Goal: Communication & Community: Answer question/provide support

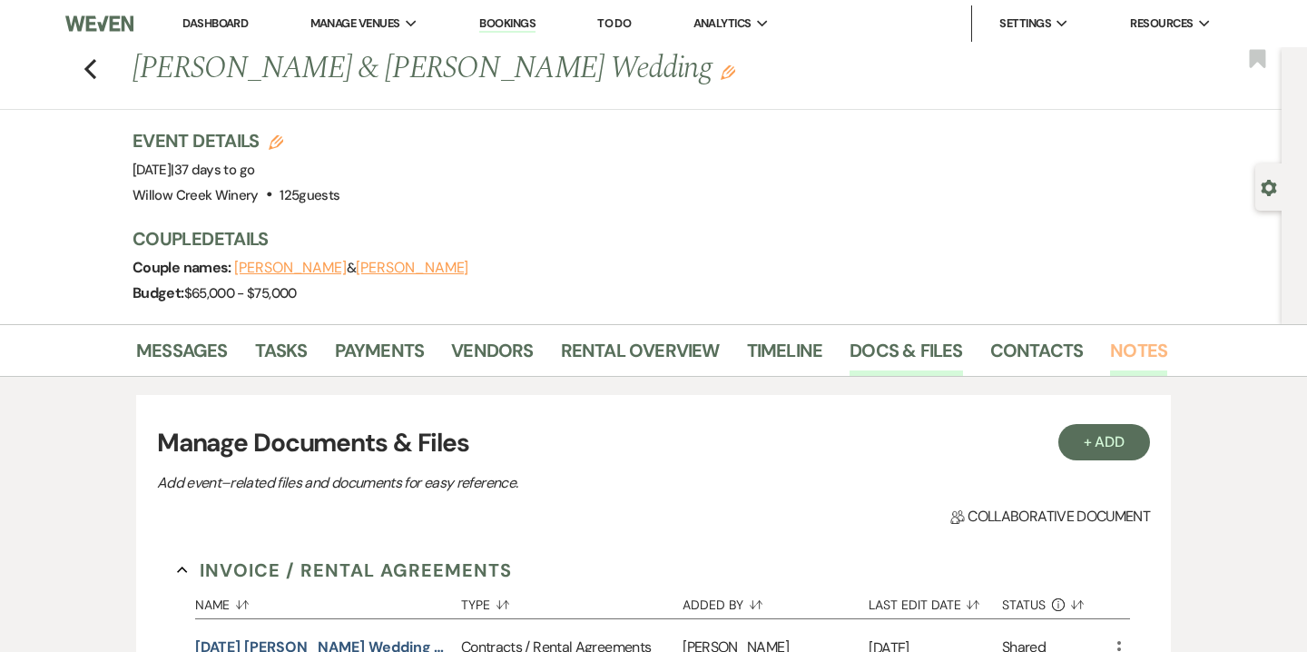
click at [1114, 367] on link "Notes" at bounding box center [1138, 356] width 57 height 40
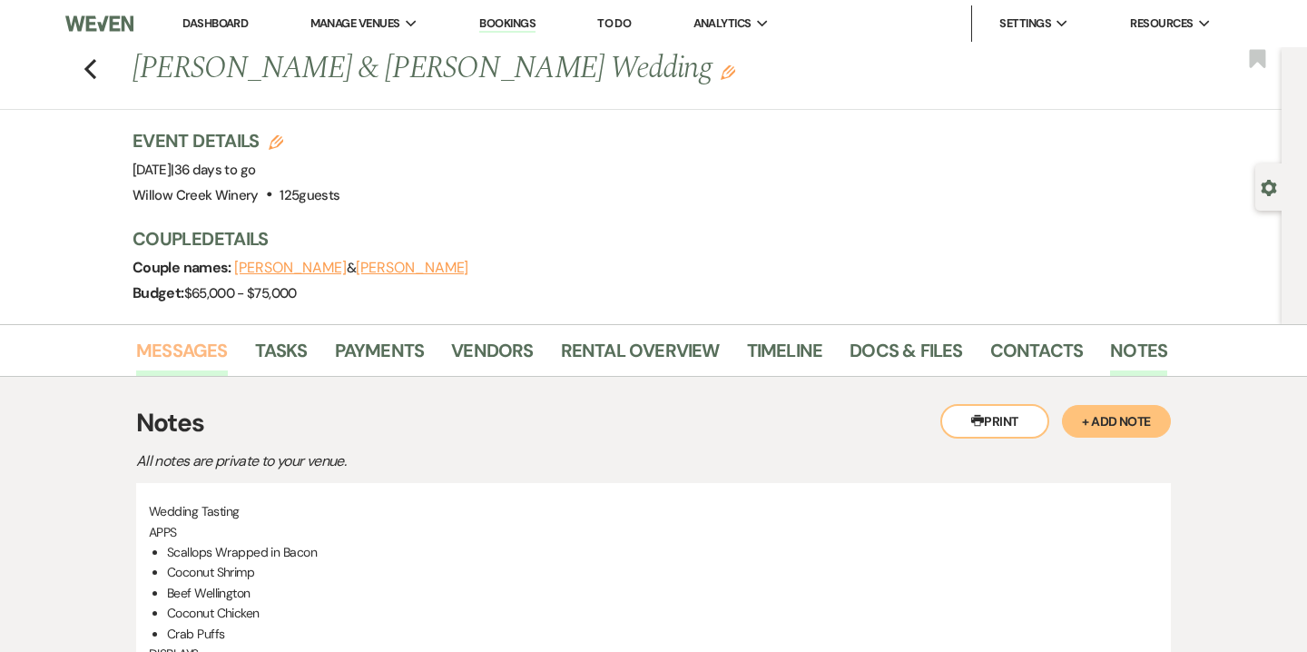
click at [199, 359] on link "Messages" at bounding box center [182, 356] width 92 height 40
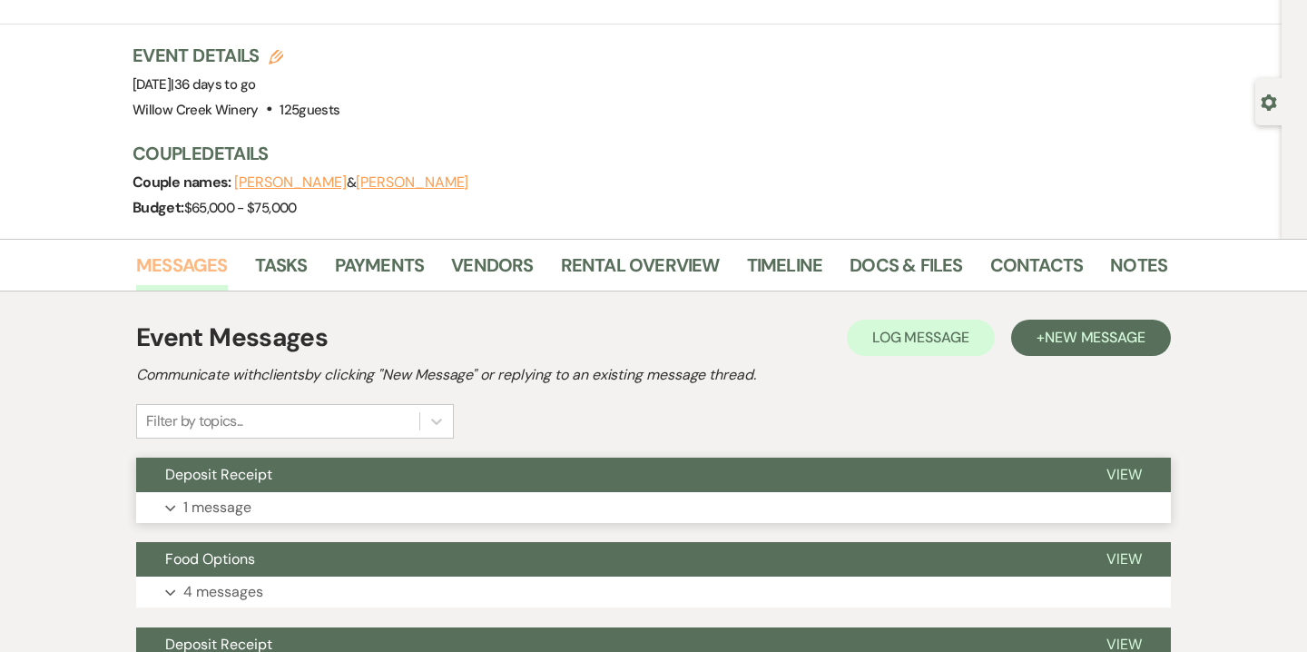
scroll to position [91, 0]
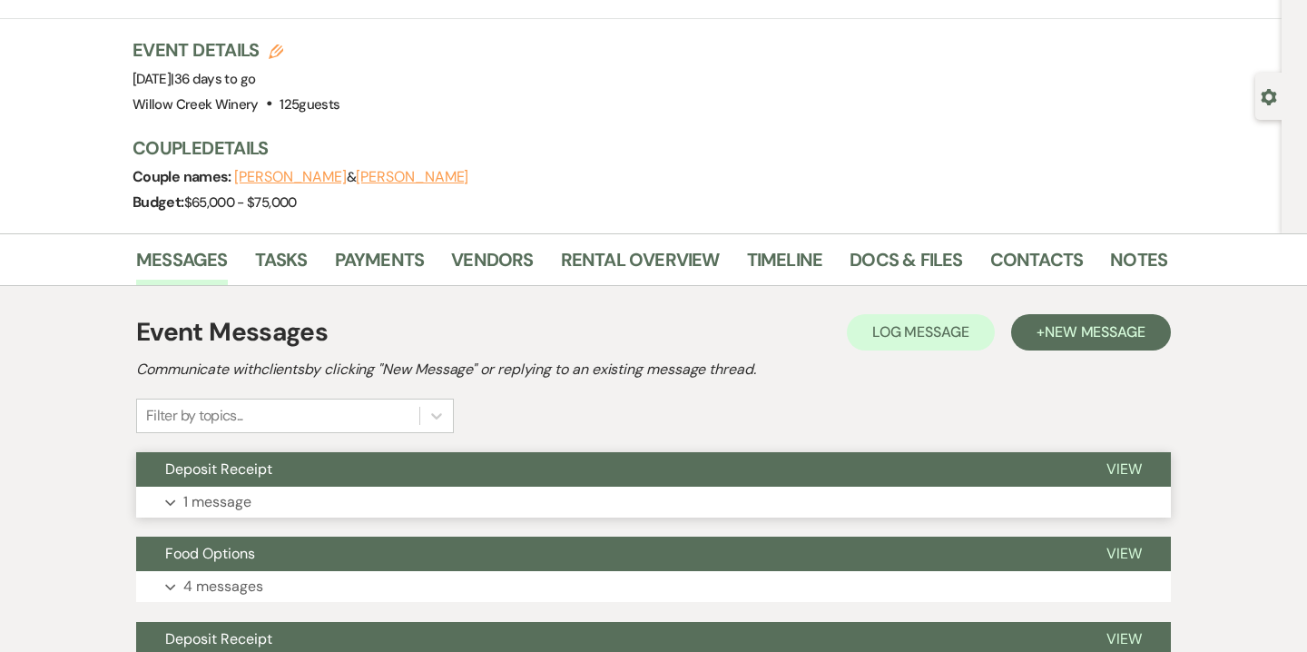
click at [344, 508] on button "Expand 1 message" at bounding box center [653, 502] width 1035 height 31
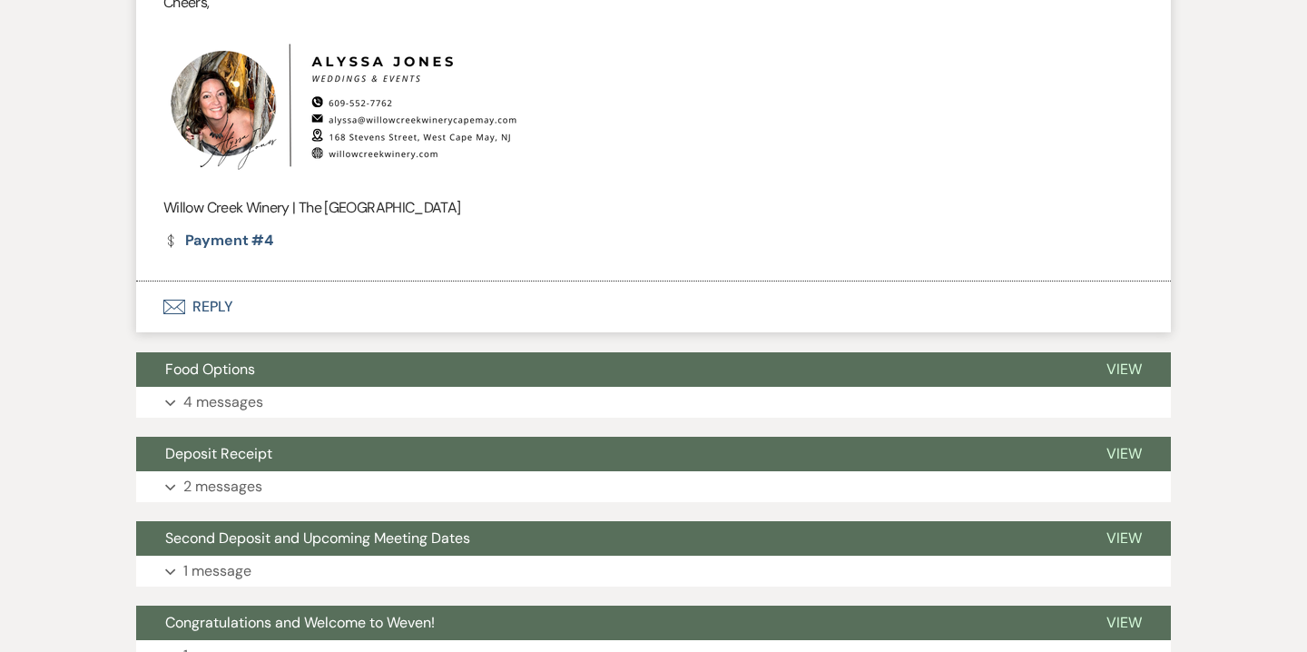
scroll to position [928, 0]
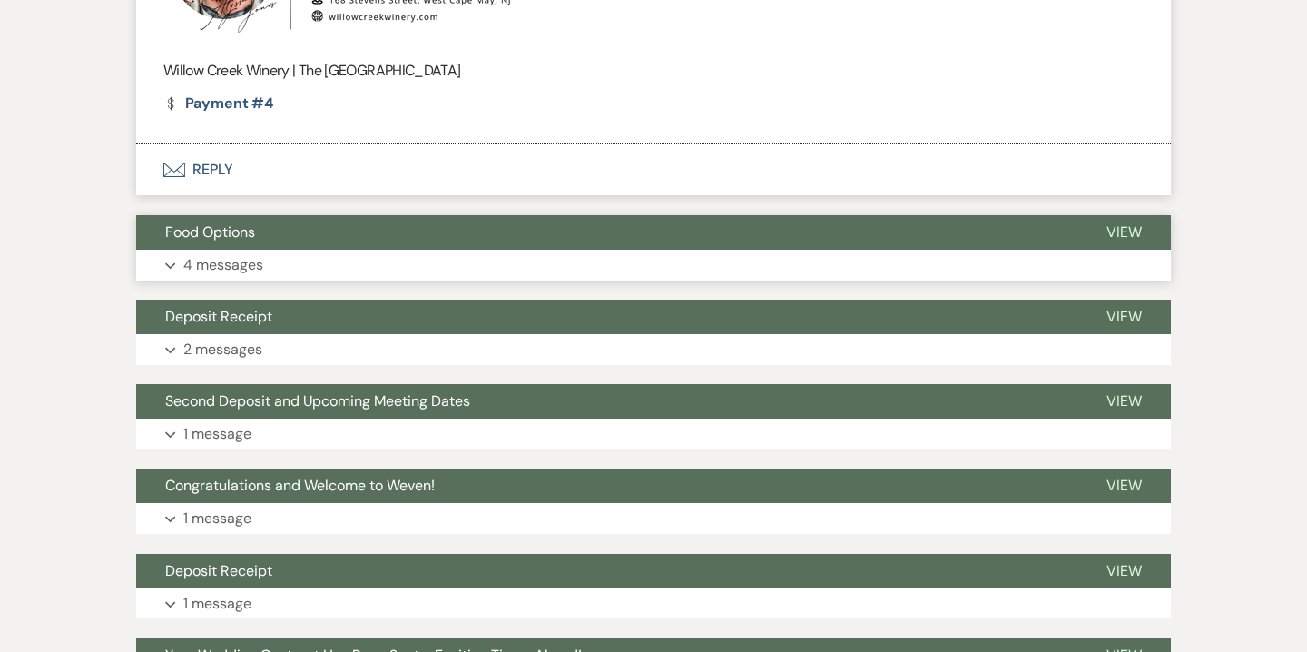
click at [338, 270] on button "Expand 4 messages" at bounding box center [653, 265] width 1035 height 31
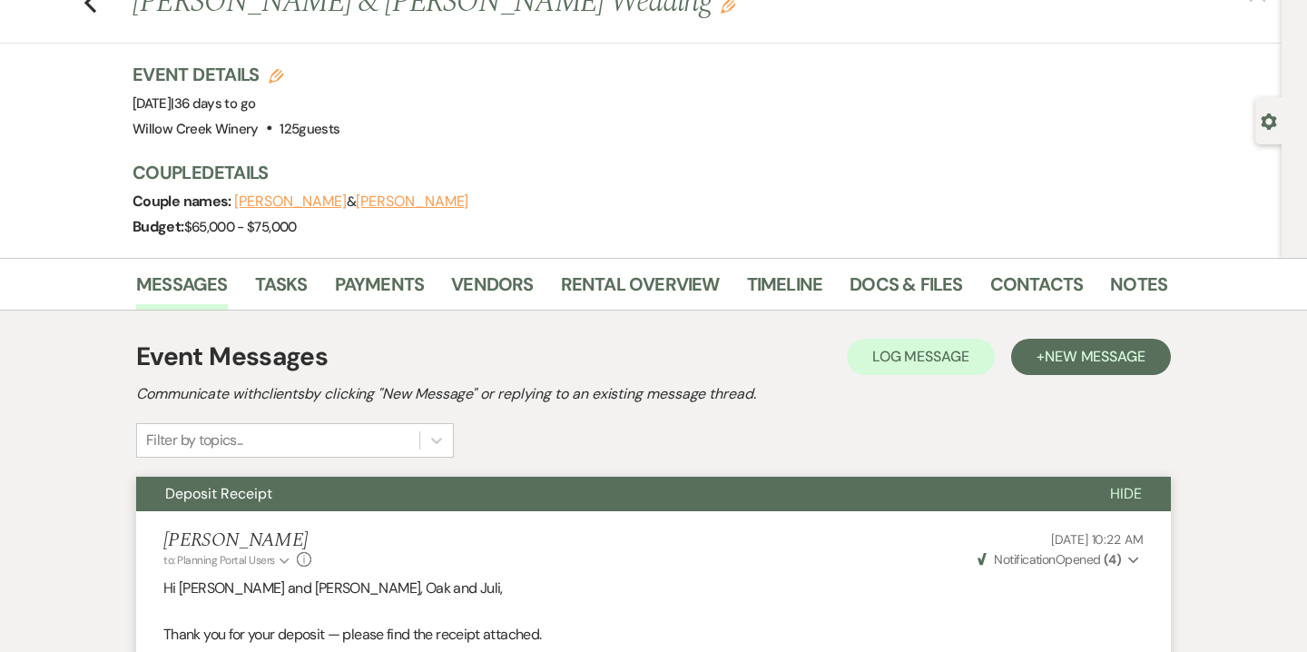
scroll to position [0, 0]
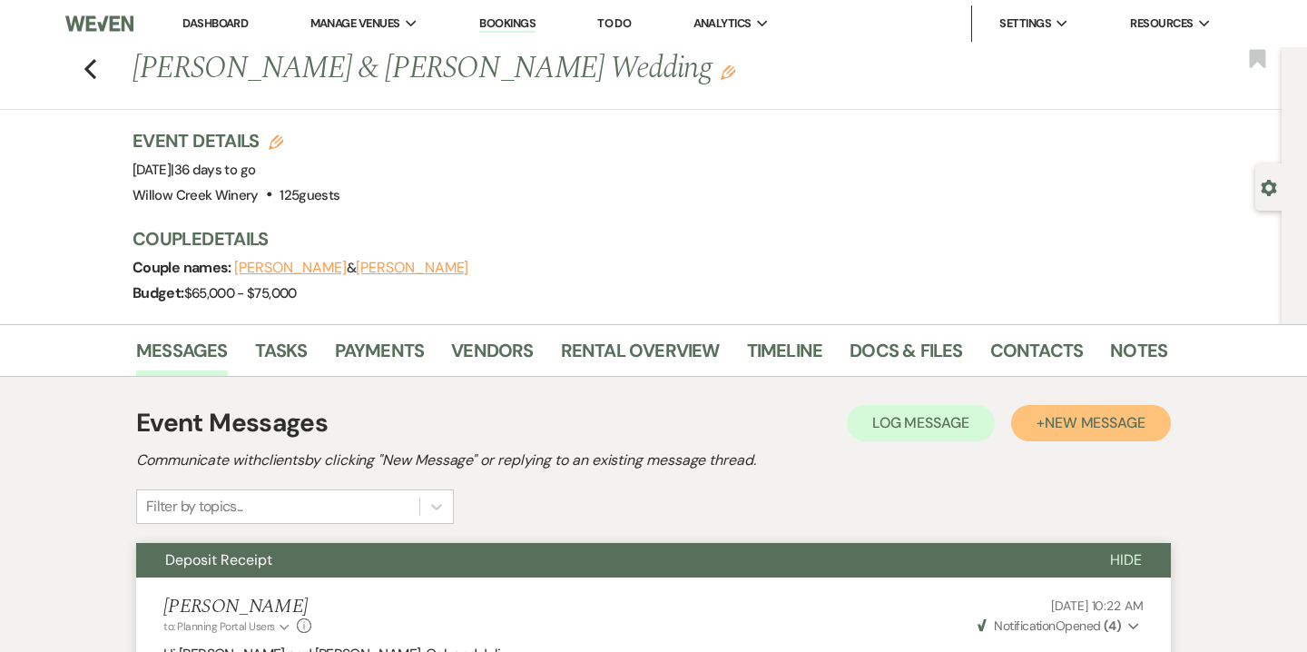
click at [1057, 433] on button "+ New Message" at bounding box center [1091, 423] width 160 height 36
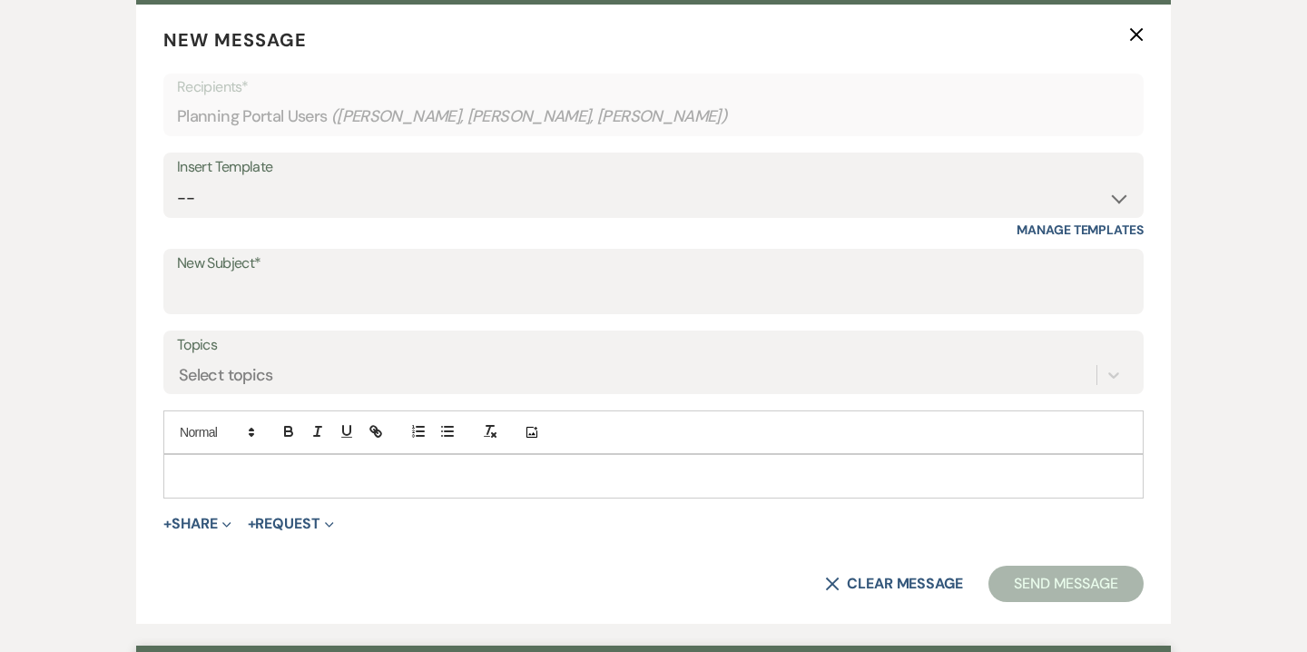
scroll to position [605, 0]
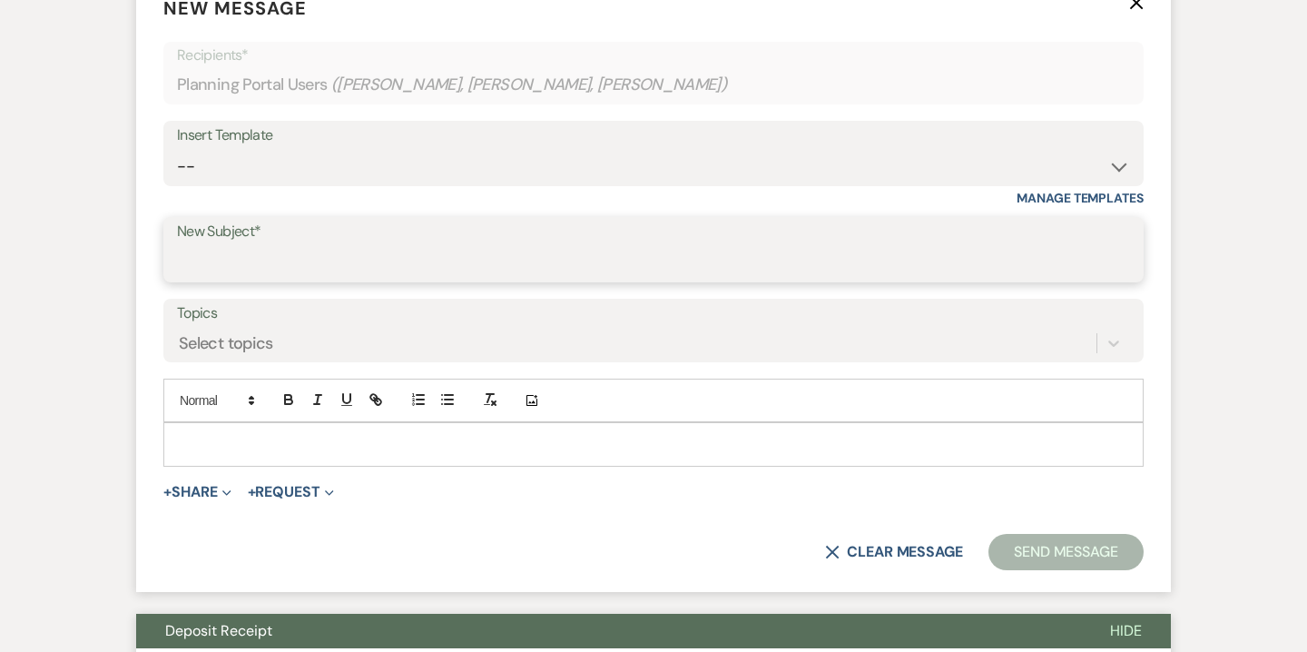
click at [733, 274] on input "New Subject*" at bounding box center [653, 262] width 953 height 35
type input "Final Event Details"
click at [293, 439] on p at bounding box center [653, 444] width 951 height 20
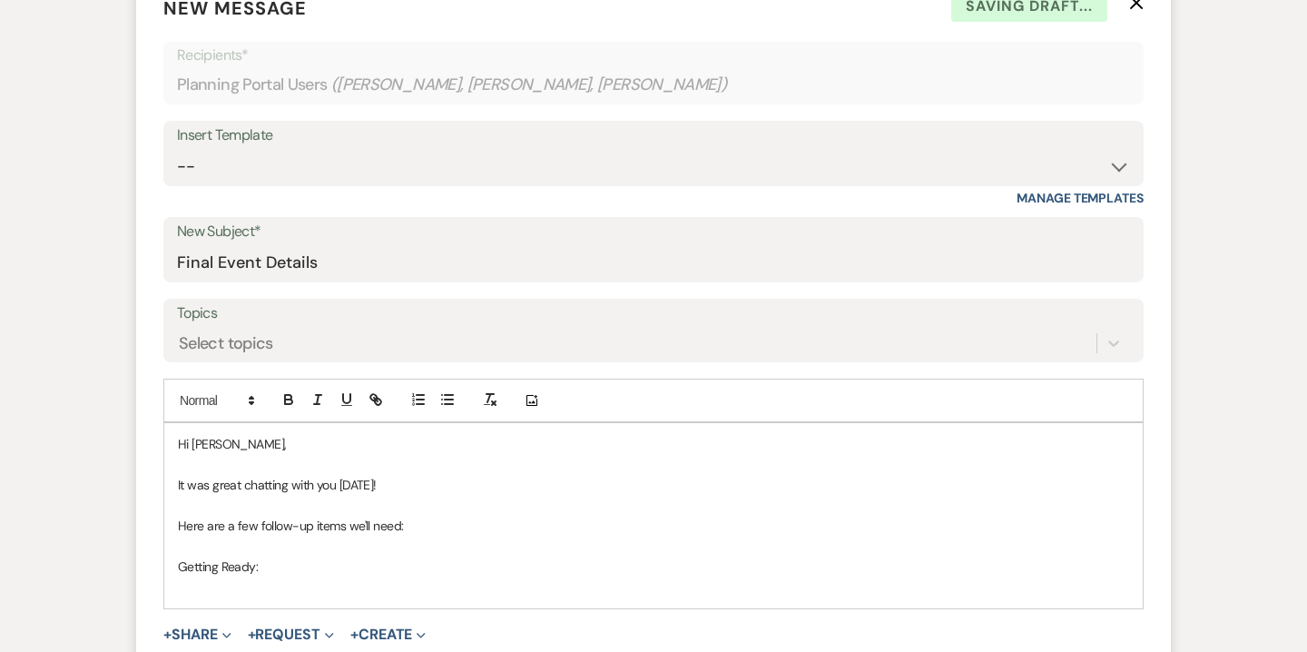
click at [244, 567] on p "Getting Ready:" at bounding box center [653, 566] width 951 height 20
click at [347, 403] on icon "button" at bounding box center [346, 398] width 7 height 9
click at [206, 589] on p at bounding box center [653, 586] width 951 height 20
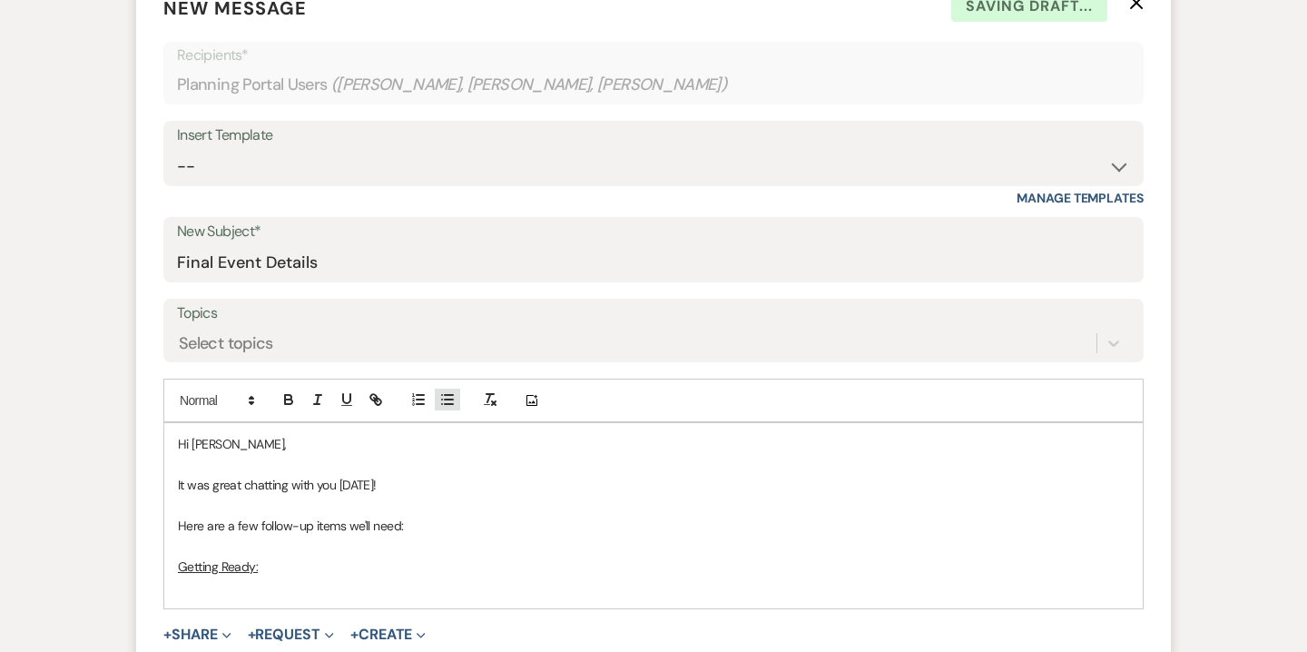
click at [441, 407] on icon "button" at bounding box center [447, 399] width 16 height 16
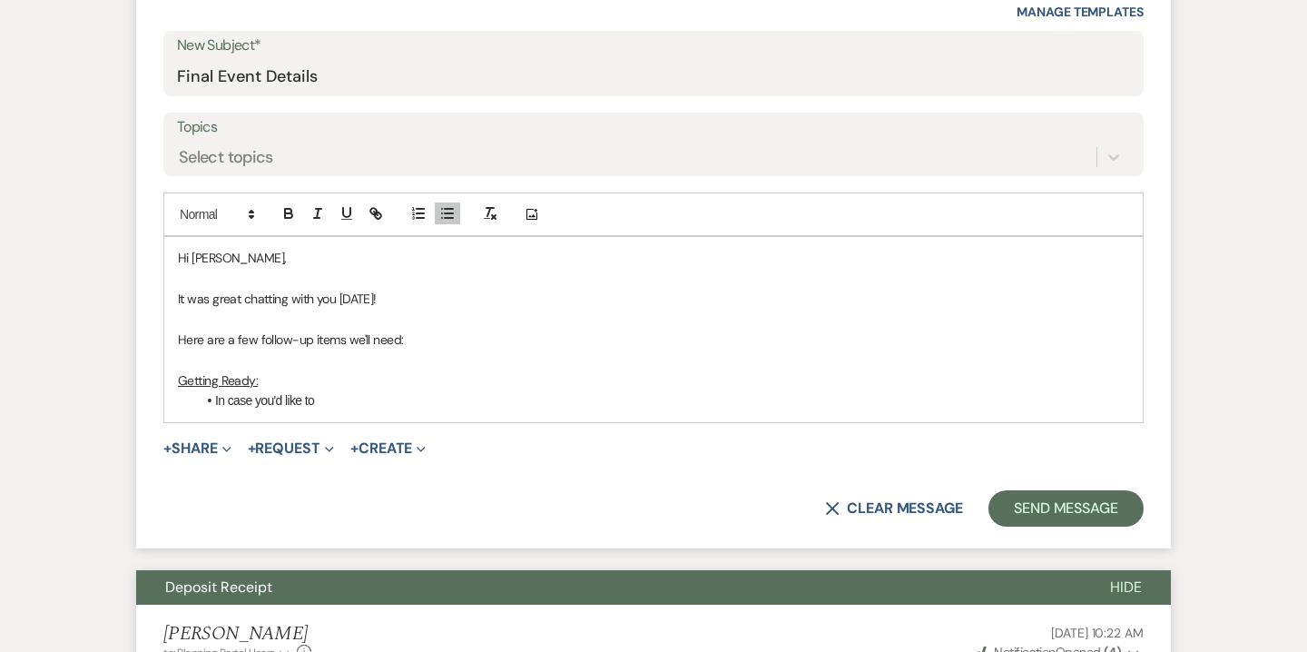
scroll to position [801, 0]
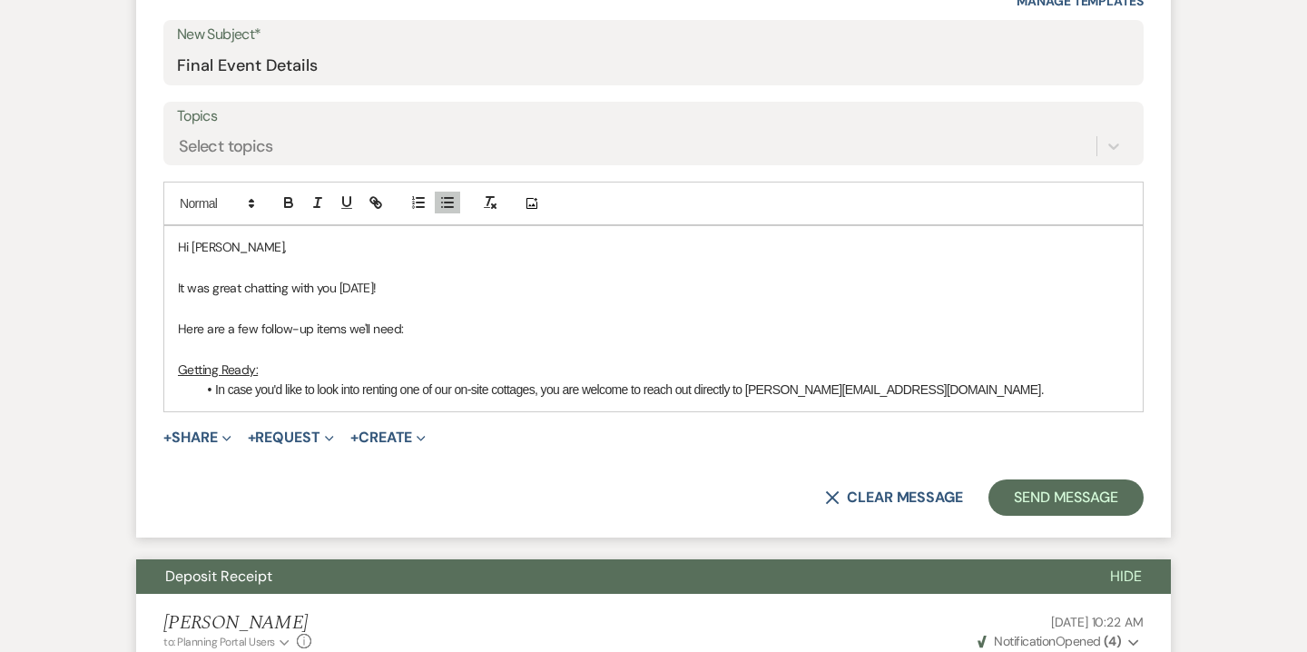
click at [213, 389] on li "In case you'd like to look into renting one of our on-site cottages, you are we…" at bounding box center [662, 389] width 933 height 20
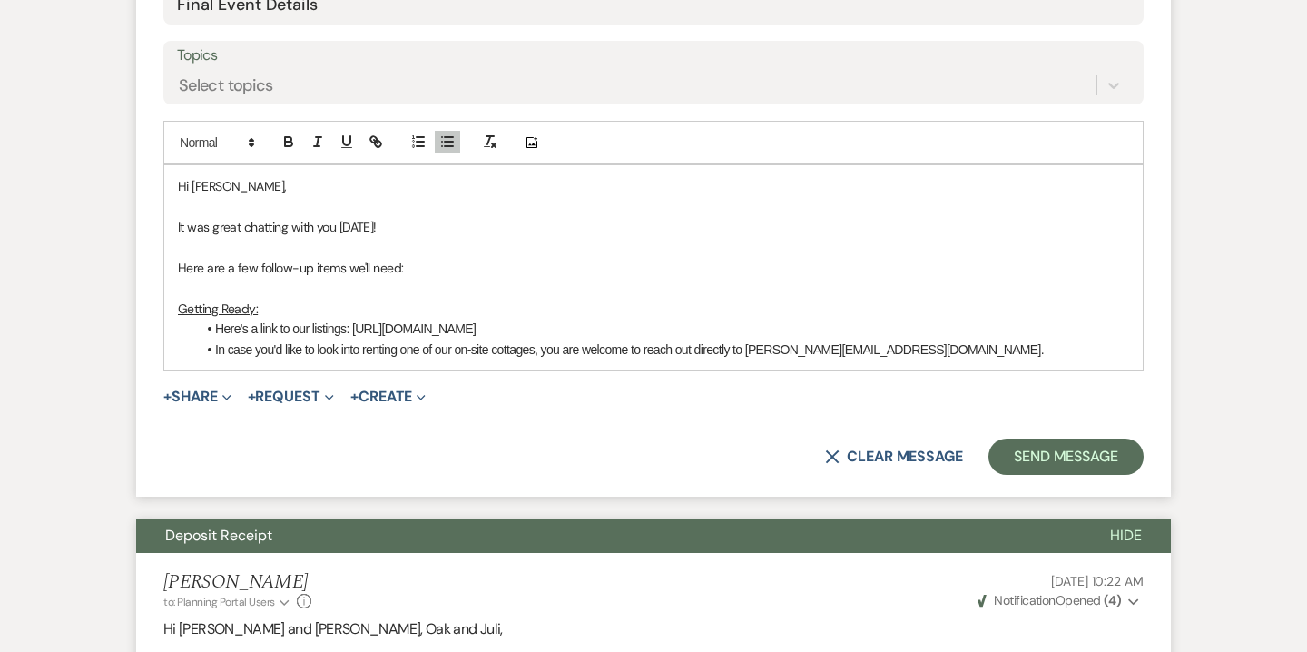
scroll to position [872, 0]
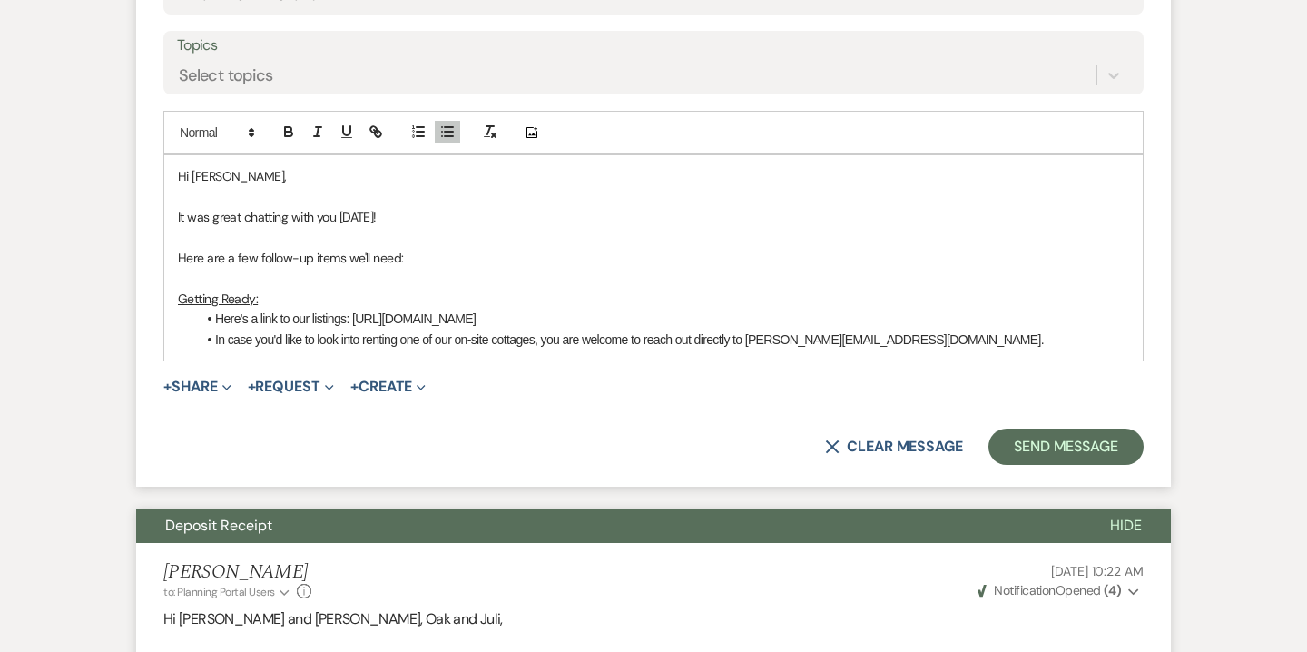
click at [966, 337] on li "In case you'd like to look into renting one of our on-site cottages, you are we…" at bounding box center [662, 339] width 933 height 20
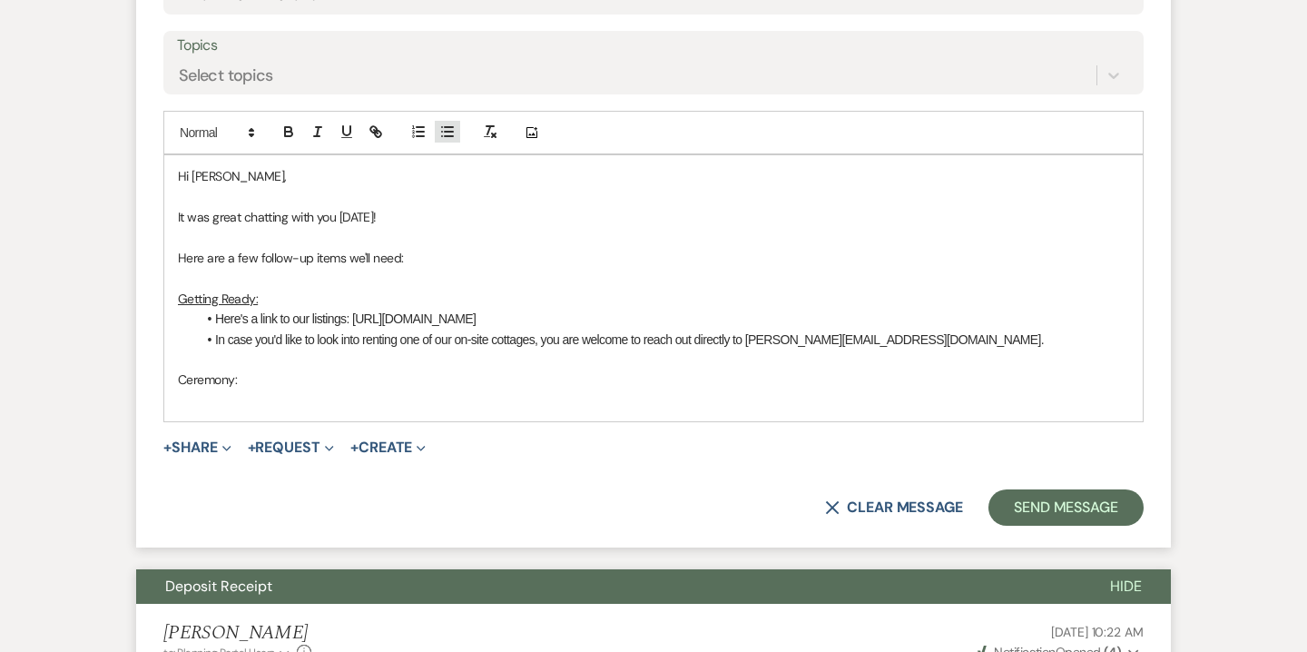
click at [452, 136] on line "button" at bounding box center [449, 136] width 8 height 0
click at [223, 381] on p "Ceremony:" at bounding box center [653, 379] width 951 height 20
click at [226, 379] on p "Ceremony:" at bounding box center [653, 379] width 951 height 20
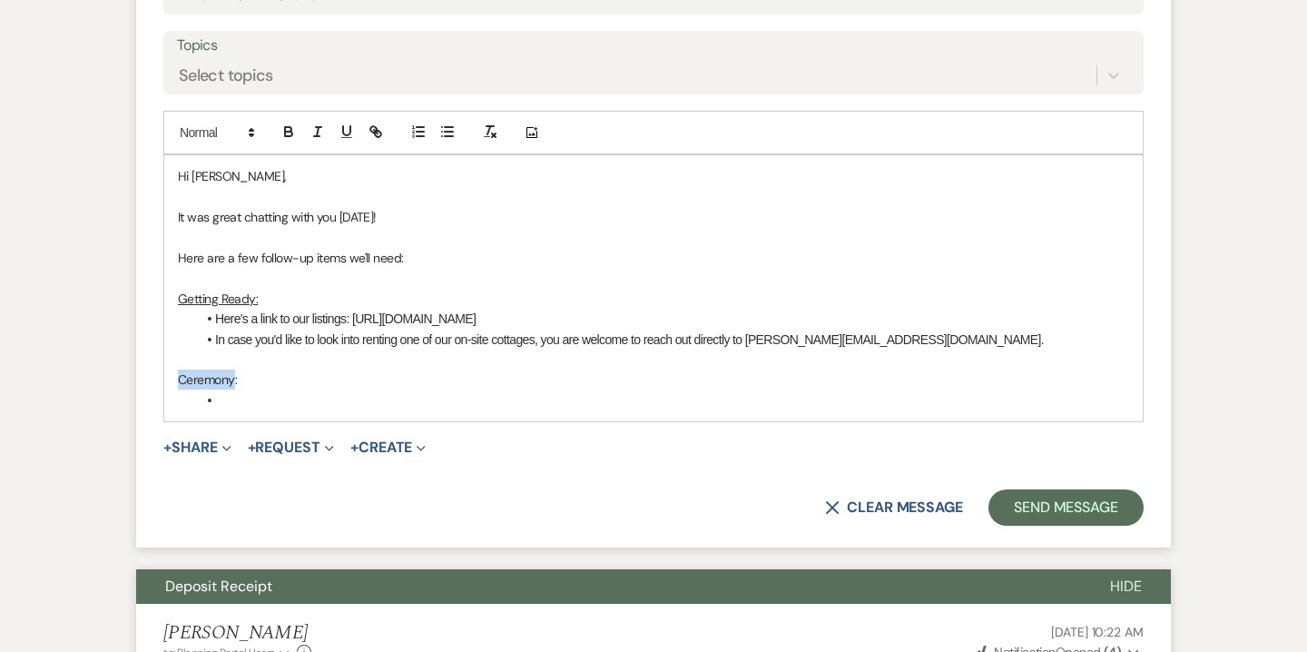
click at [226, 379] on p "Ceremony:" at bounding box center [653, 379] width 951 height 20
click at [339, 134] on icon "button" at bounding box center [347, 131] width 16 height 16
click at [254, 400] on li at bounding box center [662, 400] width 933 height 20
click at [297, 400] on li "Please send us a list of who is walking with who, and the order" at bounding box center [662, 400] width 933 height 20
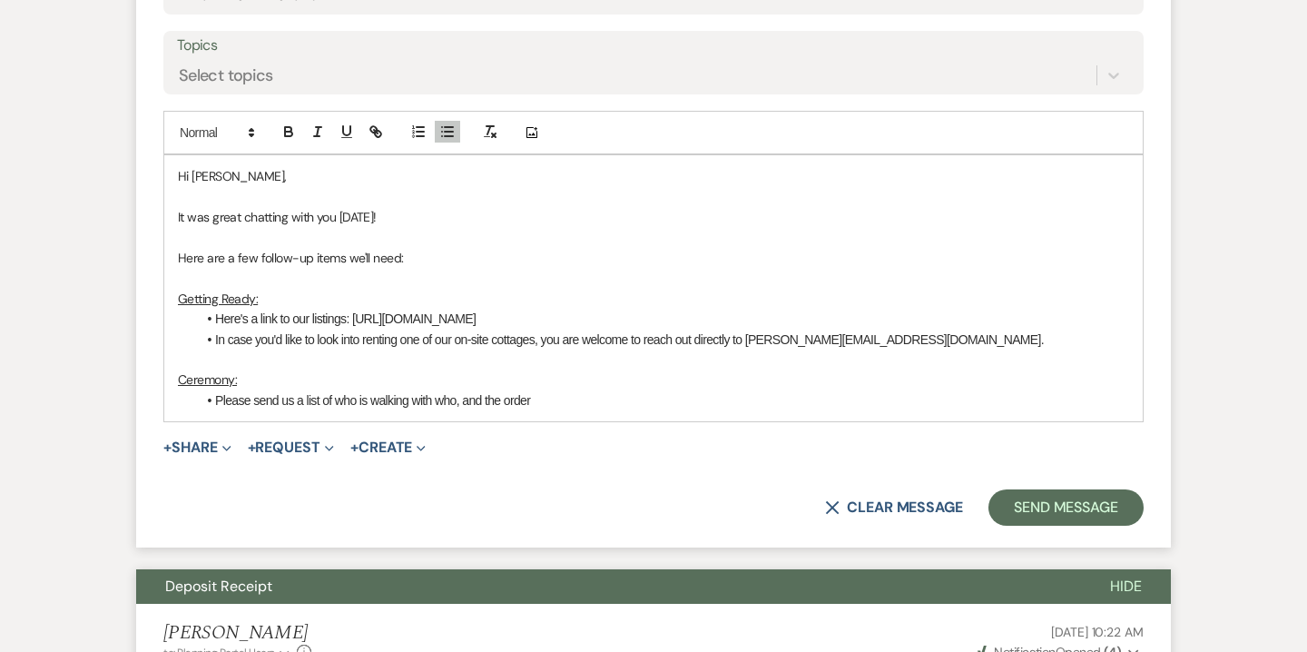
click at [542, 403] on li "Please send us a list of who is walking with who, and the order" at bounding box center [662, 400] width 933 height 20
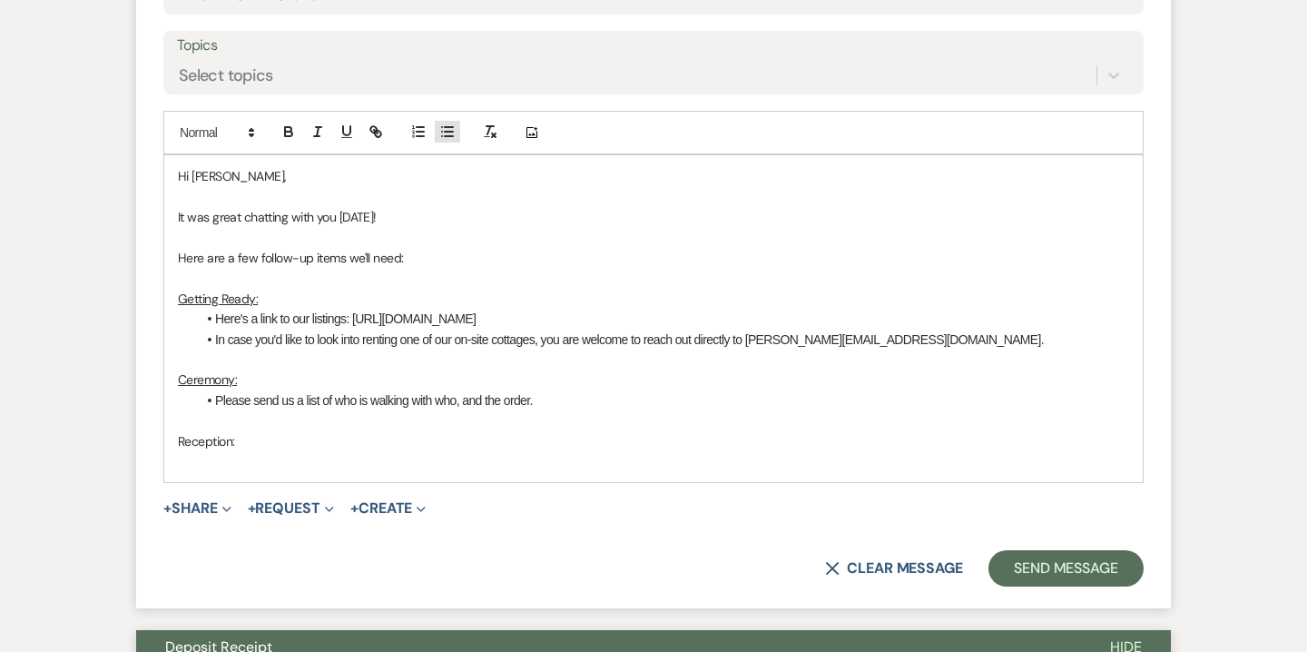
click at [448, 136] on line "button" at bounding box center [449, 136] width 8 height 0
click at [221, 441] on p "Reception:" at bounding box center [653, 441] width 951 height 20
click at [341, 140] on icon "button" at bounding box center [347, 131] width 16 height 16
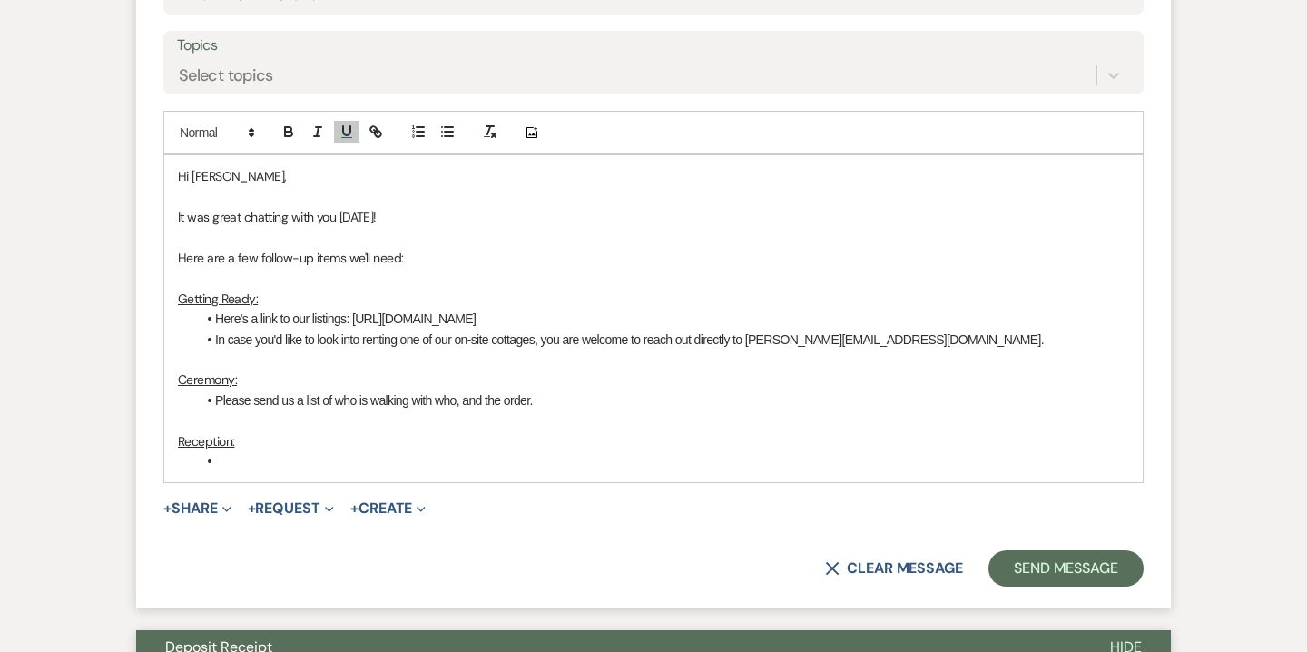
click at [247, 462] on li at bounding box center [662, 461] width 933 height 20
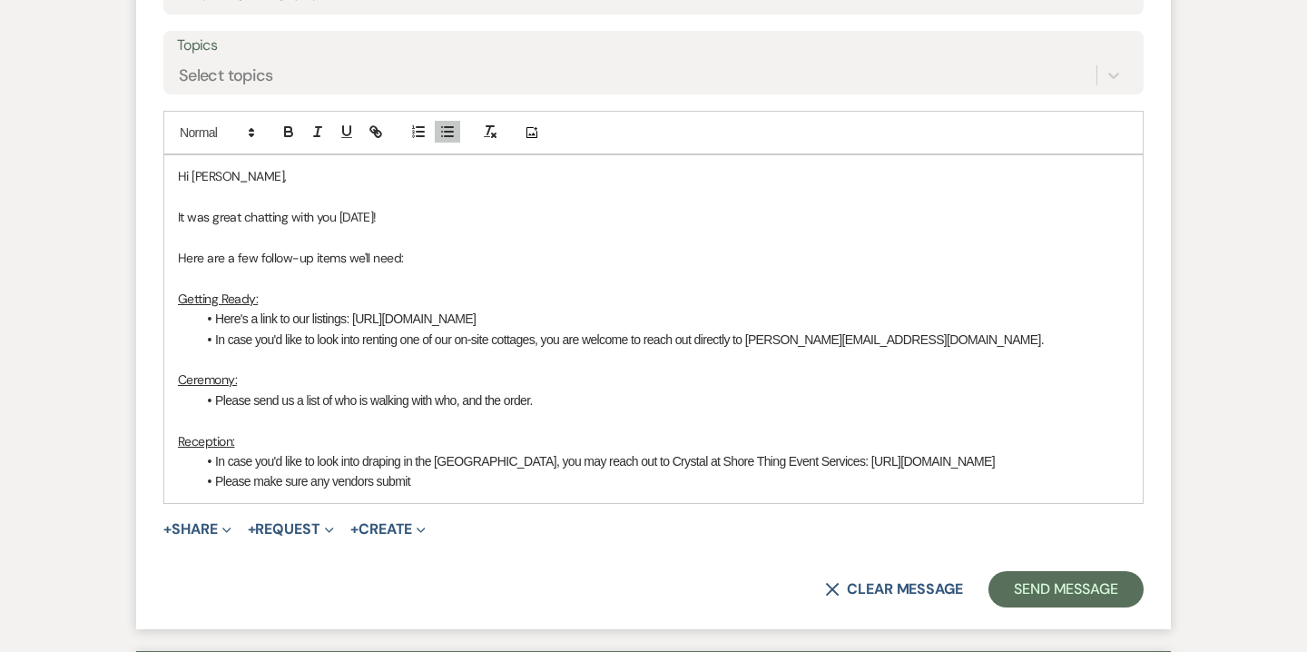
click at [379, 487] on li "Please make sure any vendors submit" at bounding box center [662, 481] width 933 height 20
click at [586, 481] on li "Please make sure any vendors (such as DJ and photographer) submit" at bounding box center [662, 481] width 933 height 20
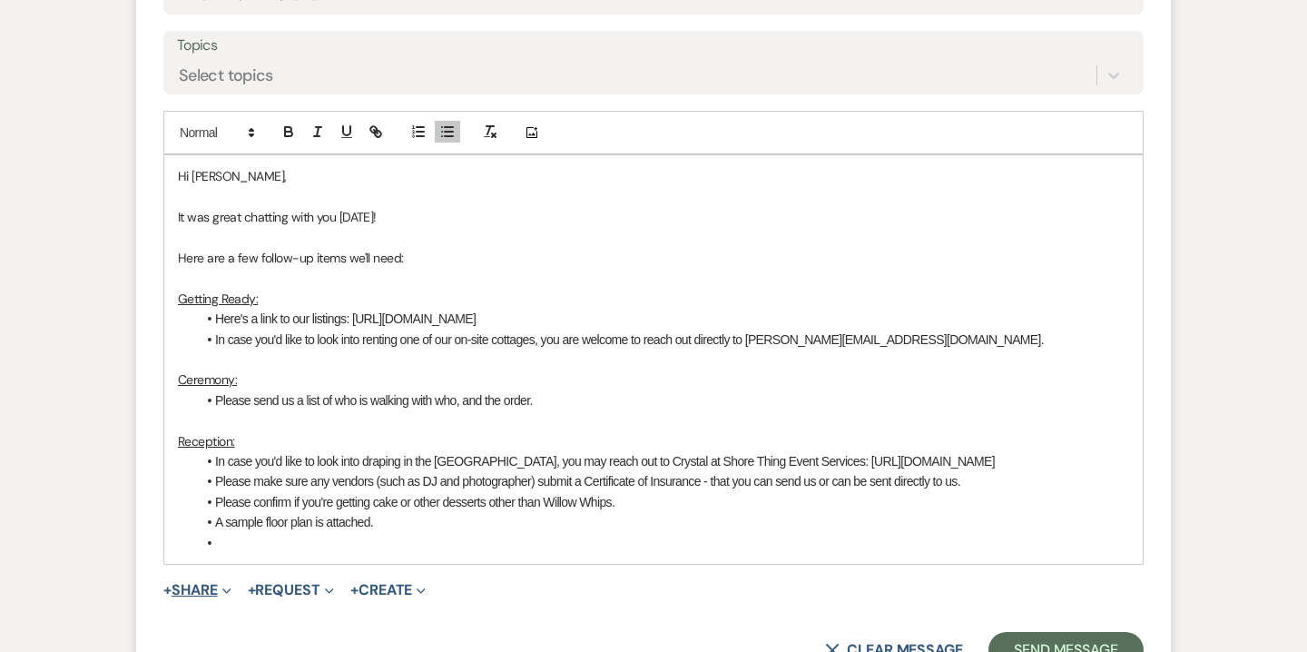
click at [223, 590] on span "Expand" at bounding box center [225, 589] width 14 height 19
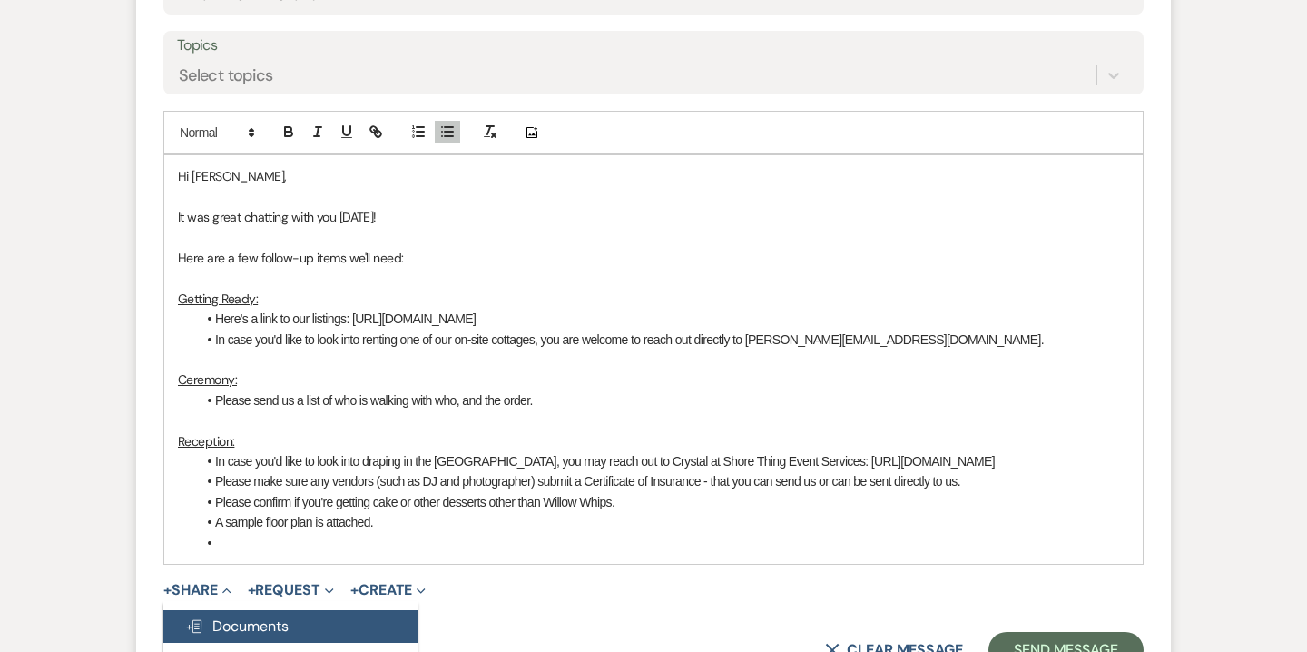
click at [265, 623] on span "Doc Upload Documents" at bounding box center [236, 625] width 103 height 19
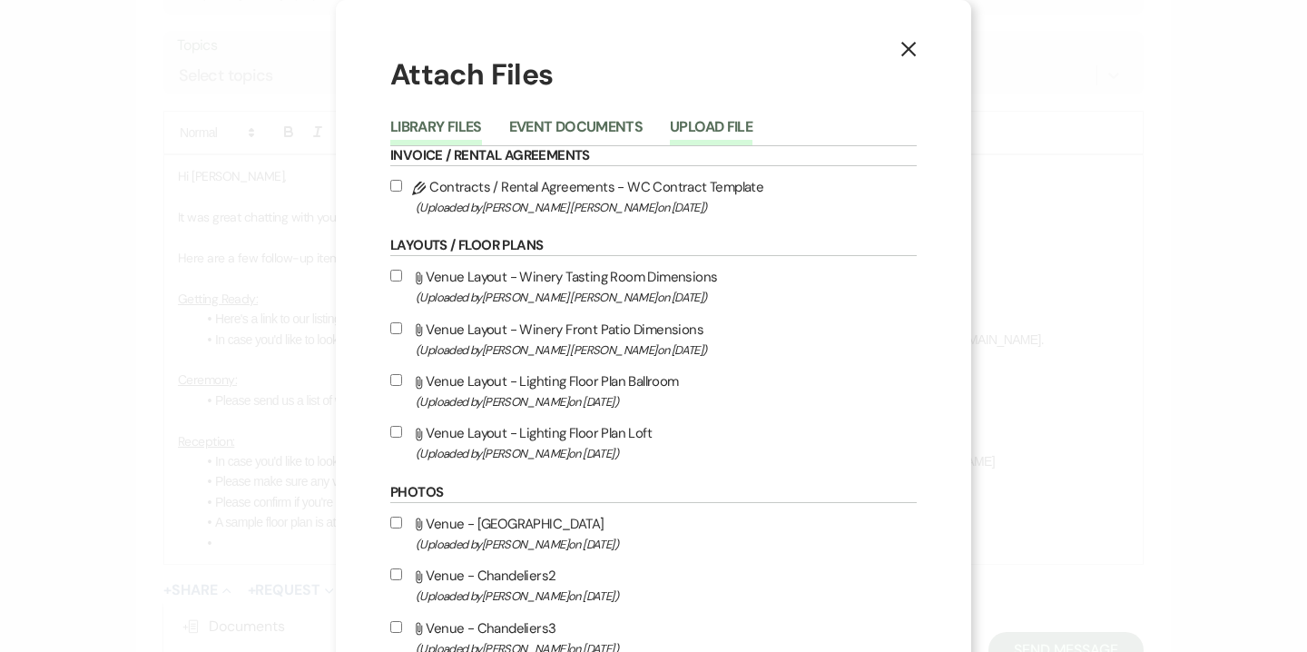
click at [718, 132] on button "Upload File" at bounding box center [711, 132] width 83 height 25
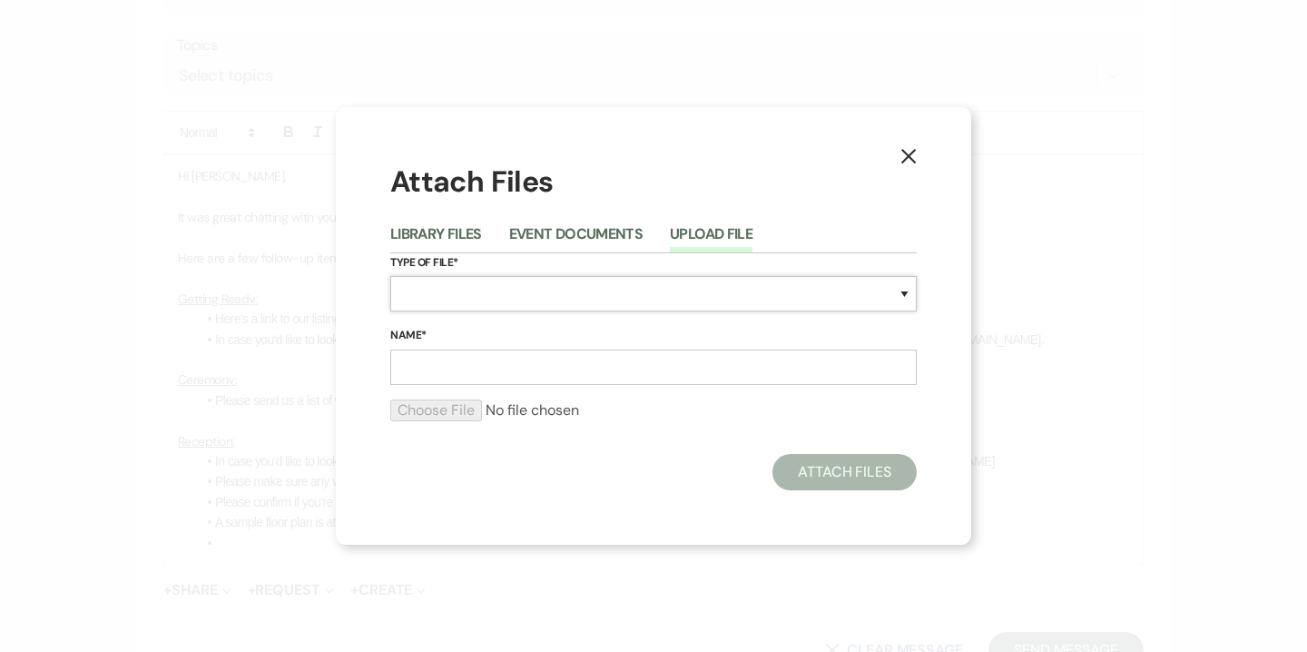
click at [596, 300] on select "Special Event Insurance Vendor Certificate of Insurance Contracts / Rental Agre…" at bounding box center [653, 293] width 526 height 35
select select "63"
click at [553, 369] on input "Name*" at bounding box center [653, 366] width 526 height 35
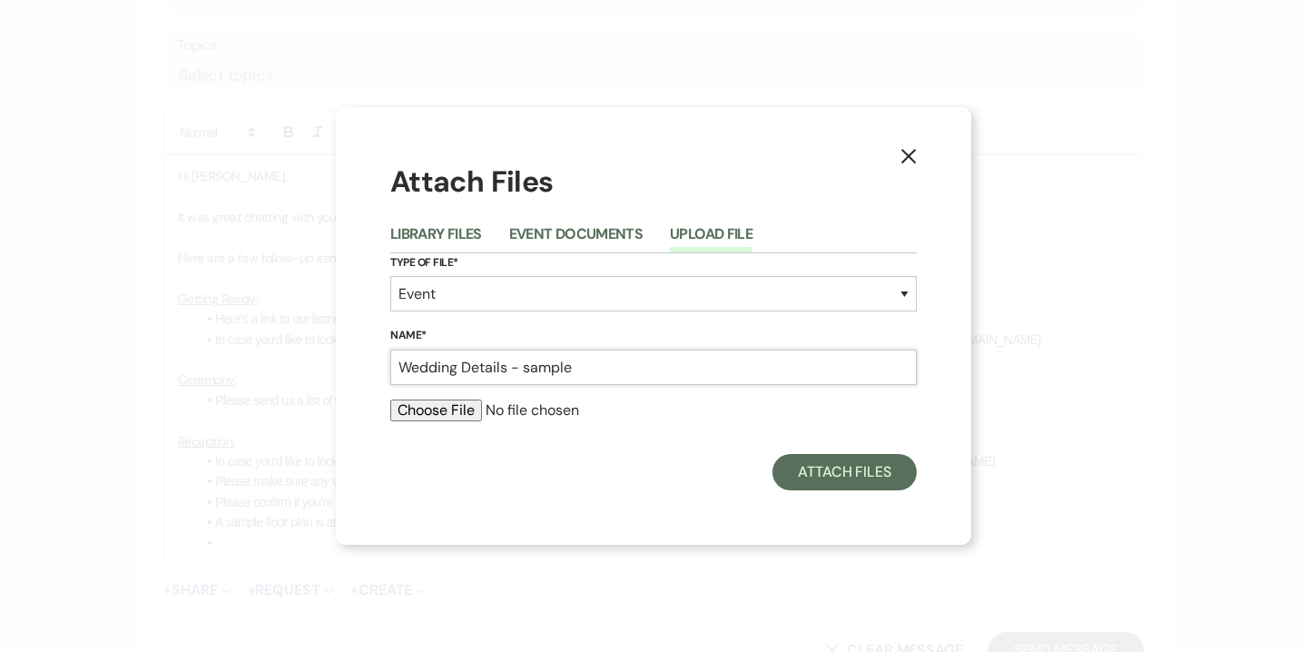
type input "Wedding Details - sample"
click at [462, 414] on input "file" at bounding box center [653, 410] width 526 height 22
type input "C:\fakepath\Wedding Document Template (1).xlsx"
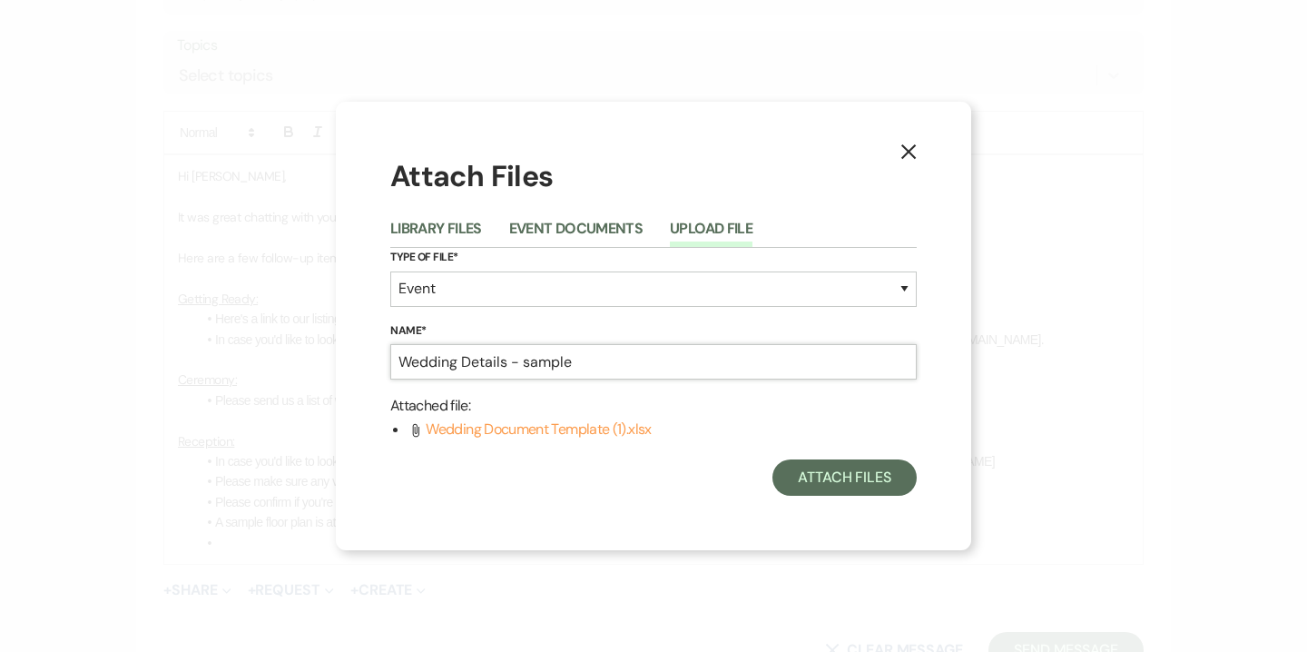
drag, startPoint x: 465, startPoint y: 361, endPoint x: 602, endPoint y: 365, distance: 137.1
click at [602, 365] on input "Wedding Details - sample" at bounding box center [653, 361] width 526 height 35
drag, startPoint x: 609, startPoint y: 364, endPoint x: 683, endPoint y: 364, distance: 73.5
click at [683, 364] on input "Wedding Documents Template MASTER" at bounding box center [653, 361] width 526 height 35
type input "Wedding Documents Template"
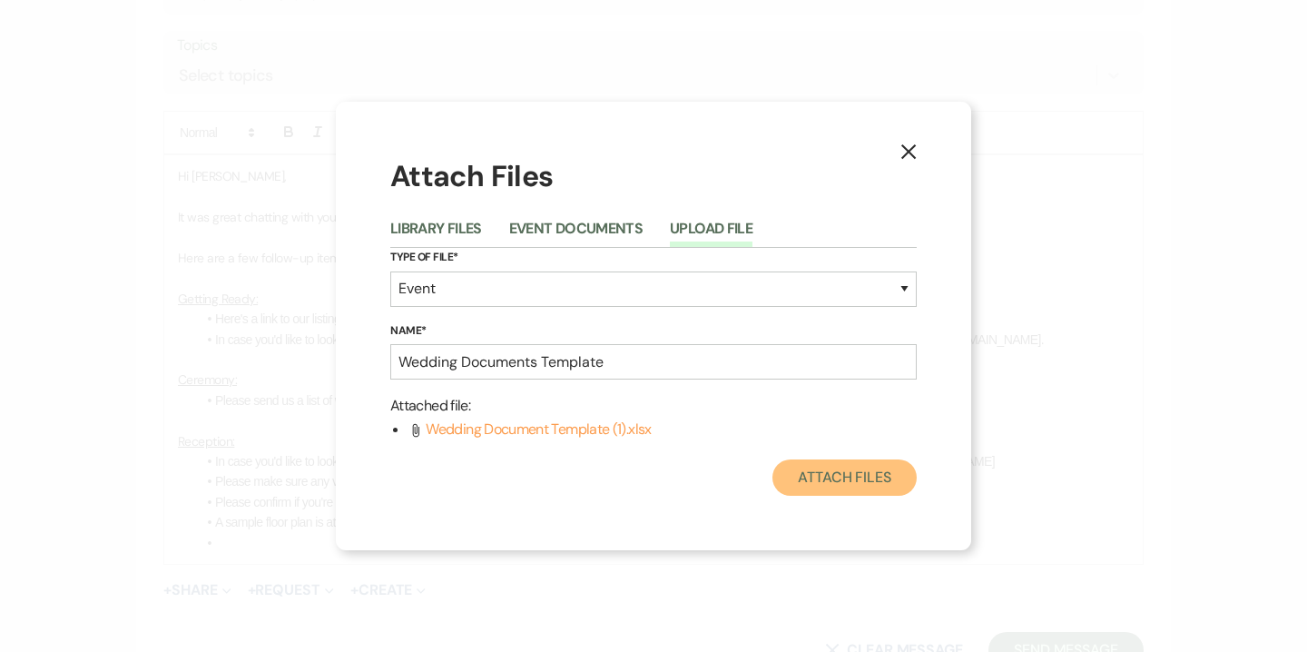
click at [819, 470] on button "Attach Files" at bounding box center [844, 477] width 144 height 36
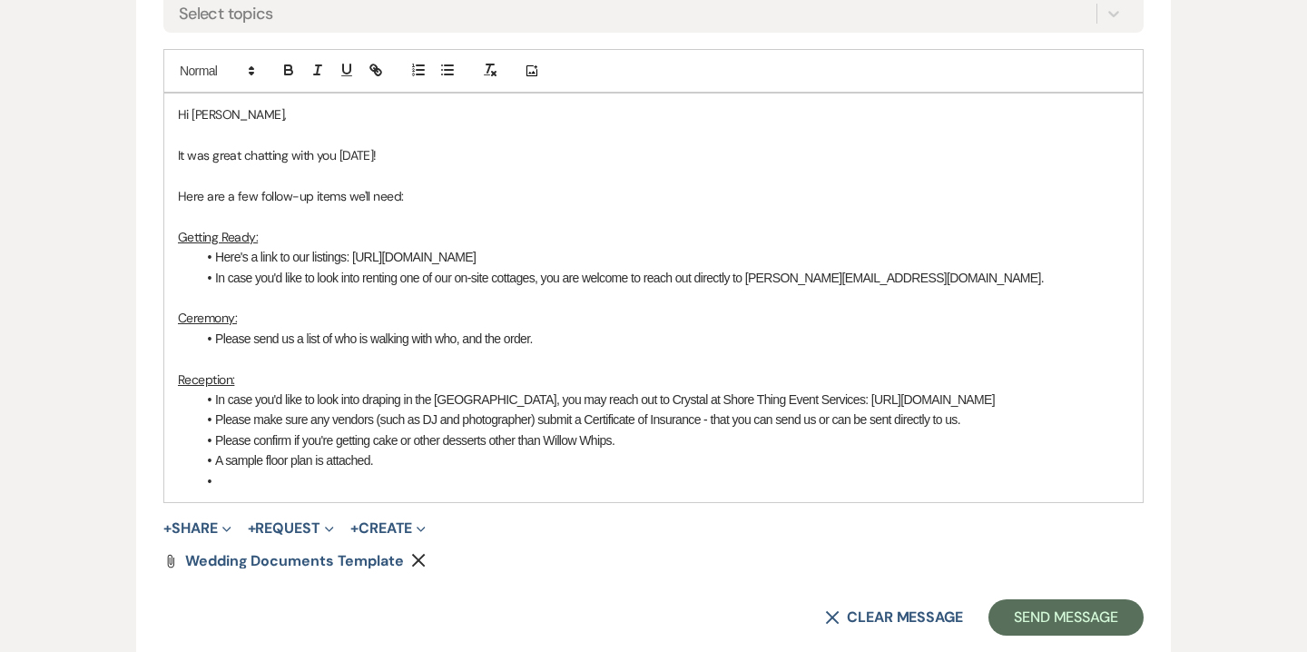
scroll to position [939, 0]
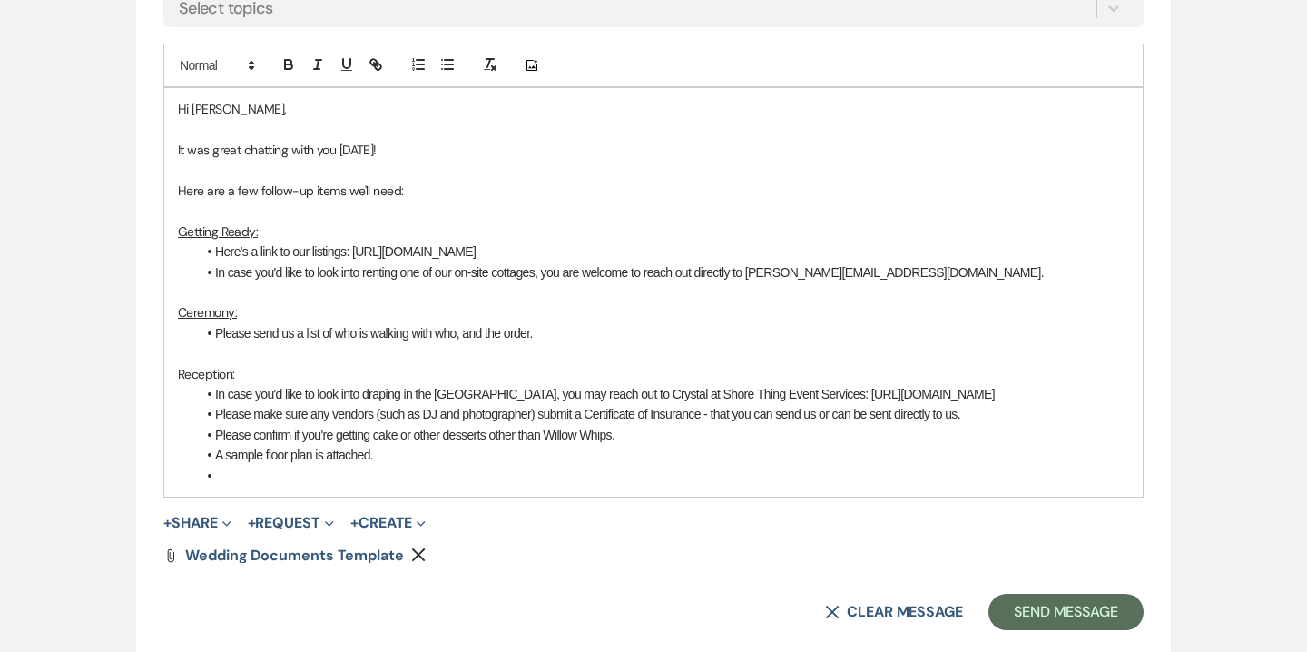
click at [394, 455] on li "A sample floor plan is attached." at bounding box center [662, 455] width 933 height 20
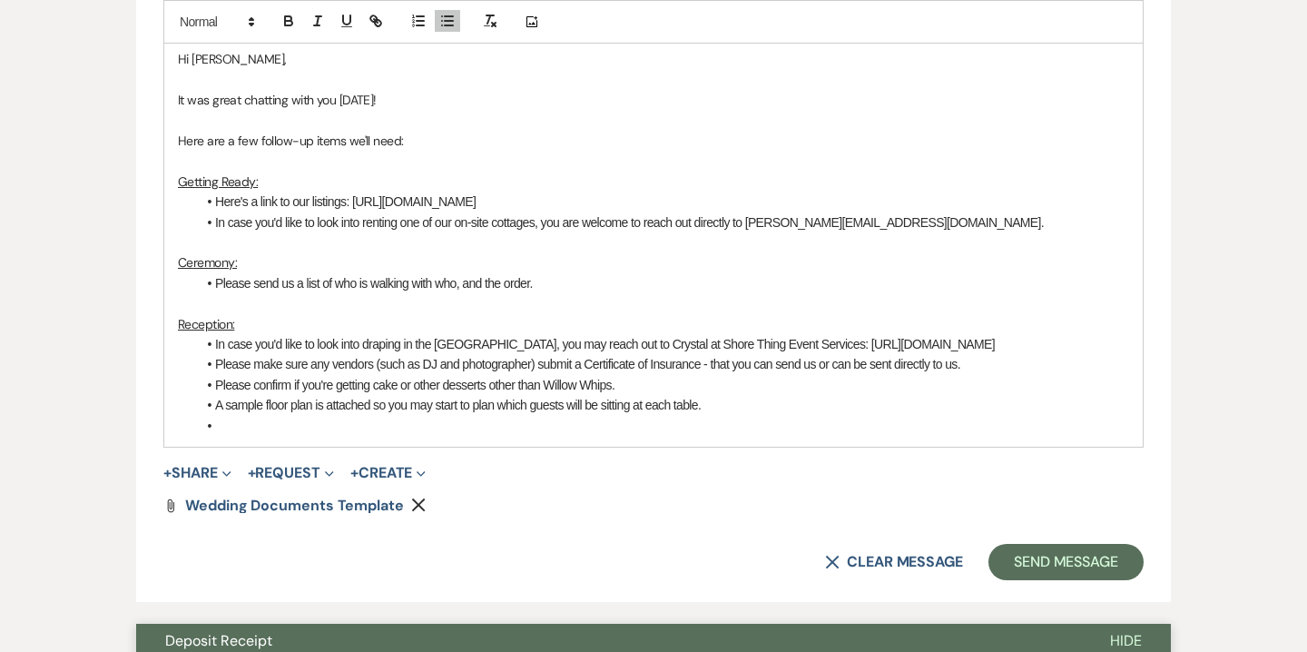
scroll to position [1007, 0]
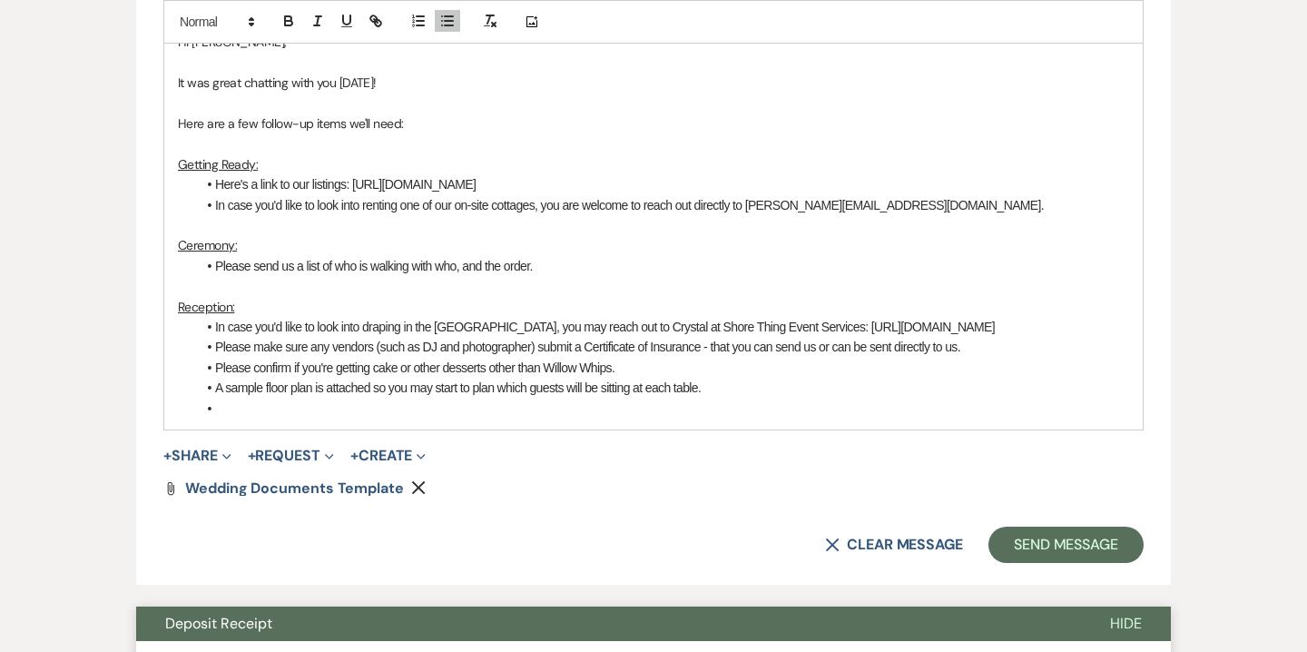
click at [281, 412] on li at bounding box center [662, 408] width 933 height 20
click at [746, 386] on li "A sample floor plan is attached so you may start to plan which guests will be s…" at bounding box center [662, 388] width 933 height 20
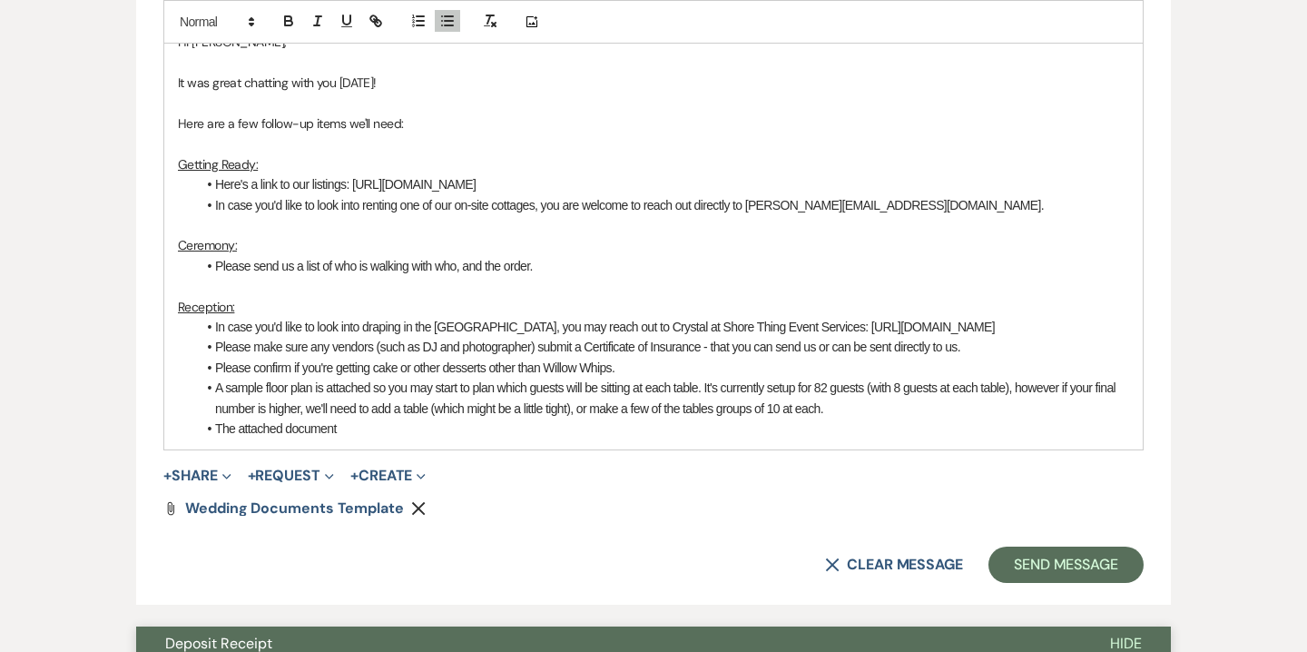
click at [367, 428] on li "The attached document" at bounding box center [662, 428] width 933 height 20
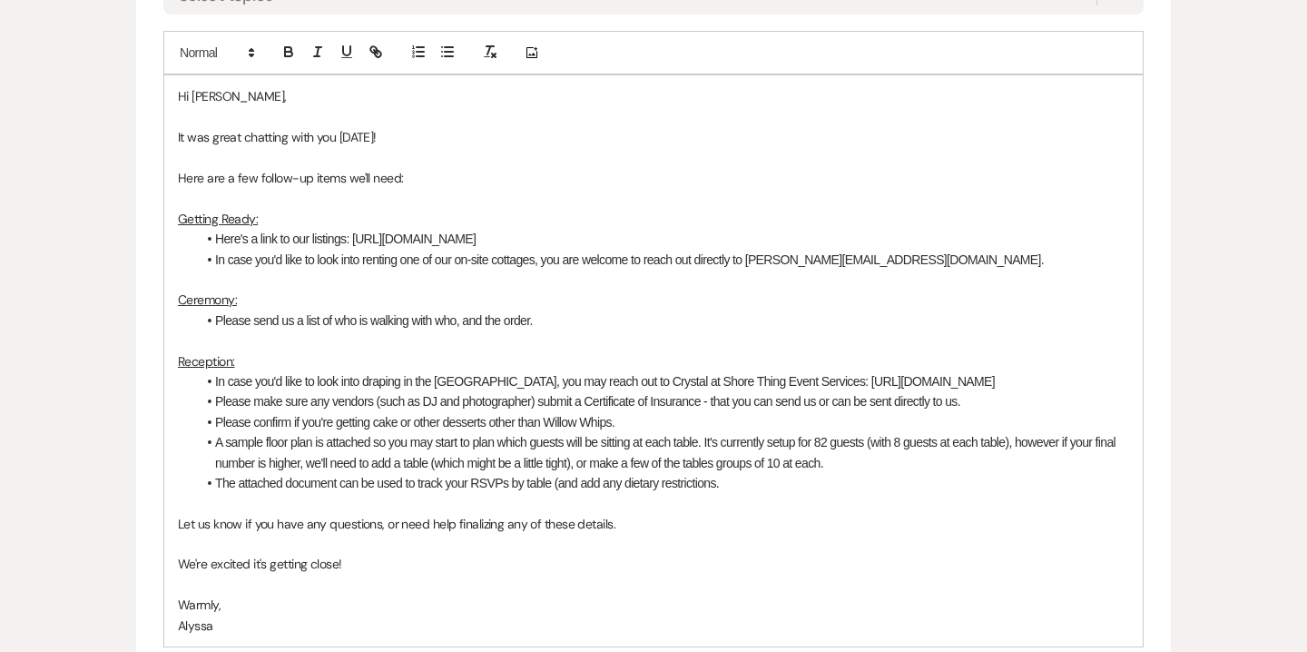
scroll to position [954, 0]
click at [398, 178] on p "Here are a few follow-up items we'll need:" at bounding box center [653, 176] width 951 height 20
click at [310, 239] on li "Here's a link to our listings: https://www.airbnb.com/users/70315299/listings" at bounding box center [662, 237] width 933 height 20
click at [536, 258] on li "In case you'd like to look into renting one of our on-site cottages, you are we…" at bounding box center [662, 258] width 933 height 20
click at [548, 261] on li "In case you'd like to look into renting one of our on-site cottages, you are we…" at bounding box center [662, 258] width 933 height 20
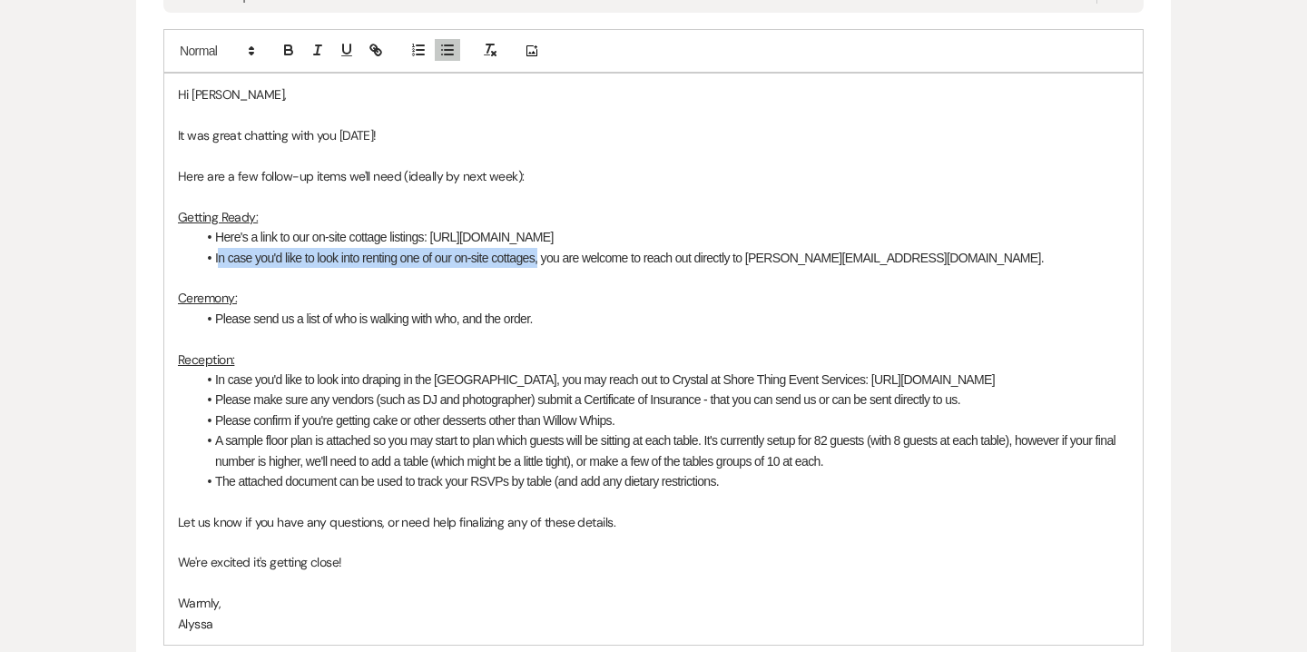
drag, startPoint x: 217, startPoint y: 256, endPoint x: 541, endPoint y: 263, distance: 324.1
click at [541, 263] on li "In case you'd like to look into renting one of our on-site cottages, you are we…" at bounding box center [662, 258] width 933 height 20
copy li "n case you'd like to look into renting one of our on-site cottages,"
click at [218, 240] on li "Here's a link to our on-site cottage listings: https://www.airbnb.com/users/703…" at bounding box center [662, 237] width 933 height 20
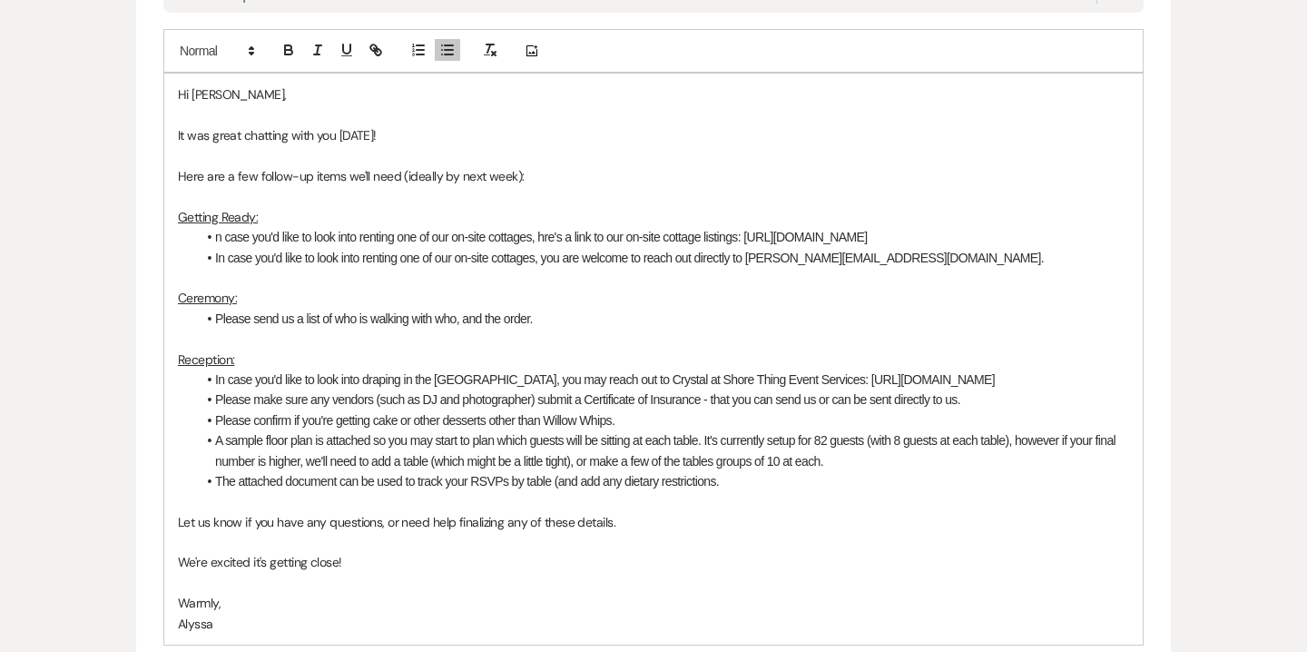
click at [217, 241] on li "n case you'd like to look into renting one of our on-site cottages, hre's a lin…" at bounding box center [662, 237] width 933 height 20
click at [550, 242] on li "In case you'd like to look into renting one of our on-site cottages, hre's a li…" at bounding box center [662, 237] width 933 height 20
drag, startPoint x: 620, startPoint y: 239, endPoint x: 714, endPoint y: 236, distance: 94.4
click at [714, 236] on li "In case you'd like to look into renting one of our on-site cottages, here's a l…" at bounding box center [662, 237] width 933 height 20
drag, startPoint x: 550, startPoint y: 257, endPoint x: 290, endPoint y: 262, distance: 260.6
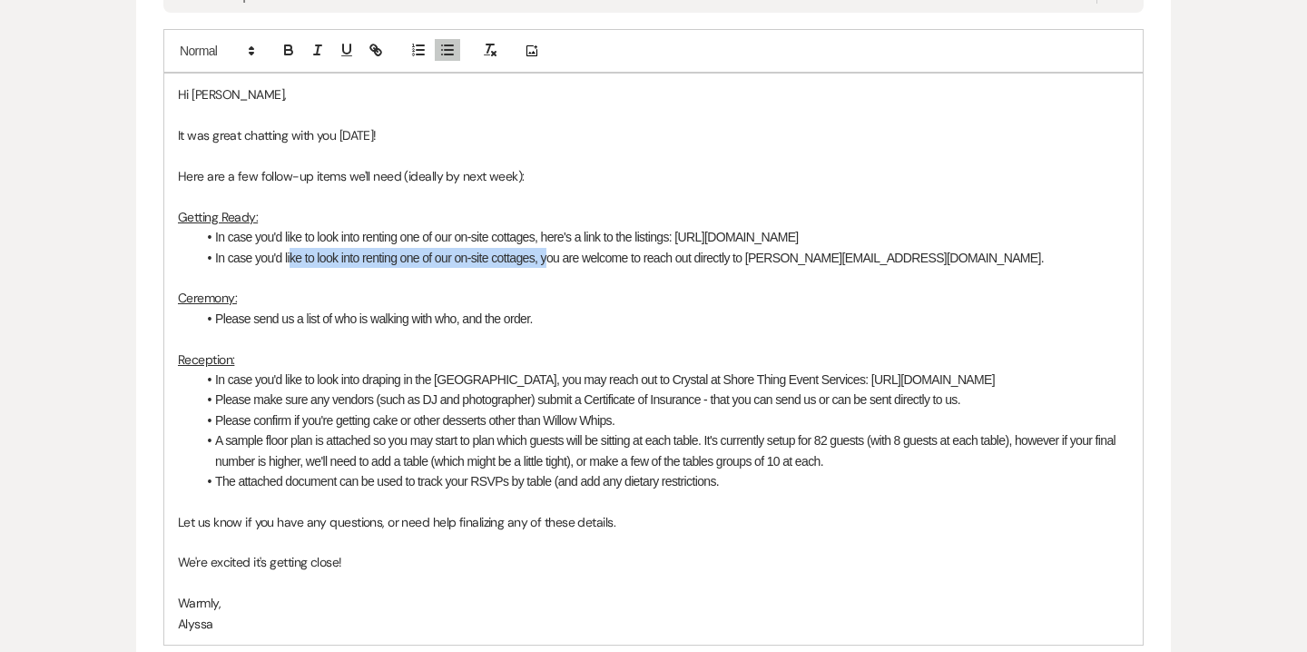
click at [290, 262] on li "In case you'd like to look into renting one of our on-site cottages, you are we…" at bounding box center [662, 258] width 933 height 20
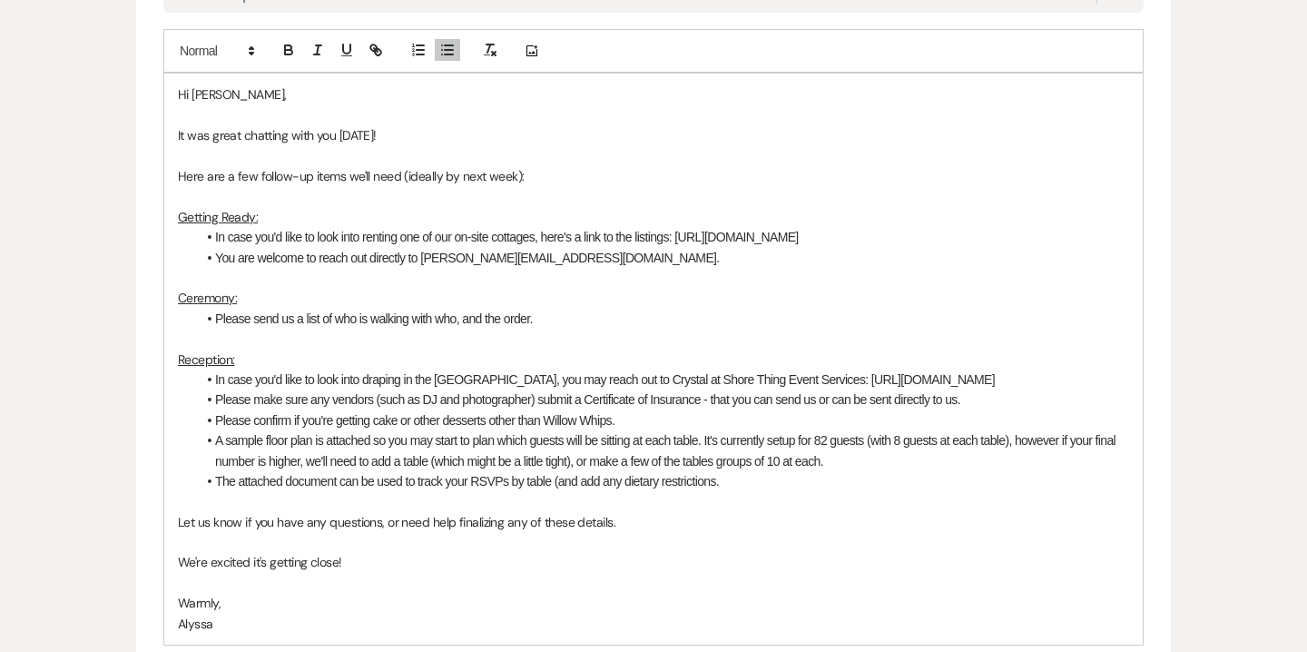
click at [421, 258] on li "You are welcome to reach out directly to tyler@willowcreekwinerycapemay.com." at bounding box center [662, 258] width 933 height 20
click at [256, 256] on li "You are welcome to reach out directly to tyler@willowcreekwinerycapemay.com." at bounding box center [662, 258] width 933 height 20
click at [298, 319] on li "Please send us a list of who is walking with who, and the order." at bounding box center [662, 319] width 933 height 20
click at [622, 320] on li "Please send us your procession (a list of who is walking with who, and the orde…" at bounding box center [662, 319] width 933 height 20
drag, startPoint x: 727, startPoint y: 404, endPoint x: 754, endPoint y: 402, distance: 27.3
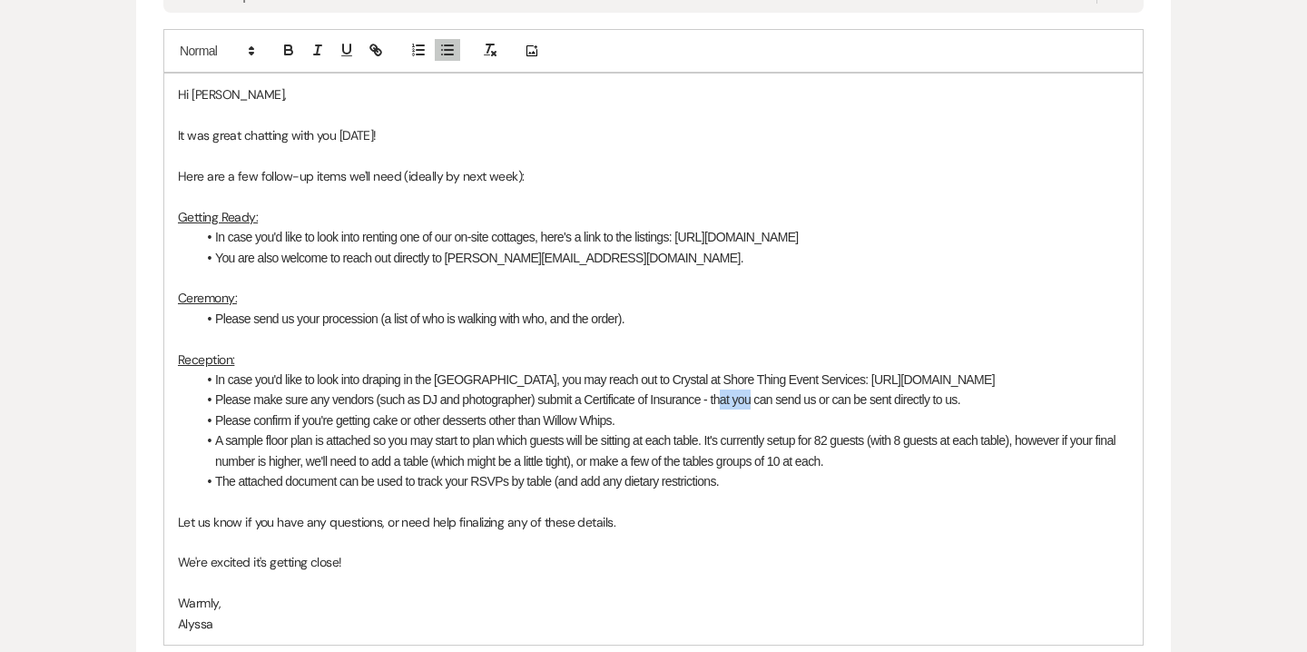
click at [754, 402] on li "Please make sure any vendors (such as DJ and photographer) submit a Certificate…" at bounding box center [662, 399] width 933 height 20
click at [766, 404] on li "Please make sure any vendors (such as DJ and photographer) submit a Certificate…" at bounding box center [662, 399] width 933 height 20
drag, startPoint x: 779, startPoint y: 404, endPoint x: 716, endPoint y: 399, distance: 62.8
click at [716, 399] on li "Please make sure any vendors (such as DJ and photographer) submit a Certificate…" at bounding box center [662, 399] width 933 height 20
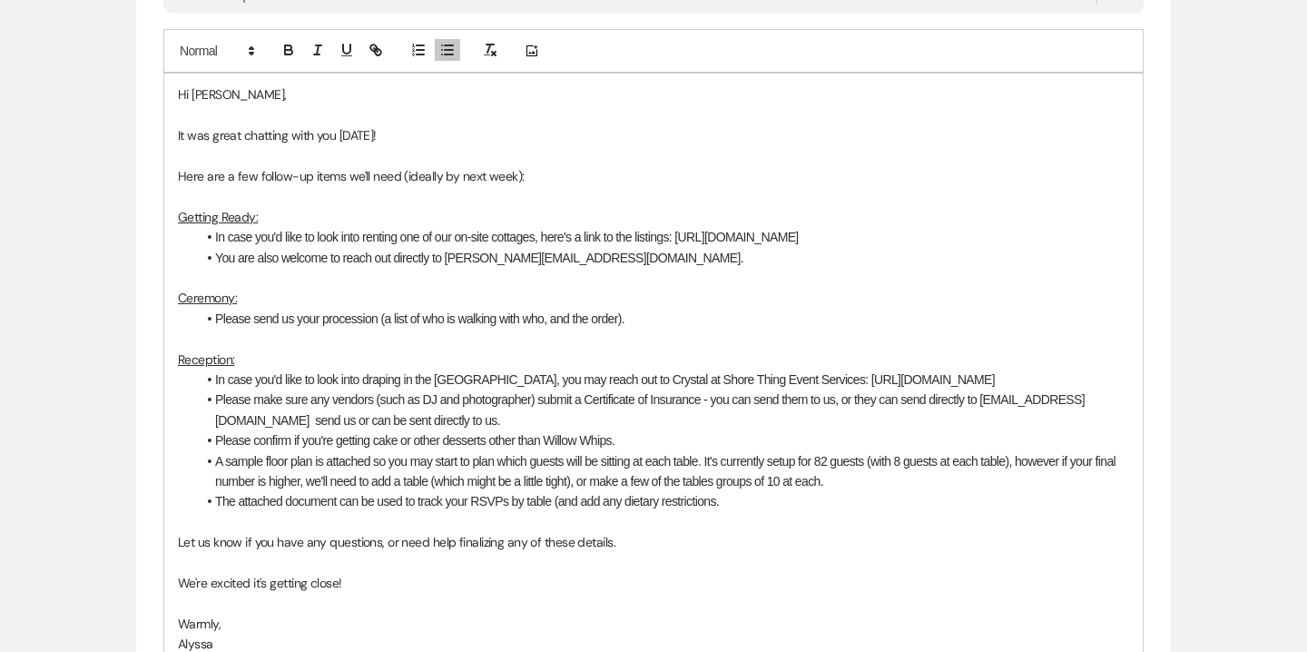
drag, startPoint x: 626, startPoint y: 421, endPoint x: 499, endPoint y: 423, distance: 127.1
click at [499, 423] on li "Please make sure any vendors (such as DJ and photographer) submit a Certificate…" at bounding box center [662, 409] width 933 height 41
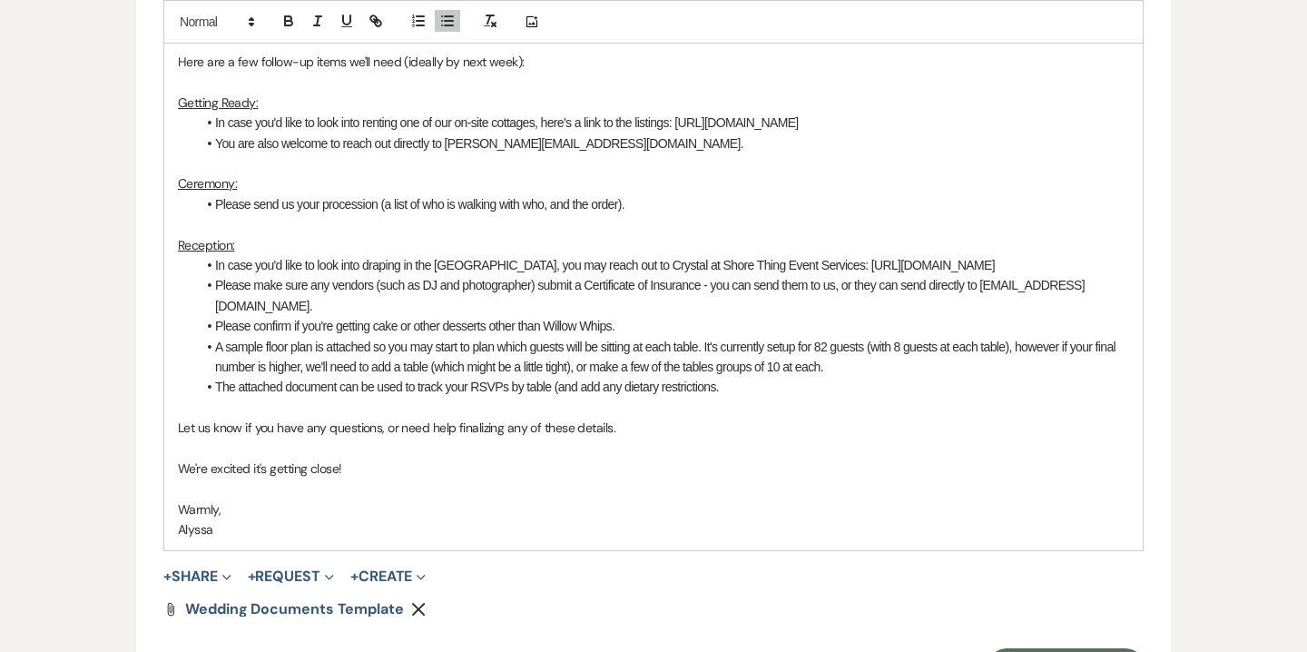
scroll to position [1071, 0]
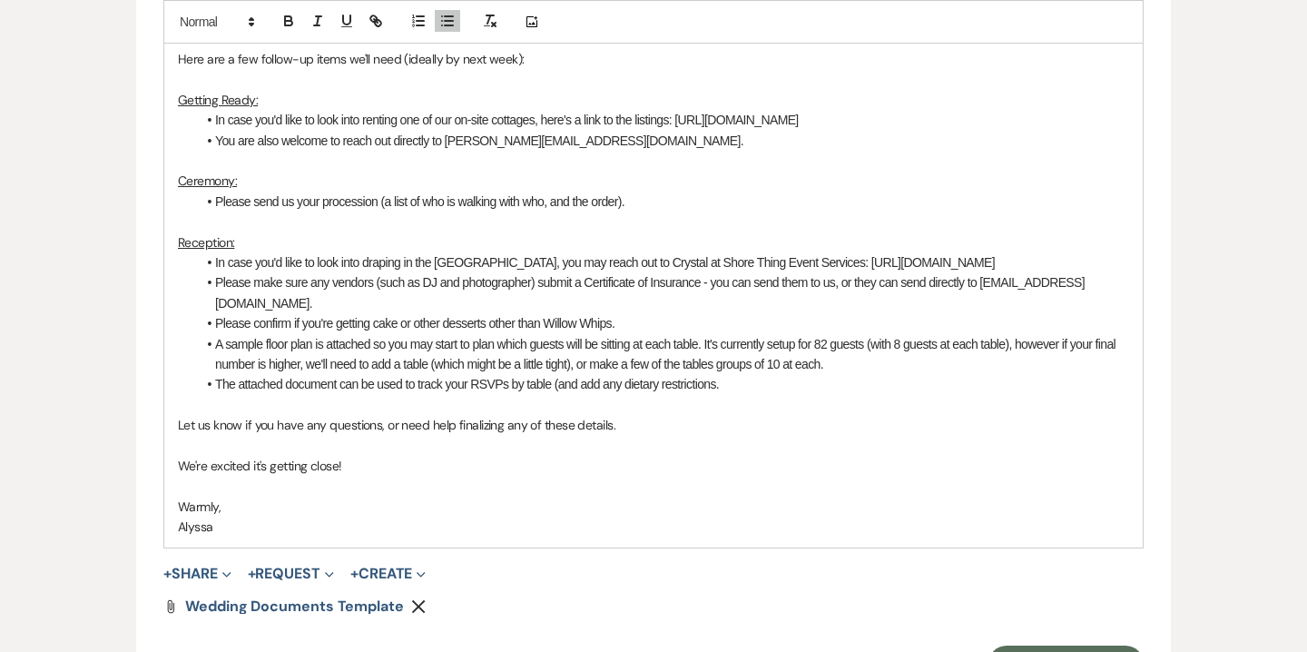
click at [1018, 344] on li "A sample floor plan is attached so you may start to plan which guests will be s…" at bounding box center [662, 354] width 933 height 41
click at [967, 364] on li "A sample floor plan is attached so you may start to plan which guests will be s…" at bounding box center [662, 354] width 933 height 41
click at [763, 384] on li "The attached document can be used to track your RSVPs by table (and add any die…" at bounding box center [662, 384] width 933 height 20
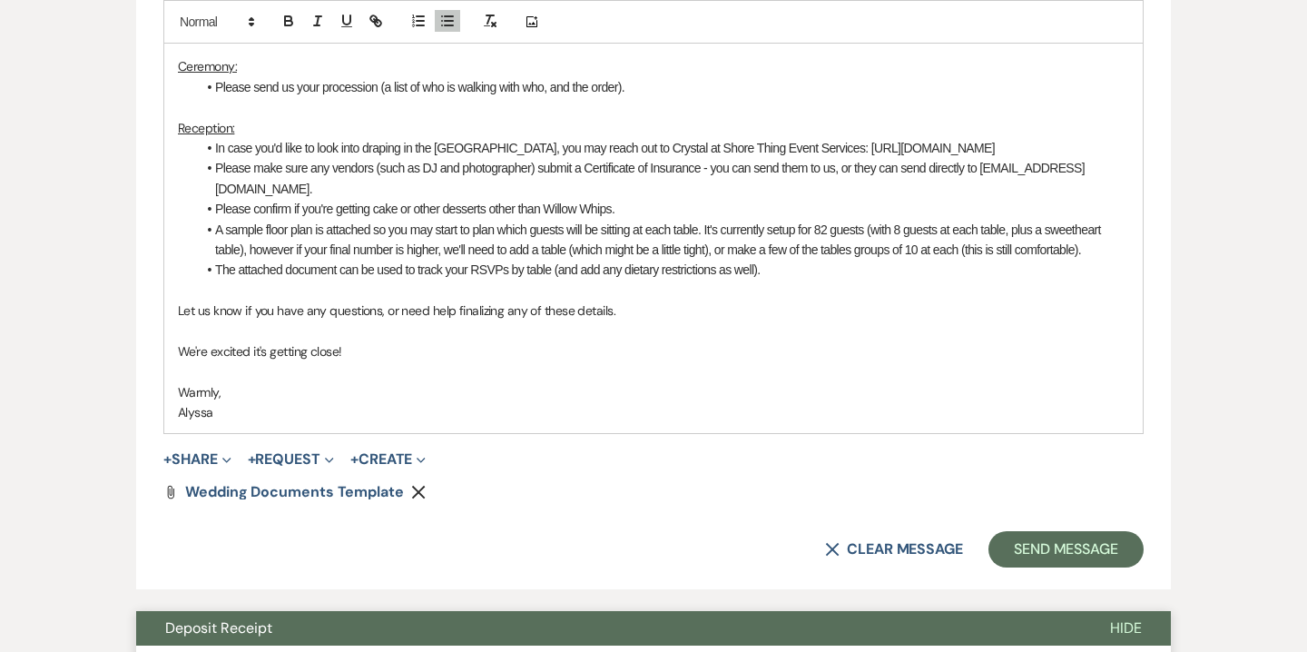
scroll to position [1186, 0]
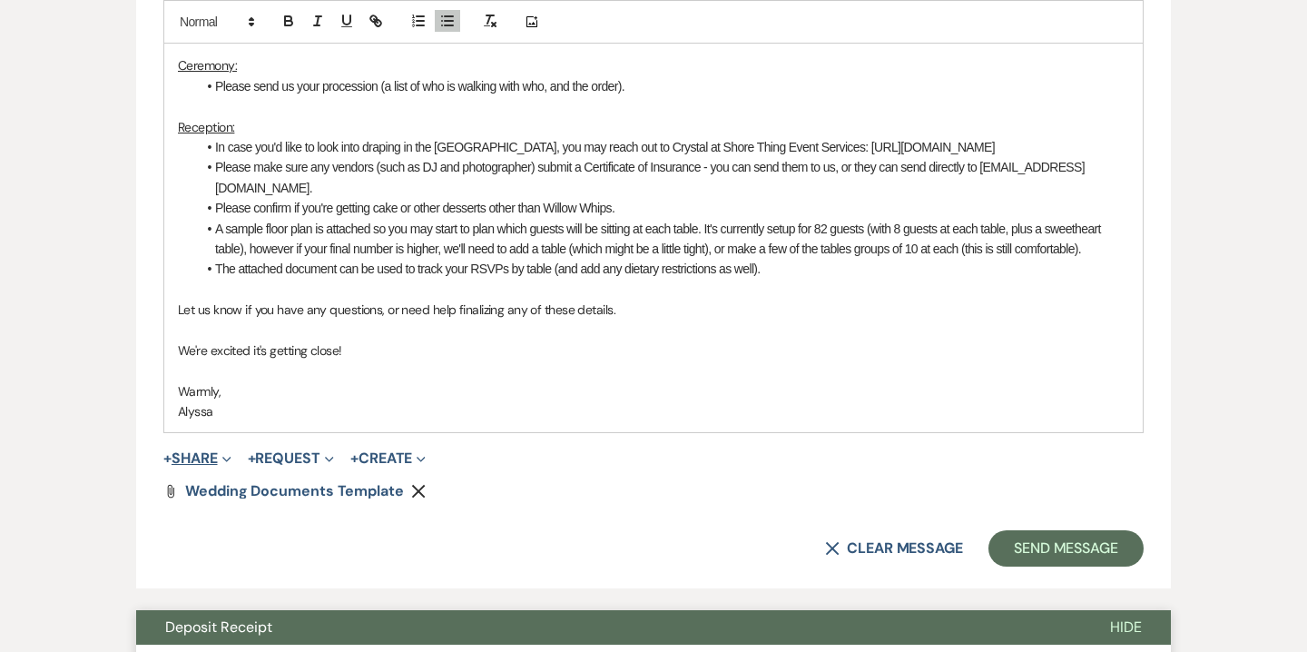
click at [210, 466] on button "+ Share Expand" at bounding box center [197, 458] width 68 height 15
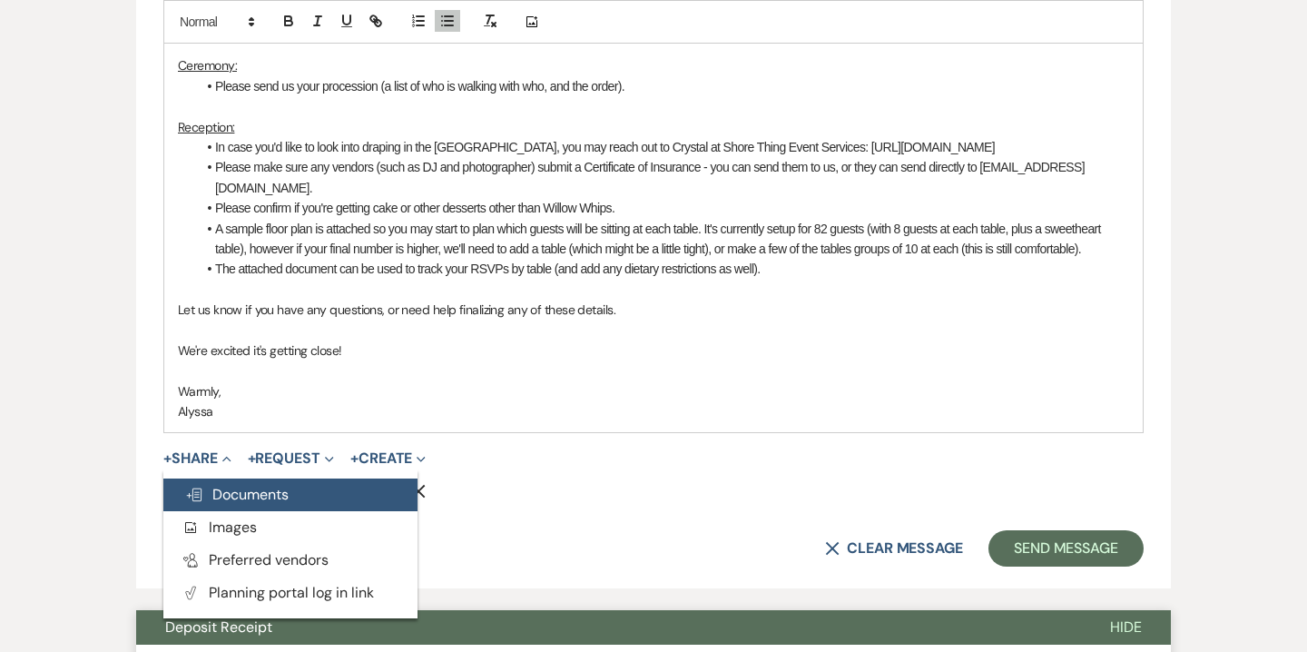
click at [238, 495] on span "Doc Upload Documents" at bounding box center [236, 494] width 103 height 19
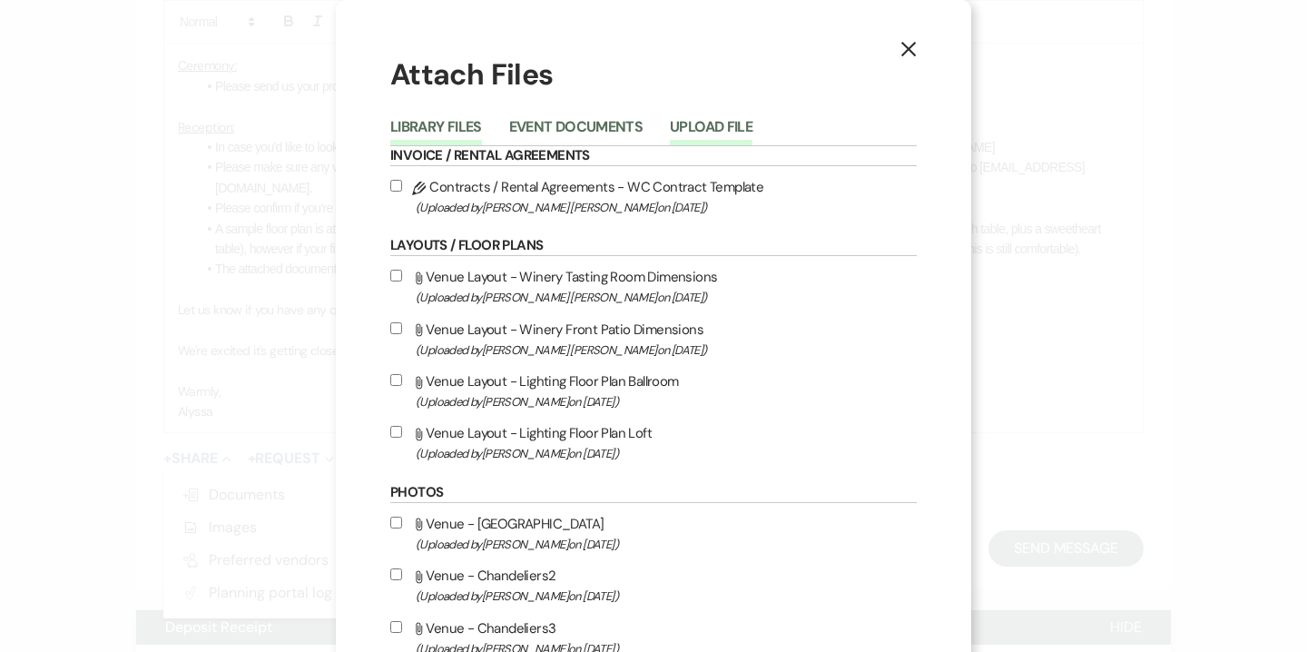
click at [696, 120] on button "Upload File" at bounding box center [711, 132] width 83 height 25
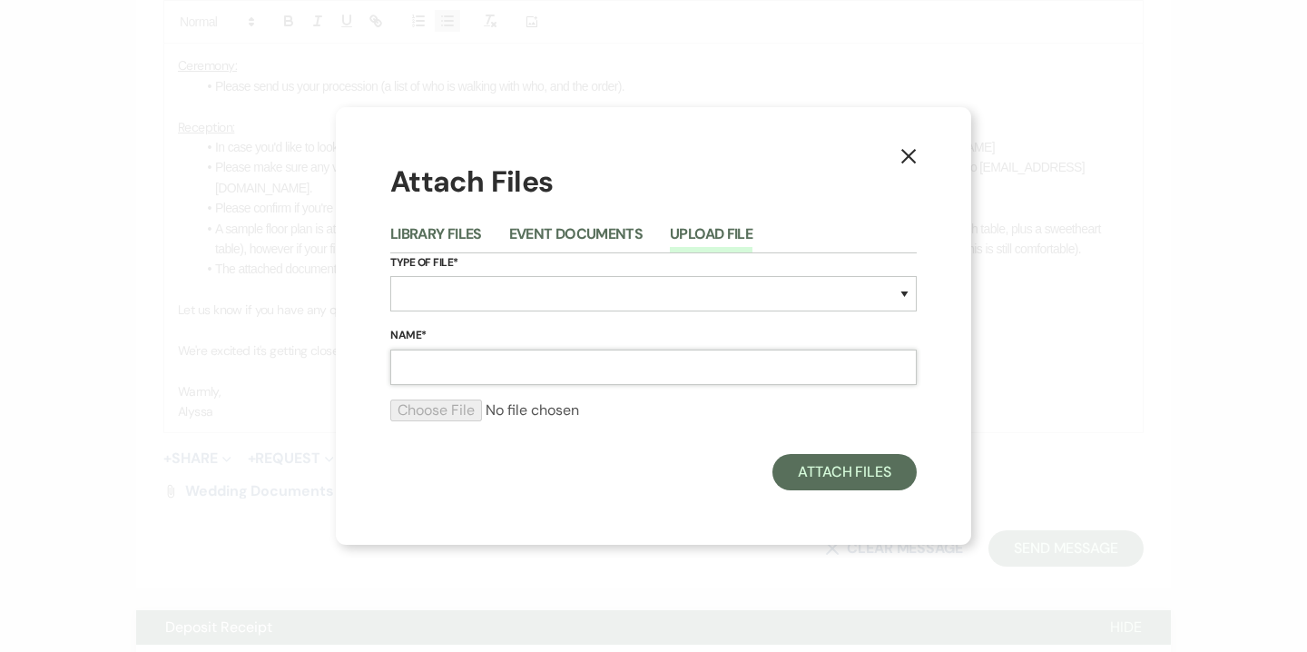
click at [605, 361] on input "Name*" at bounding box center [653, 366] width 526 height 35
paste input "n case you'd like to look into renting one of our on-site cottages,"
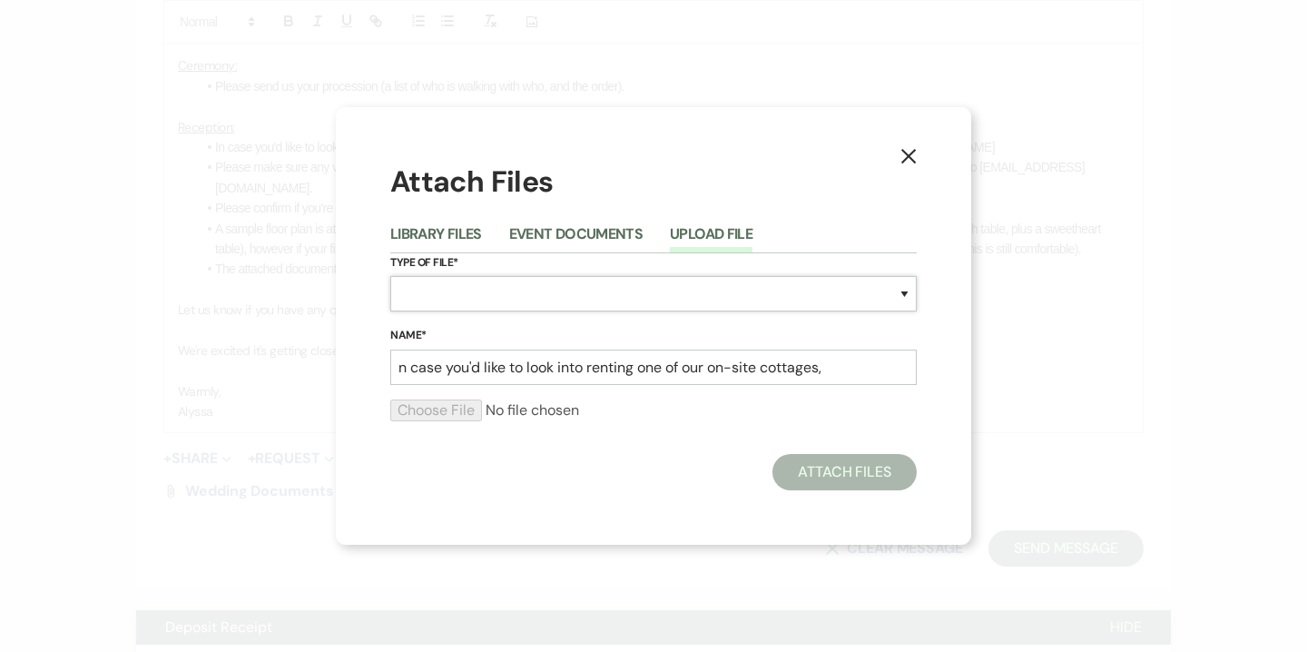
click at [575, 297] on select "Special Event Insurance Vendor Certificate of Insurance Contracts / Rental Agre…" at bounding box center [653, 293] width 526 height 35
click at [706, 361] on input "n case you'd like to look into renting one of our on-site cottages," at bounding box center [653, 366] width 526 height 35
type input "Sample floorplan"
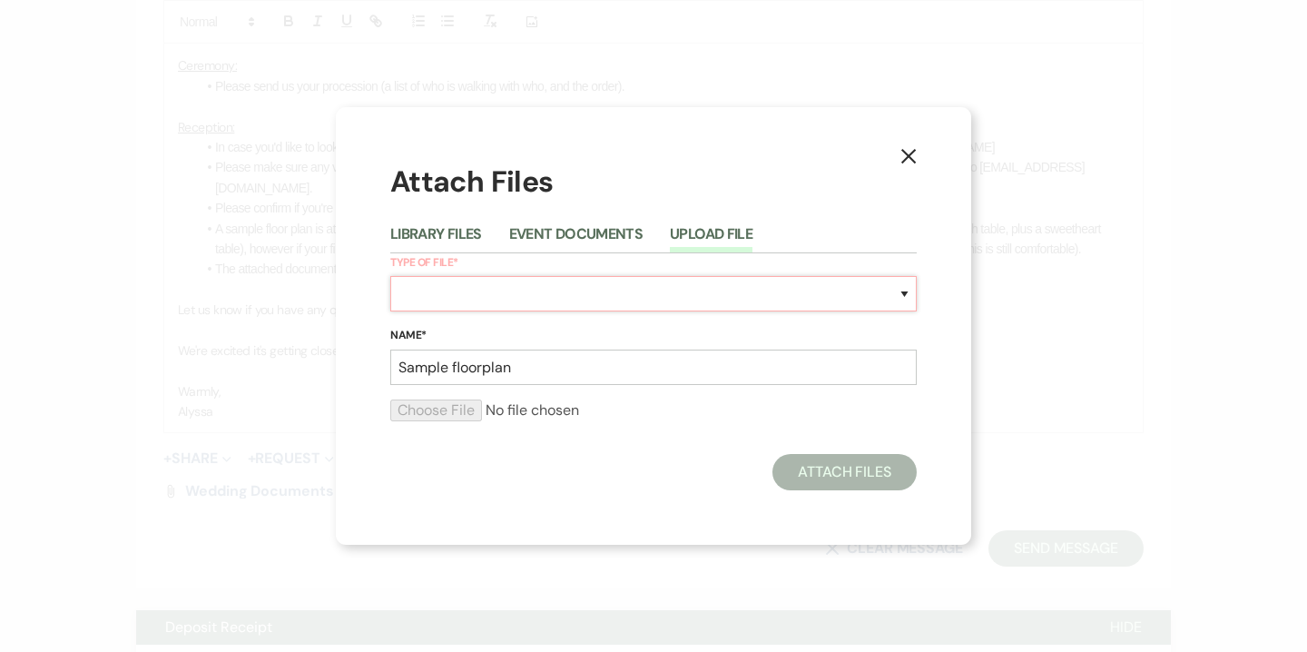
click at [639, 299] on select "Special Event Insurance Vendor Certificate of Insurance Contracts / Rental Agre…" at bounding box center [653, 293] width 526 height 35
select select "24"
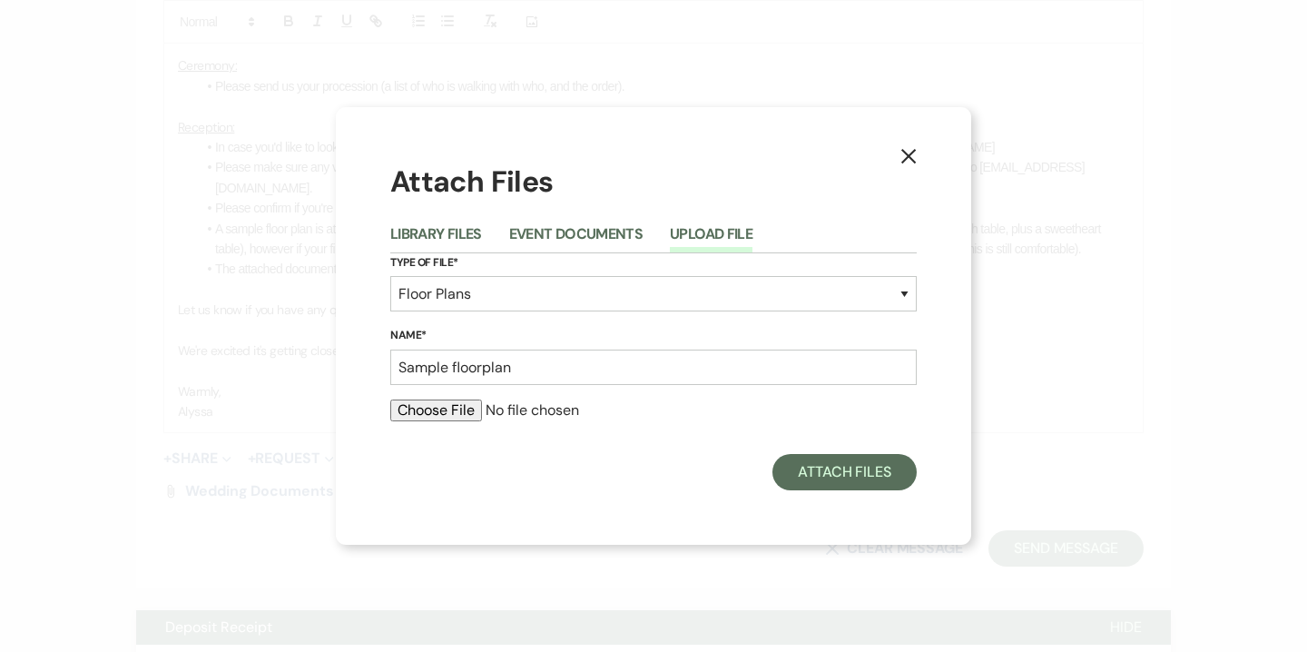
click at [431, 406] on input "file" at bounding box center [653, 410] width 526 height 22
type input "C:\fakepath\Erin Schalick & Duncan Longberry's Wedding (1).pdf"
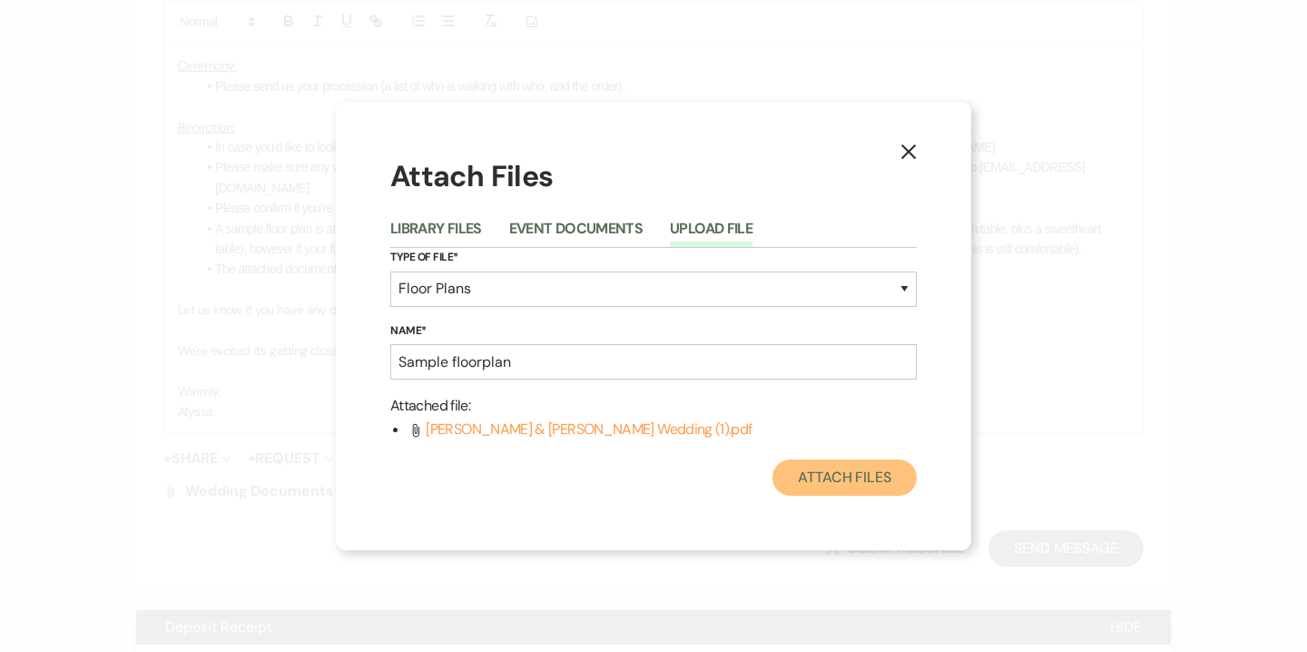
click at [831, 491] on button "Attach Files" at bounding box center [844, 477] width 144 height 36
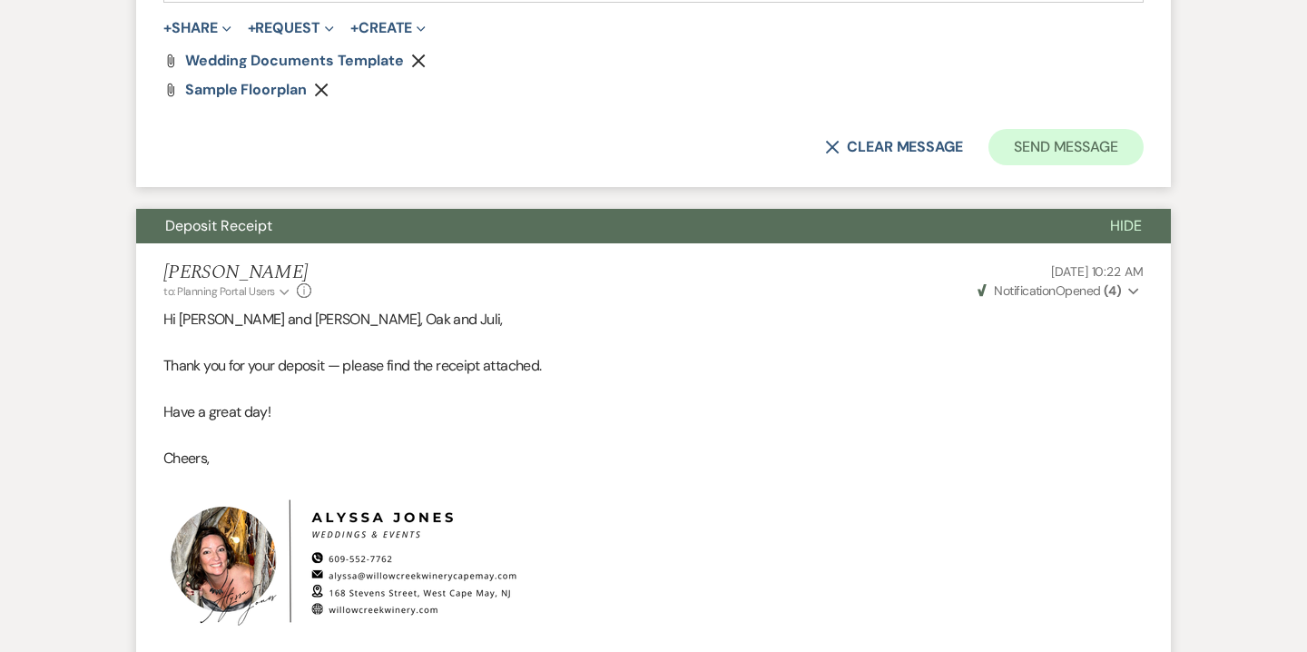
scroll to position [1511, 0]
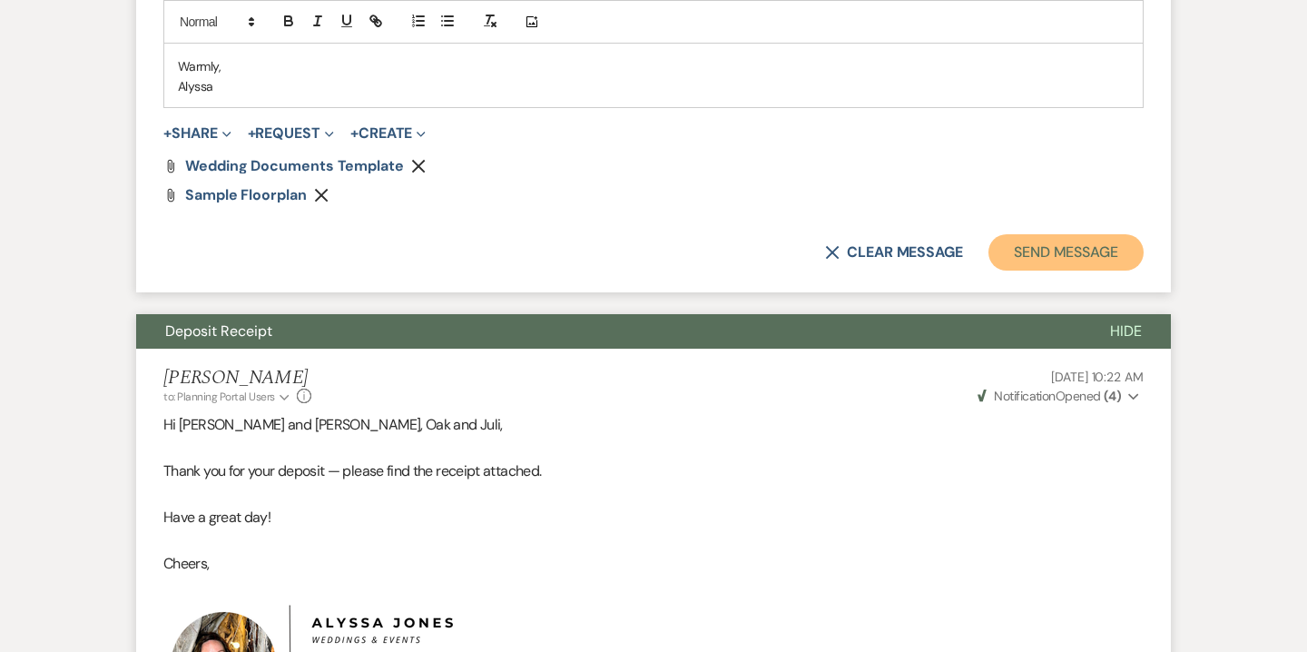
click at [1105, 248] on button "Send Message" at bounding box center [1065, 252] width 155 height 36
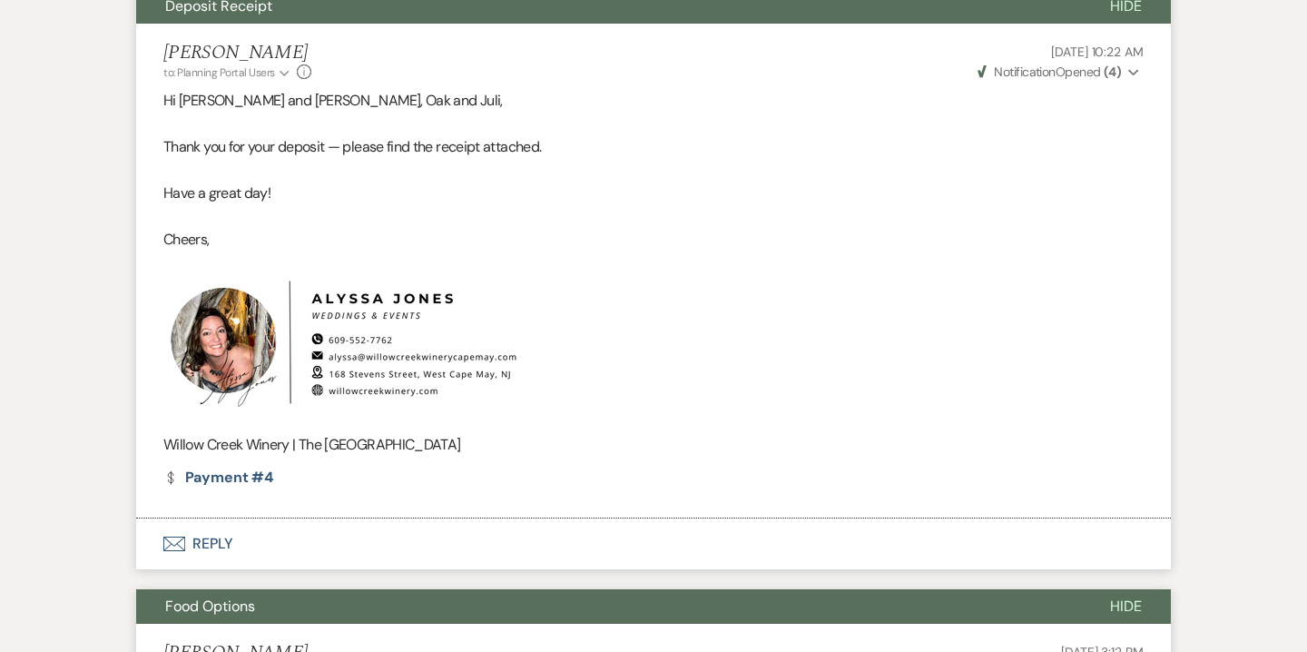
scroll to position [836, 0]
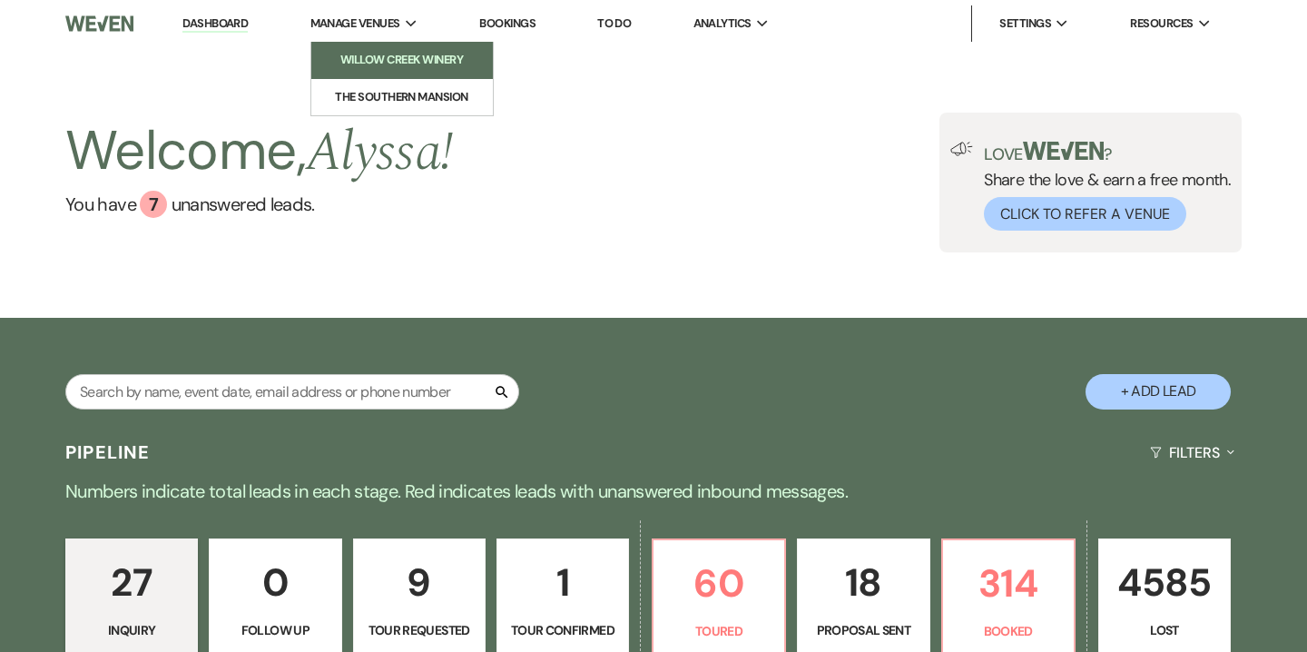
click at [366, 56] on li "Willow Creek Winery" at bounding box center [401, 60] width 163 height 18
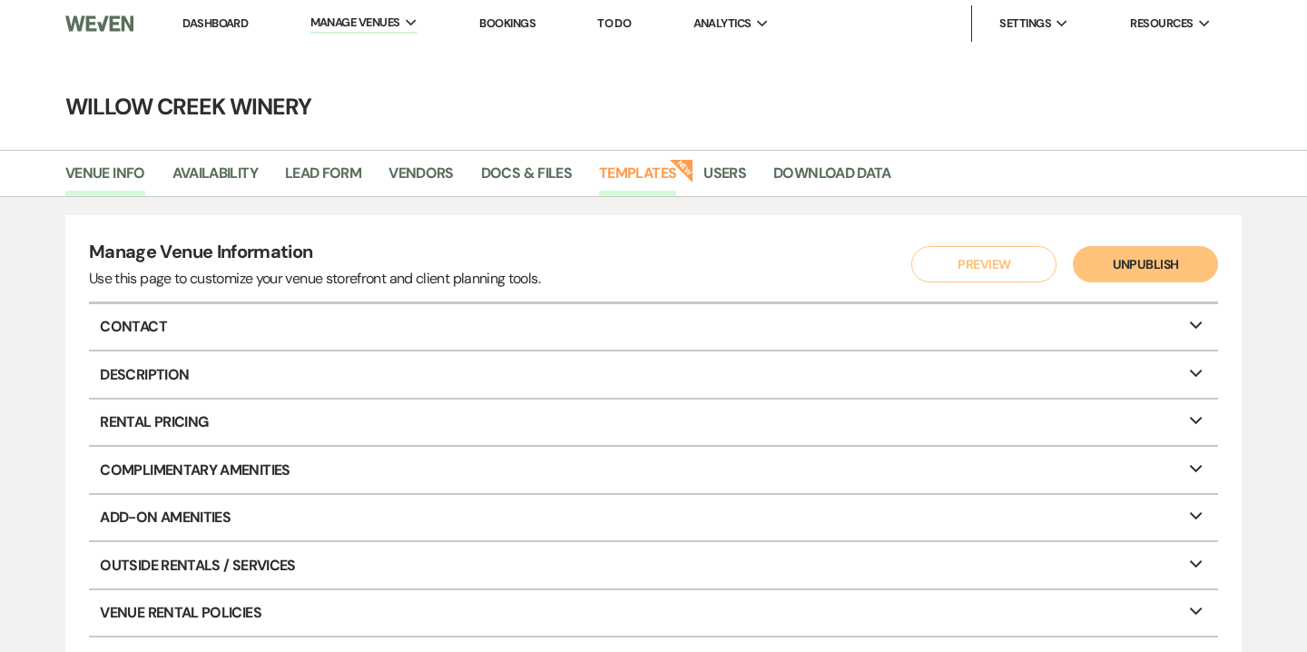
click at [660, 168] on link "Templates" at bounding box center [637, 179] width 77 height 34
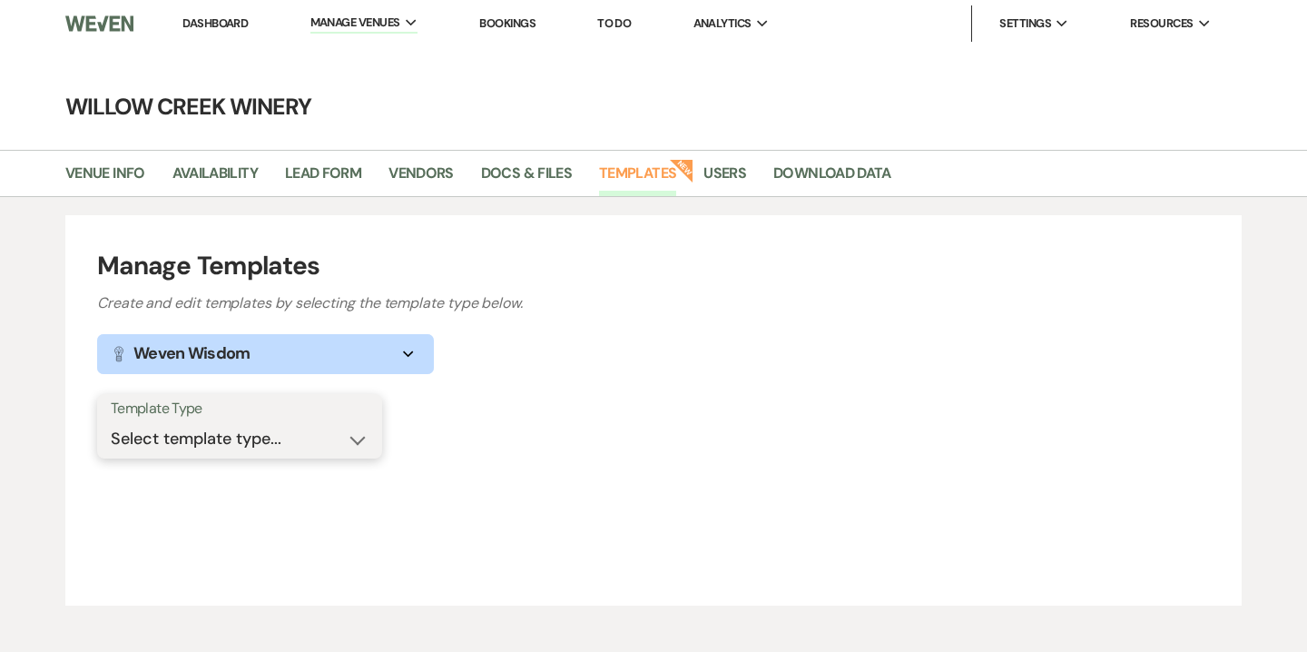
click at [282, 440] on select "Select template type... Task List Message Templates Payment Plan Inventory Item…" at bounding box center [240, 438] width 258 height 35
select select "Message Templates"
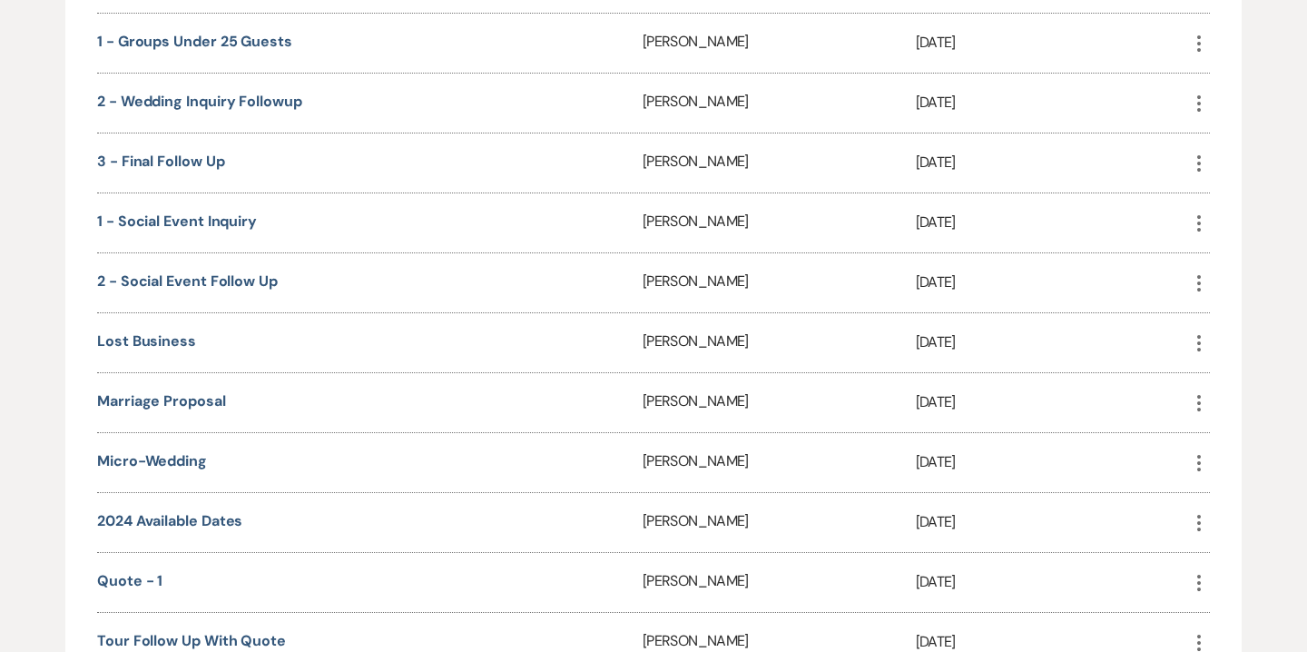
scroll to position [1719, 0]
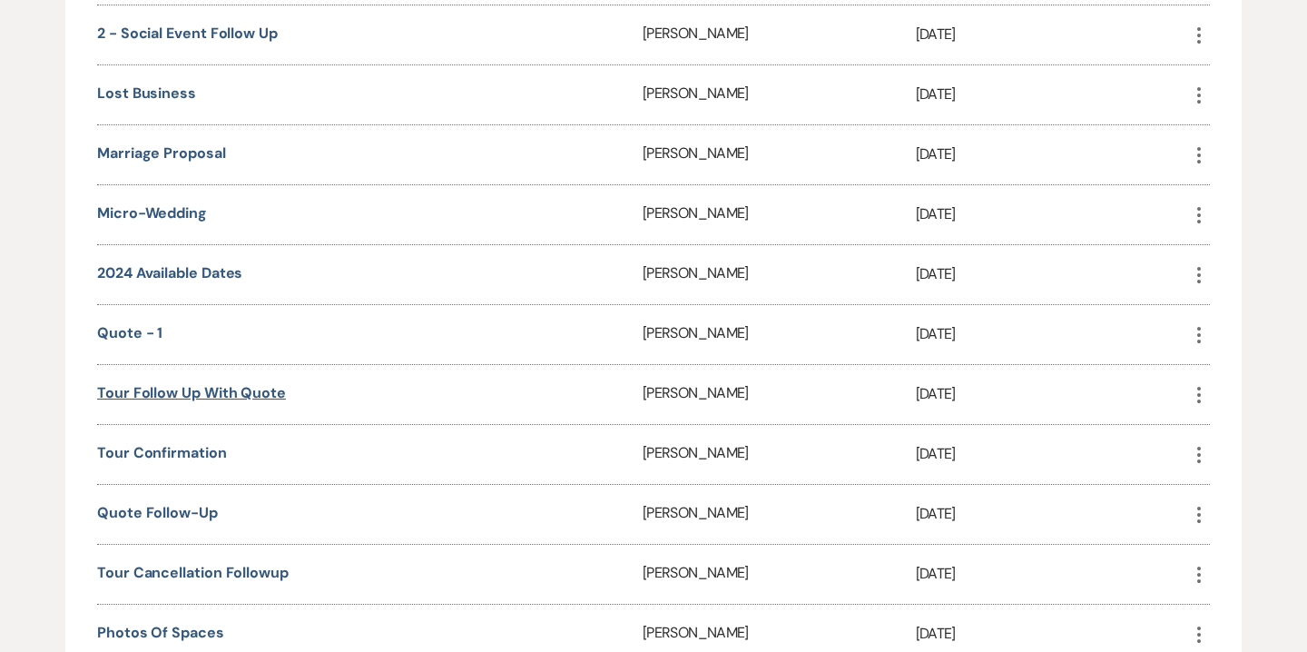
click at [261, 383] on link "Tour Follow Up with Quote" at bounding box center [191, 392] width 189 height 19
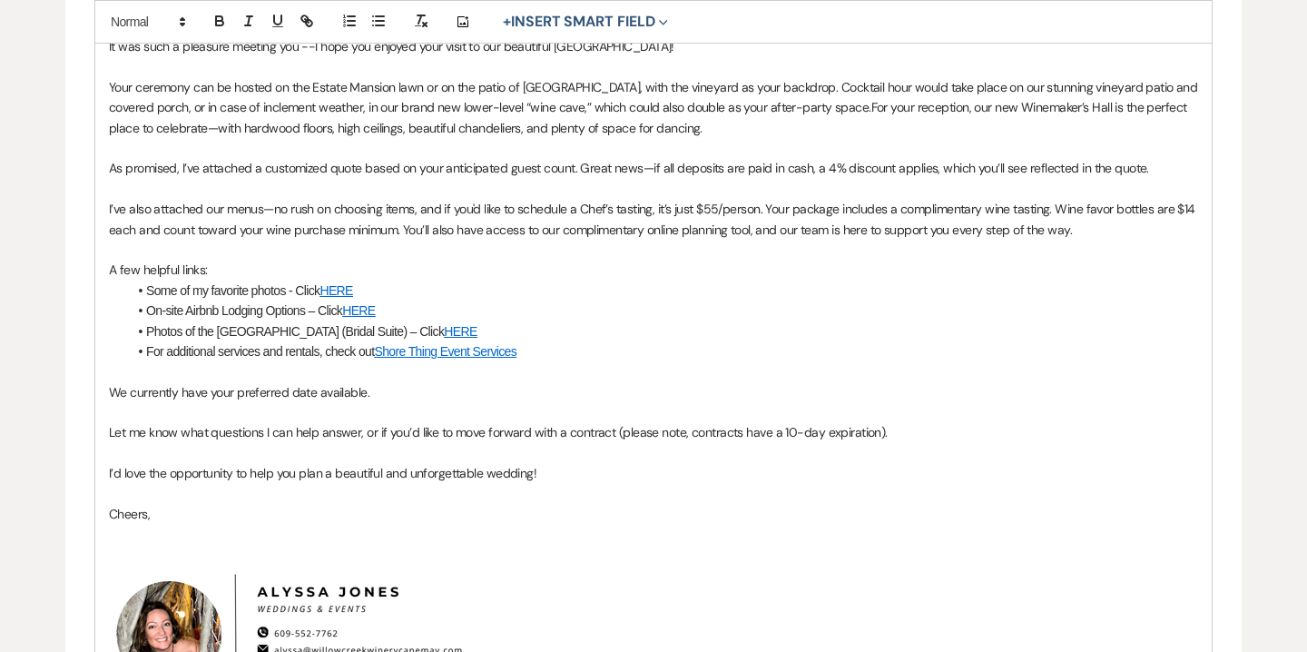
scroll to position [580, 0]
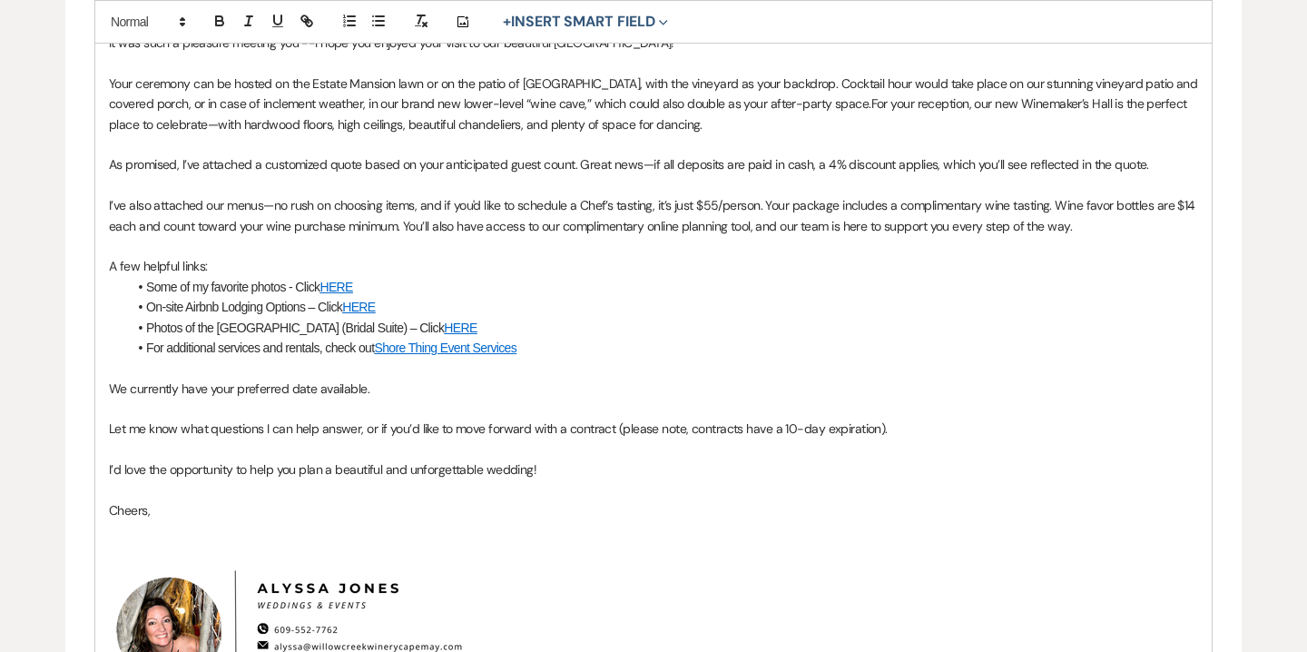
click at [365, 306] on link "HERE" at bounding box center [358, 307] width 33 height 15
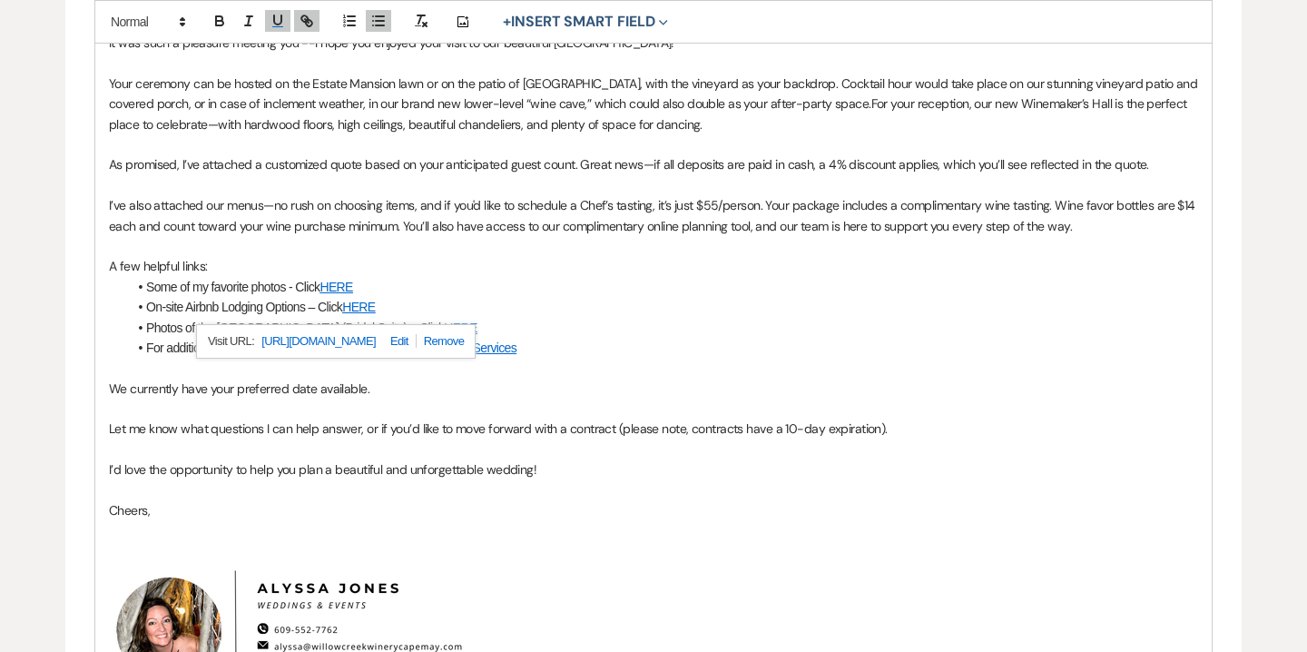
click at [417, 343] on link at bounding box center [396, 341] width 41 height 14
click at [440, 275] on div "Hi {{clientFirstName}}, It was such a pleasure meeting you --I hope you enjoyed…" at bounding box center [653, 367] width 1116 height 772
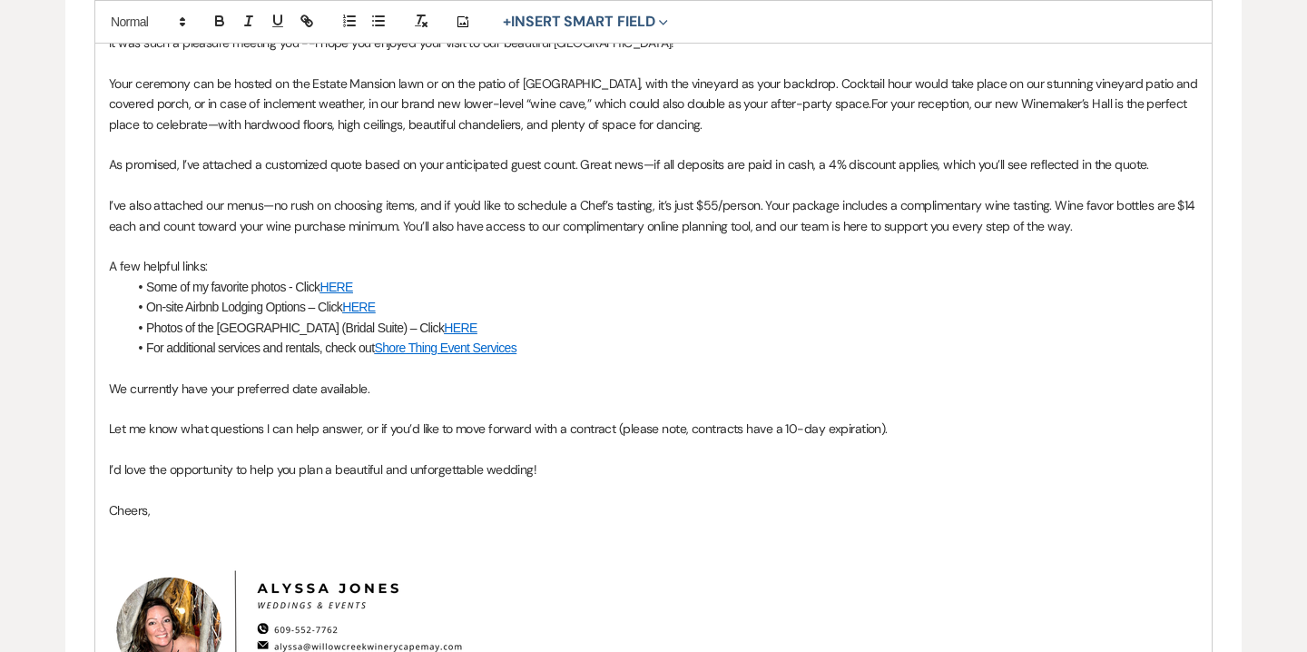
click at [455, 351] on link "Shore Thing Event Services" at bounding box center [445, 347] width 143 height 15
click at [499, 383] on link at bounding box center [478, 382] width 41 height 14
type input "https://www.shorethingeventservices.com/"
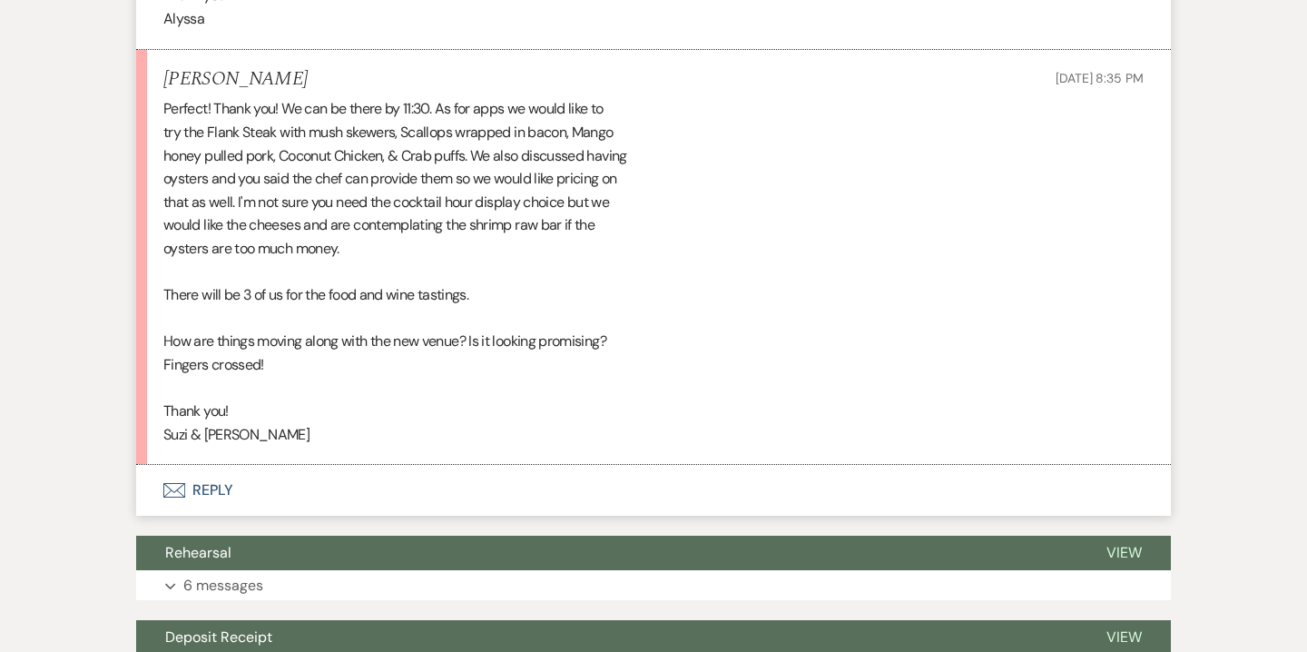
scroll to position [1984, 0]
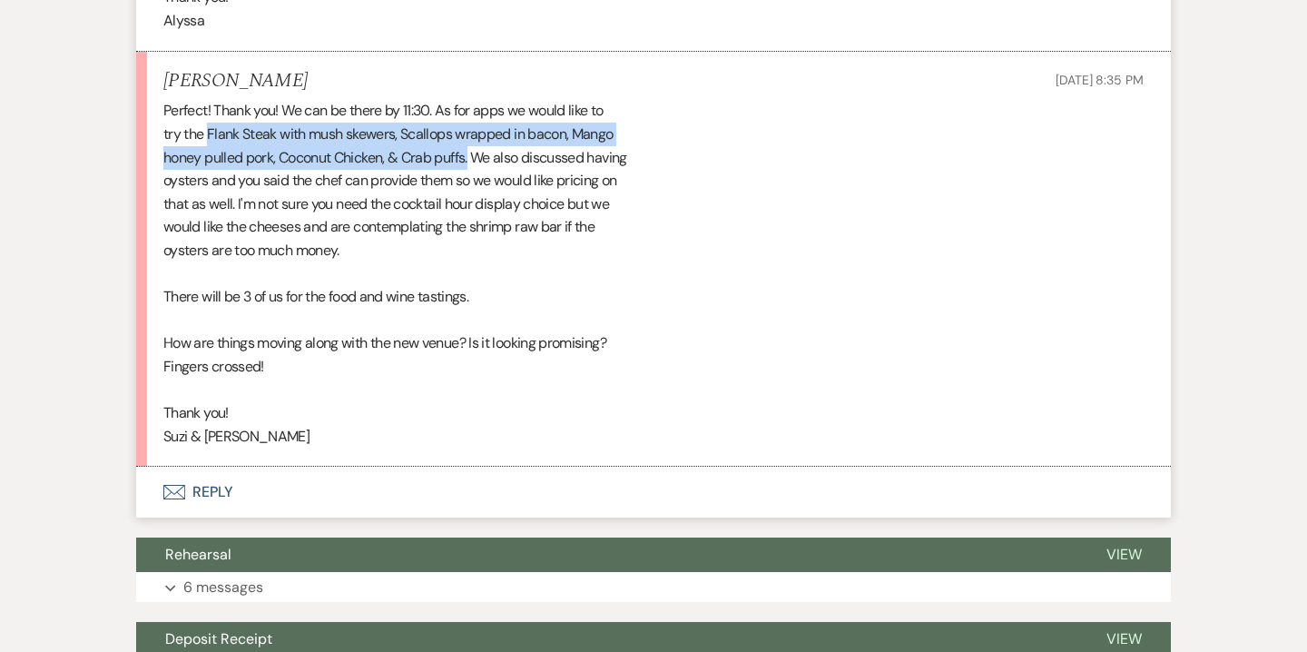
drag, startPoint x: 208, startPoint y: 132, endPoint x: 473, endPoint y: 157, distance: 266.3
click at [473, 157] on div "Perfect! Thank you! We can be there by 11:30. As for apps we would like to try …" at bounding box center [653, 273] width 980 height 349
copy div "Flank Steak with mush skewers, Scallops wrapped in bacon, Mango honey pulled po…"
click at [217, 491] on button "Envelope Reply" at bounding box center [653, 492] width 1035 height 51
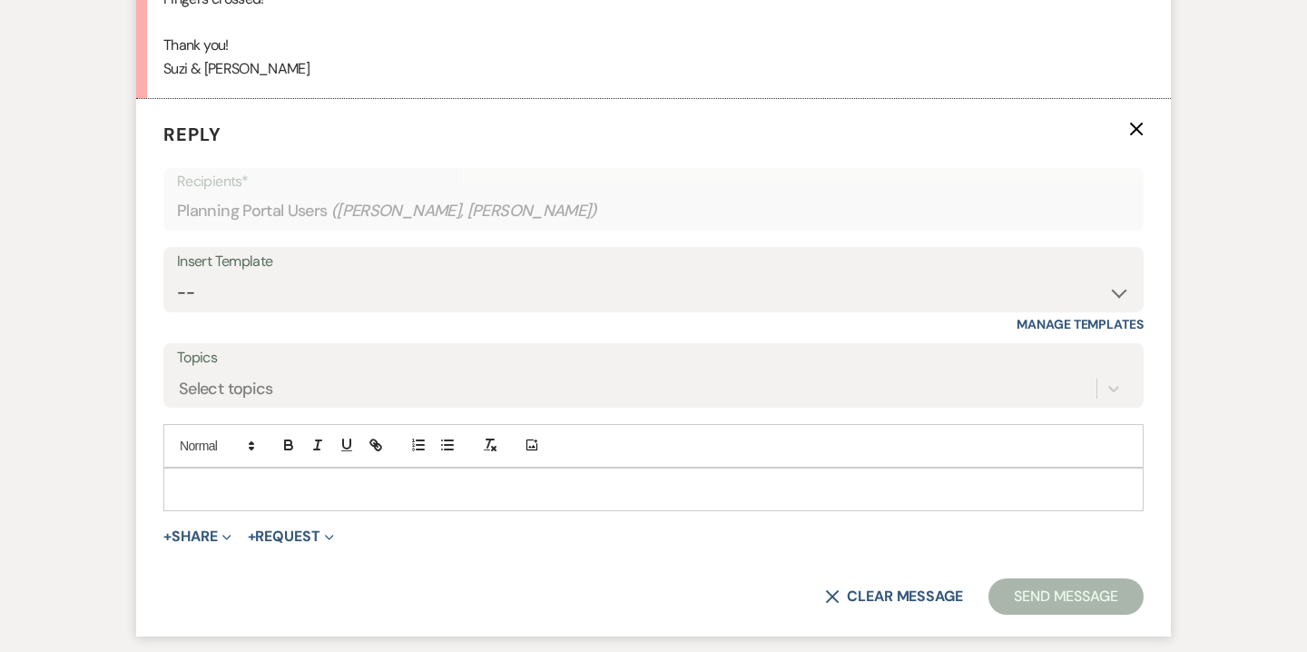
scroll to position [2354, 0]
click at [241, 488] on p at bounding box center [653, 487] width 951 height 20
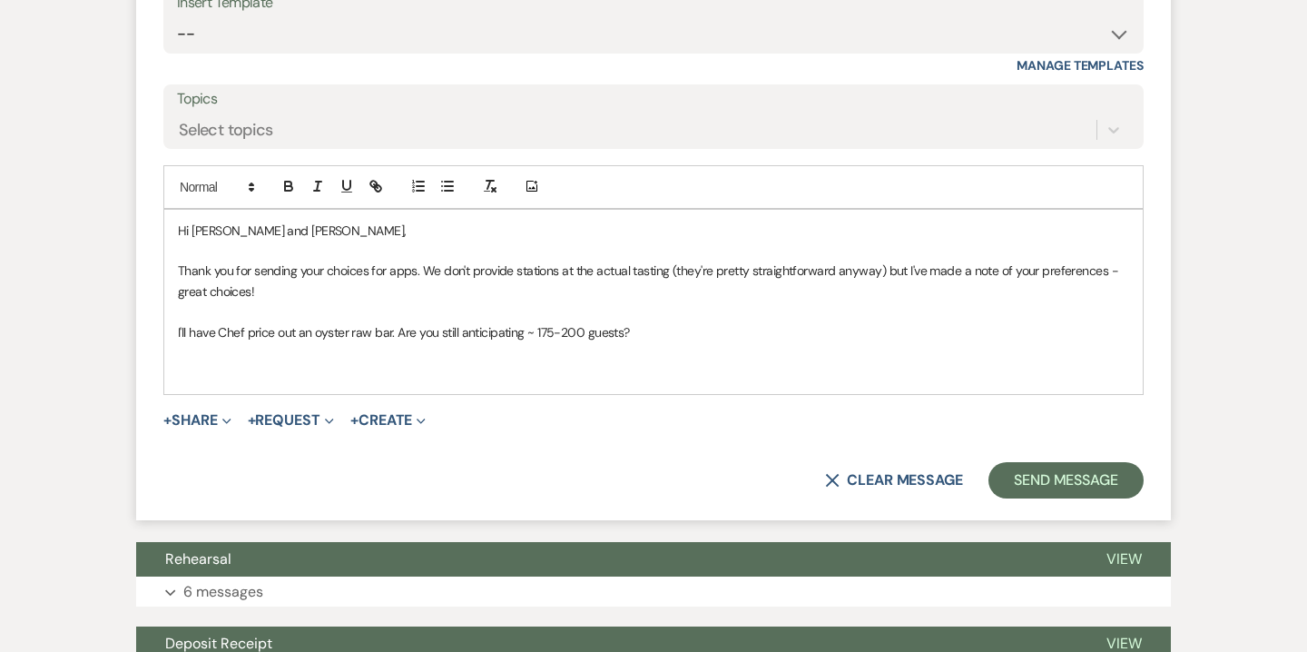
scroll to position [2611, 0]
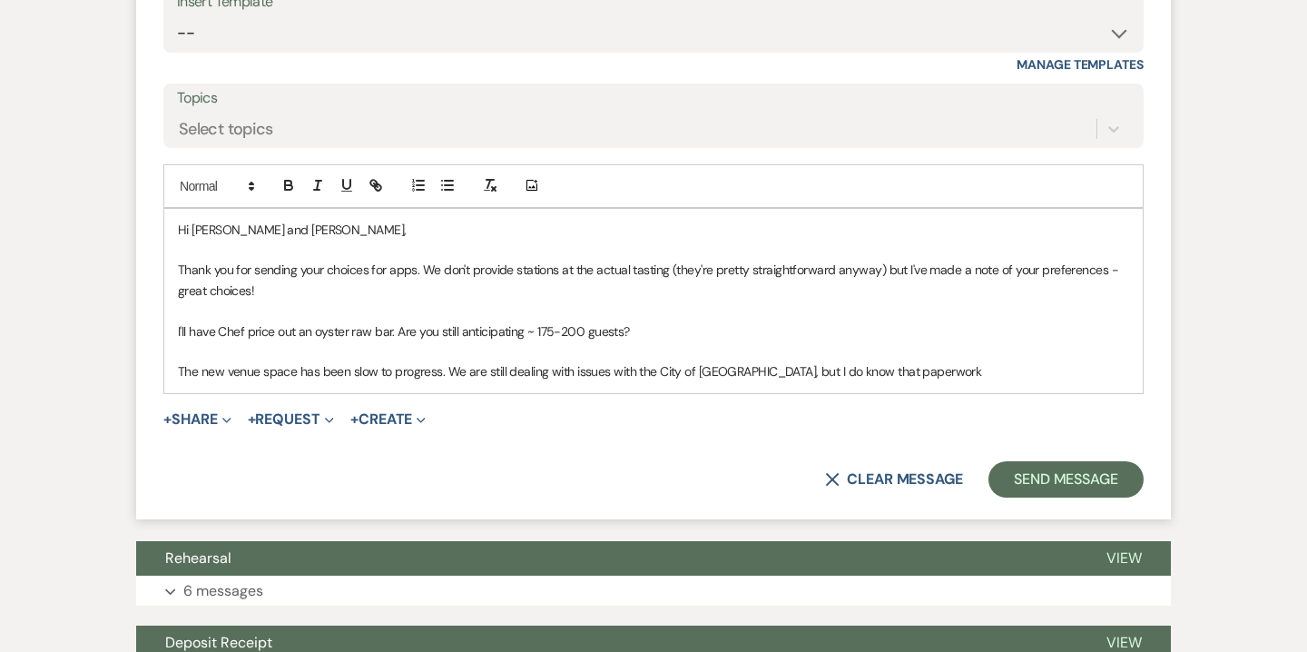
click at [849, 374] on p "The new venue space has been slow to progress. We are still dealing with issues…" at bounding box center [653, 371] width 951 height 20
click at [1026, 393] on div "Hi Suzi and Dan, Thank you for sending your choices for apps. We don't provide …" at bounding box center [653, 301] width 980 height 186
click at [1016, 377] on p "The new venue space has been slow to progress. We are still dealing with issues…" at bounding box center [653, 371] width 951 height 20
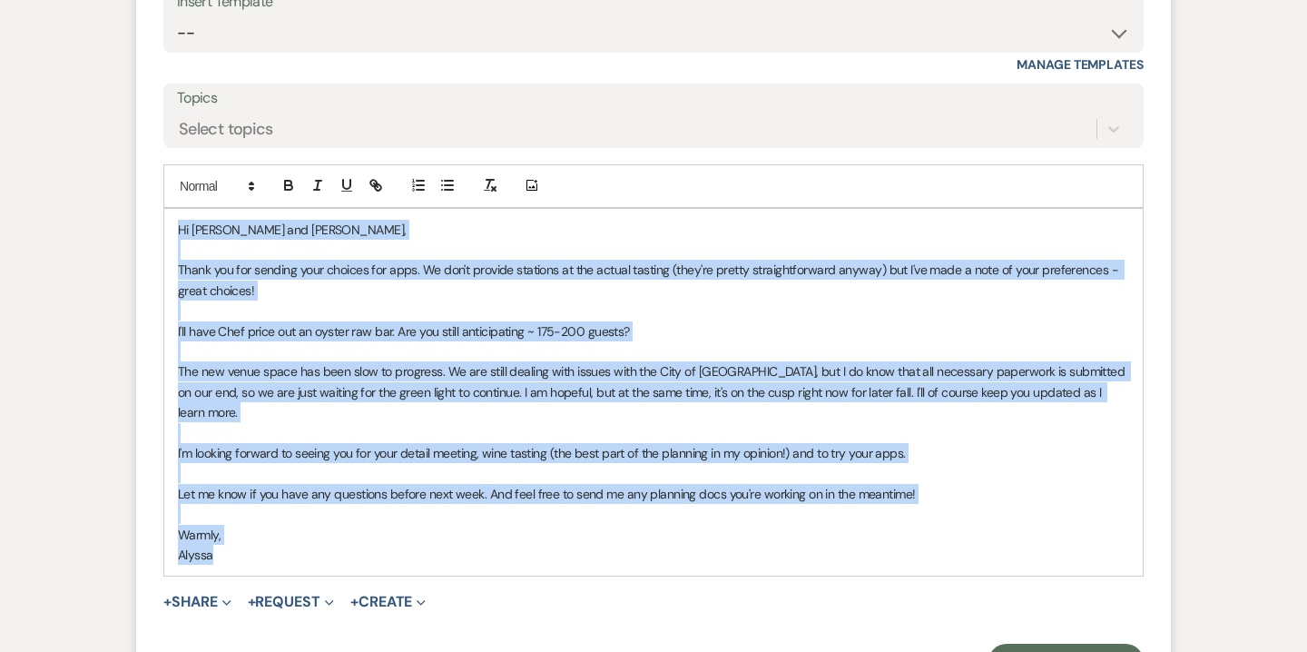
drag, startPoint x: 178, startPoint y: 232, endPoint x: 254, endPoint y: 536, distance: 313.5
click at [254, 536] on div "Hi Suzi and Dan, Thank you for sending your choices for apps. We don't provide …" at bounding box center [653, 393] width 978 height 368
copy div "Hi Suzi and Dan, Thank you for sending your choices for apps. We don't provide …"
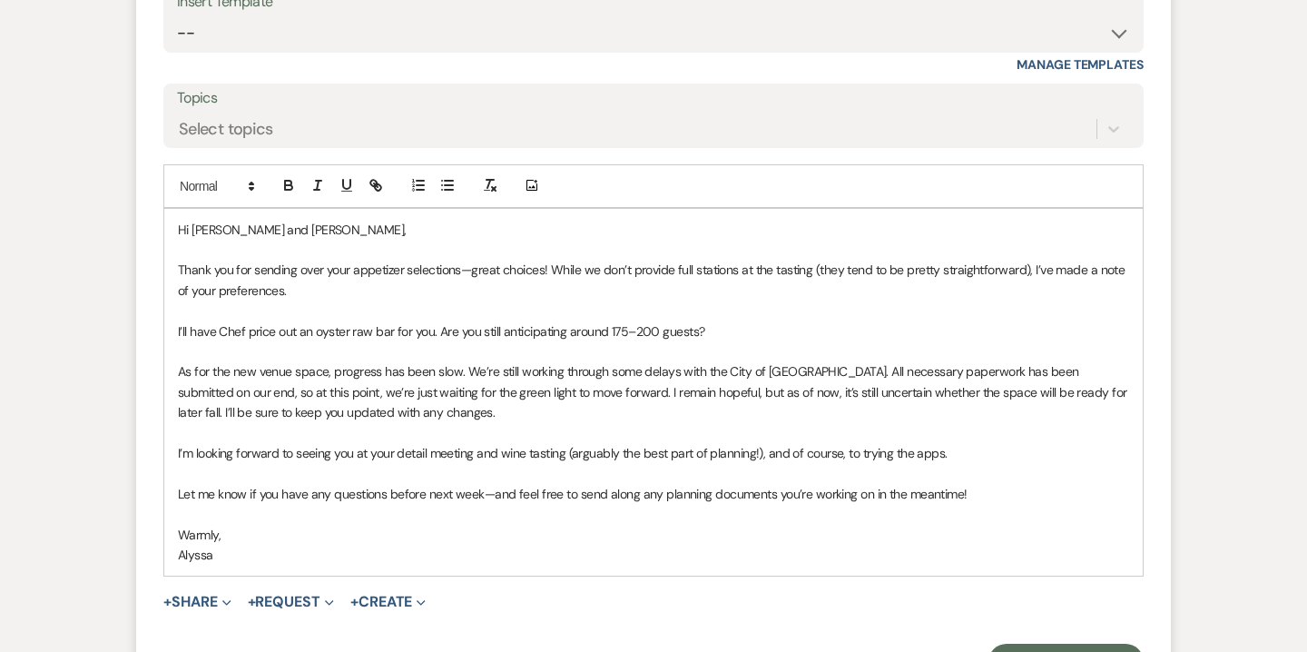
click at [581, 387] on p "As for the new venue space, progress has been slow. We’re still working through…" at bounding box center [653, 391] width 951 height 61
click at [526, 389] on p "As for the new venue space, progress has been slow. We’re still working through…" at bounding box center [653, 391] width 951 height 61
drag, startPoint x: 676, startPoint y: 269, endPoint x: 697, endPoint y: 270, distance: 20.9
click at [697, 270] on p "Thank you for sending over your appetizer selections—great choices! While we do…" at bounding box center [653, 280] width 951 height 41
click at [457, 368] on p "As for the new venue space, progress has been slow. We’re still working through…" at bounding box center [653, 391] width 951 height 61
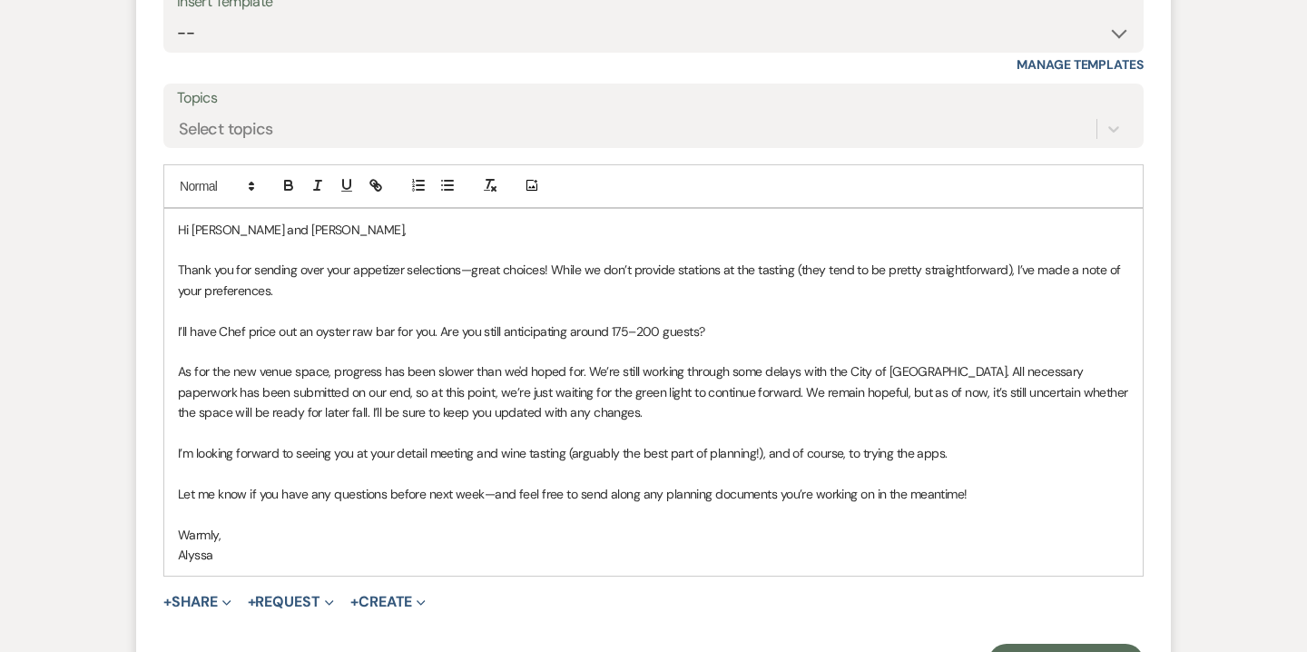
click at [520, 375] on p "As for the new venue space, progress has been slower than we'd hoped for. We’re…" at bounding box center [653, 391] width 951 height 61
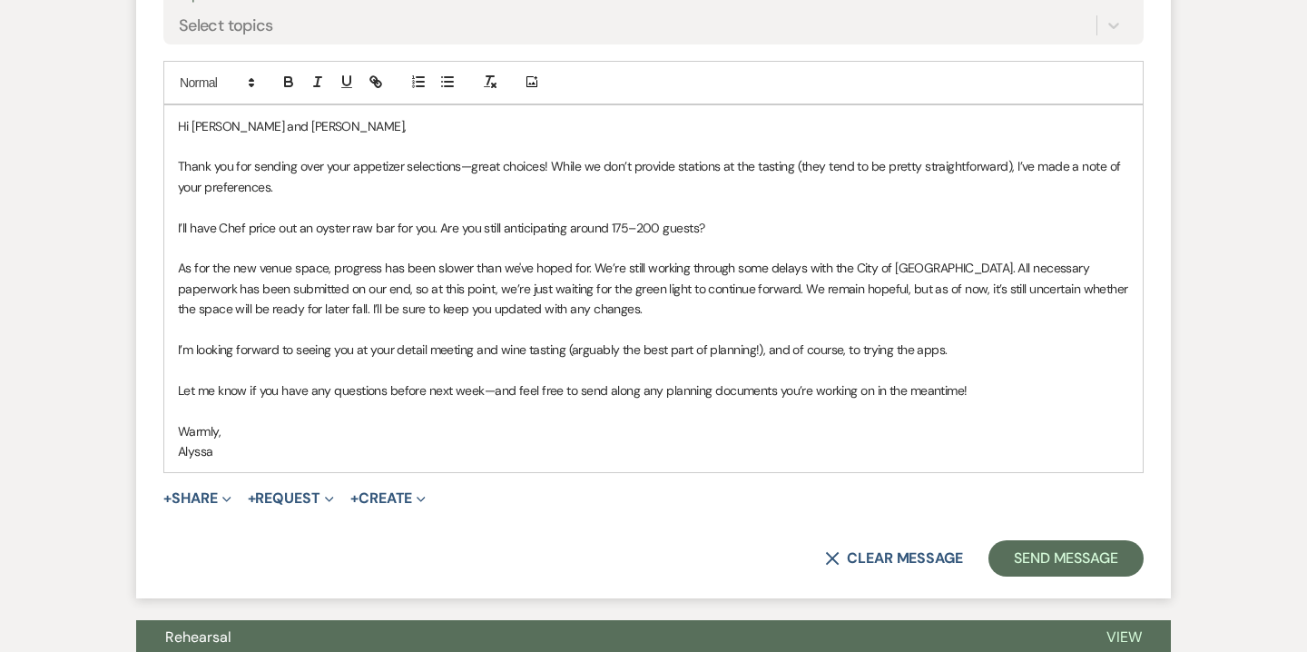
scroll to position [2717, 0]
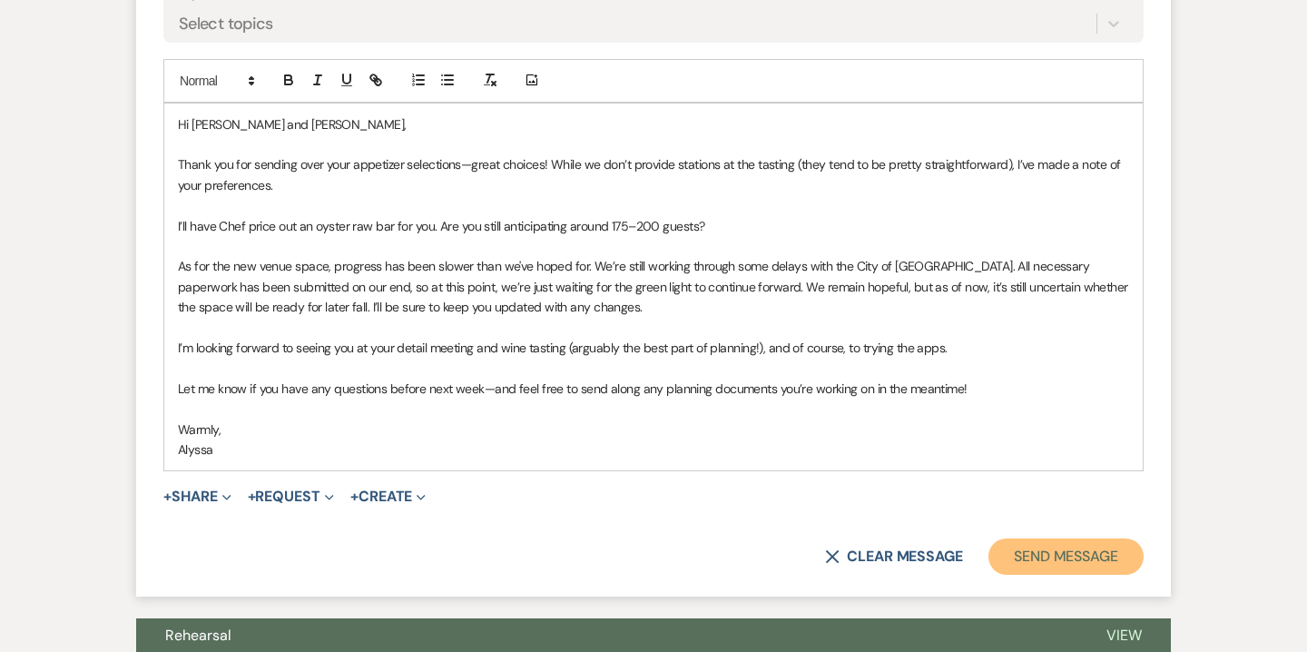
click at [1084, 559] on button "Send Message" at bounding box center [1065, 556] width 155 height 36
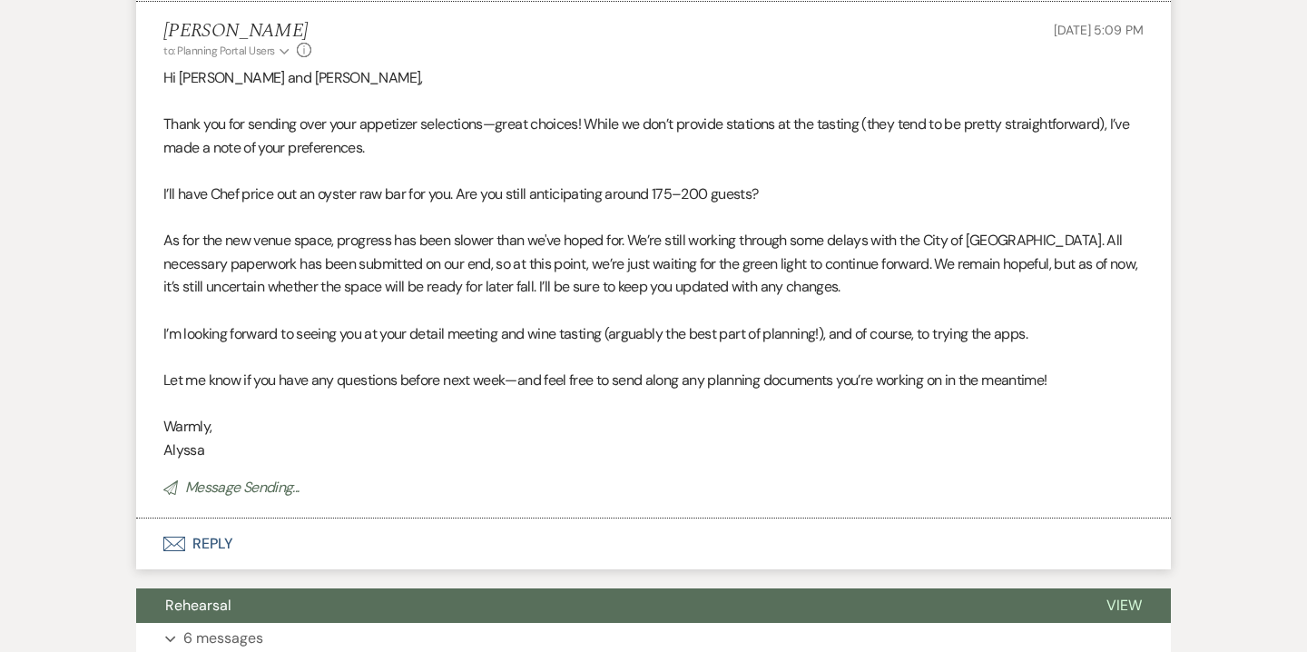
scroll to position [2447, 0]
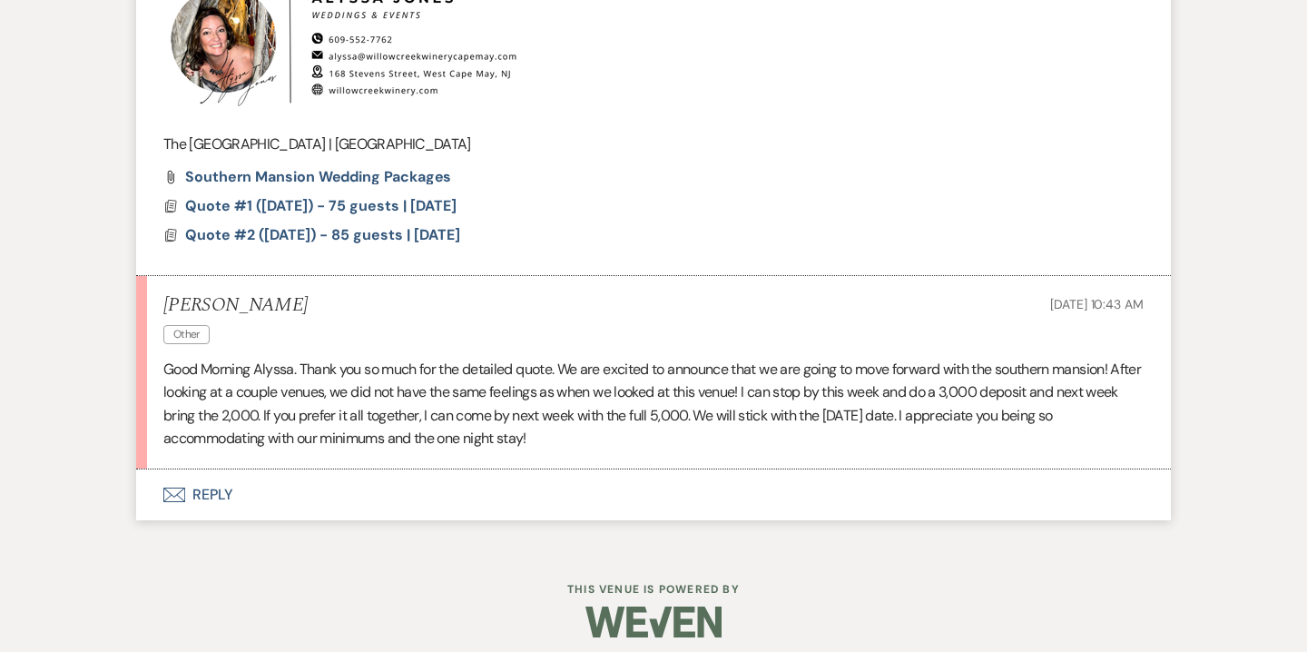
click at [211, 497] on button "Envelope Reply" at bounding box center [653, 494] width 1035 height 51
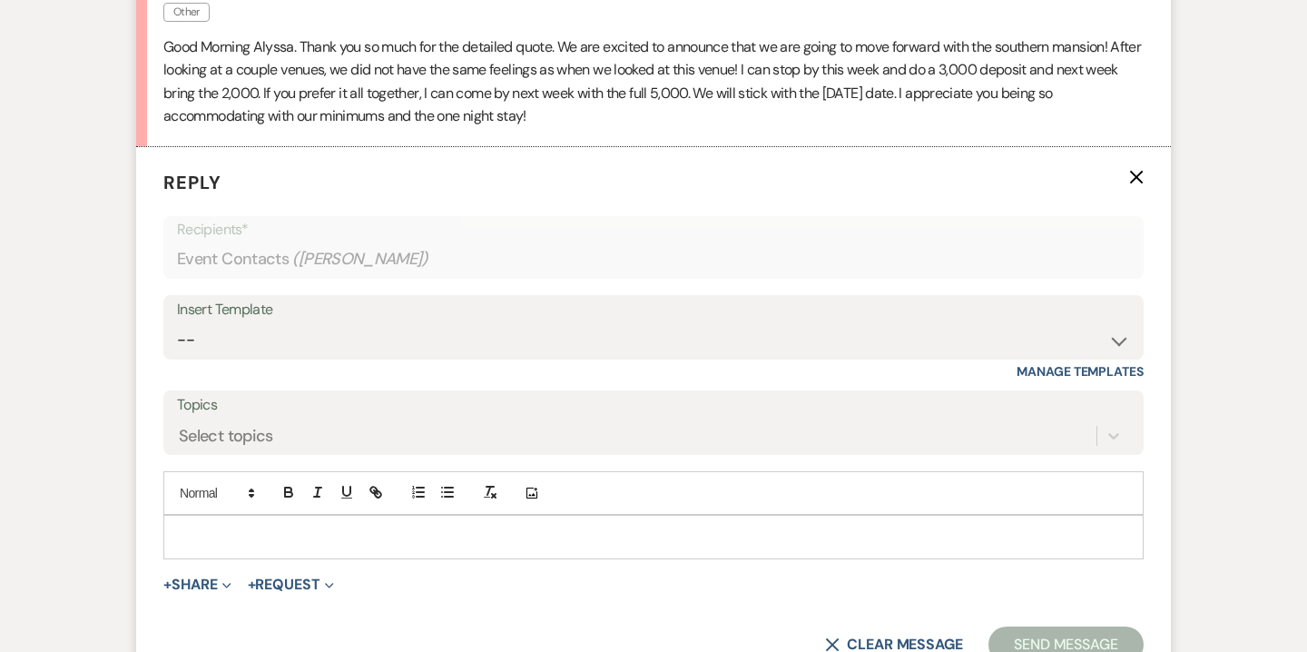
scroll to position [1889, 0]
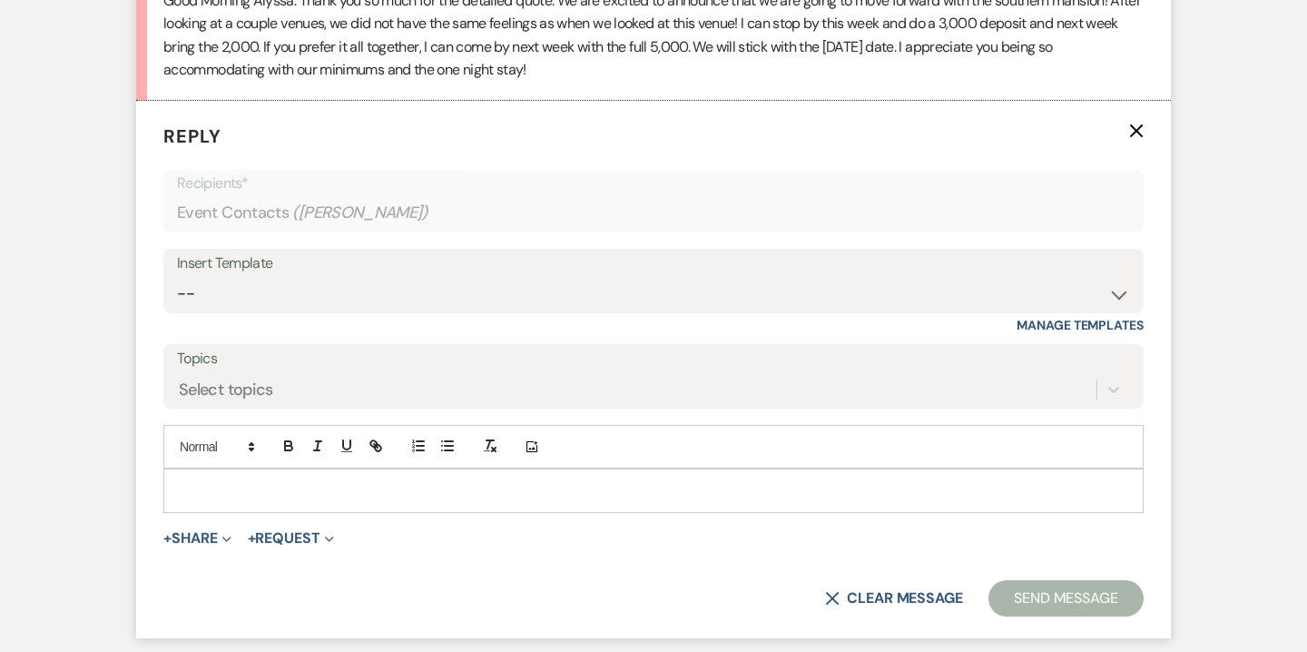
click at [464, 497] on p at bounding box center [653, 490] width 951 height 20
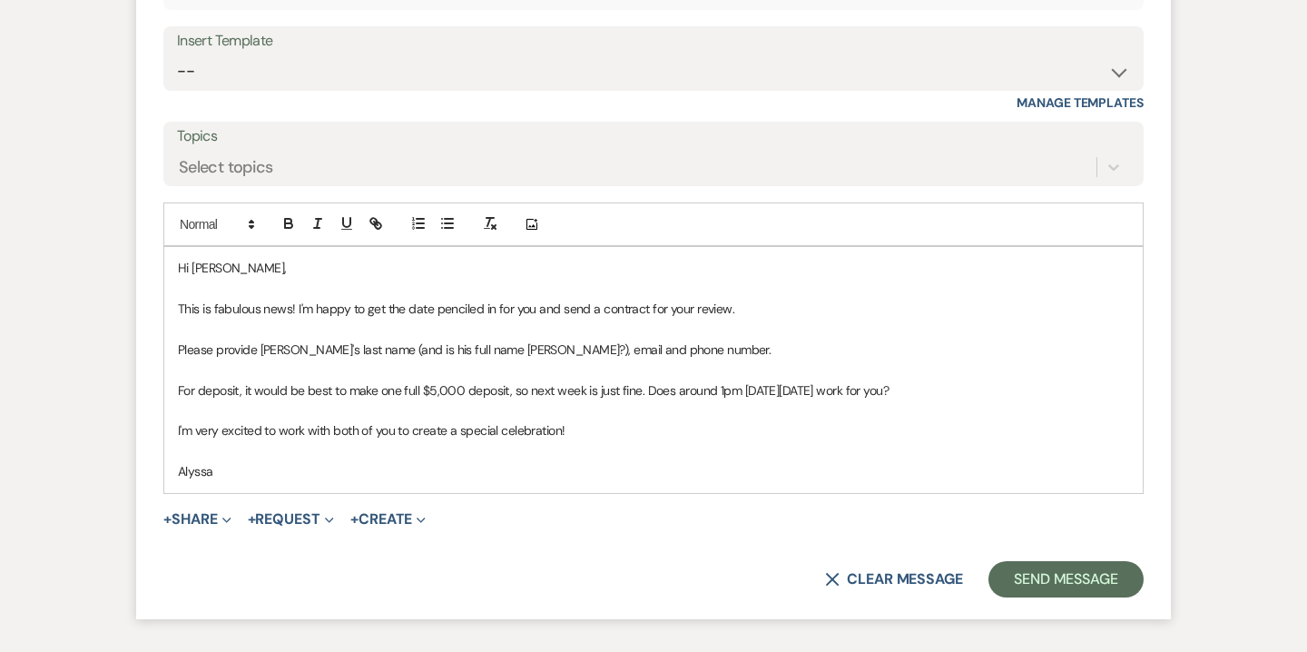
scroll to position [2143, 0]
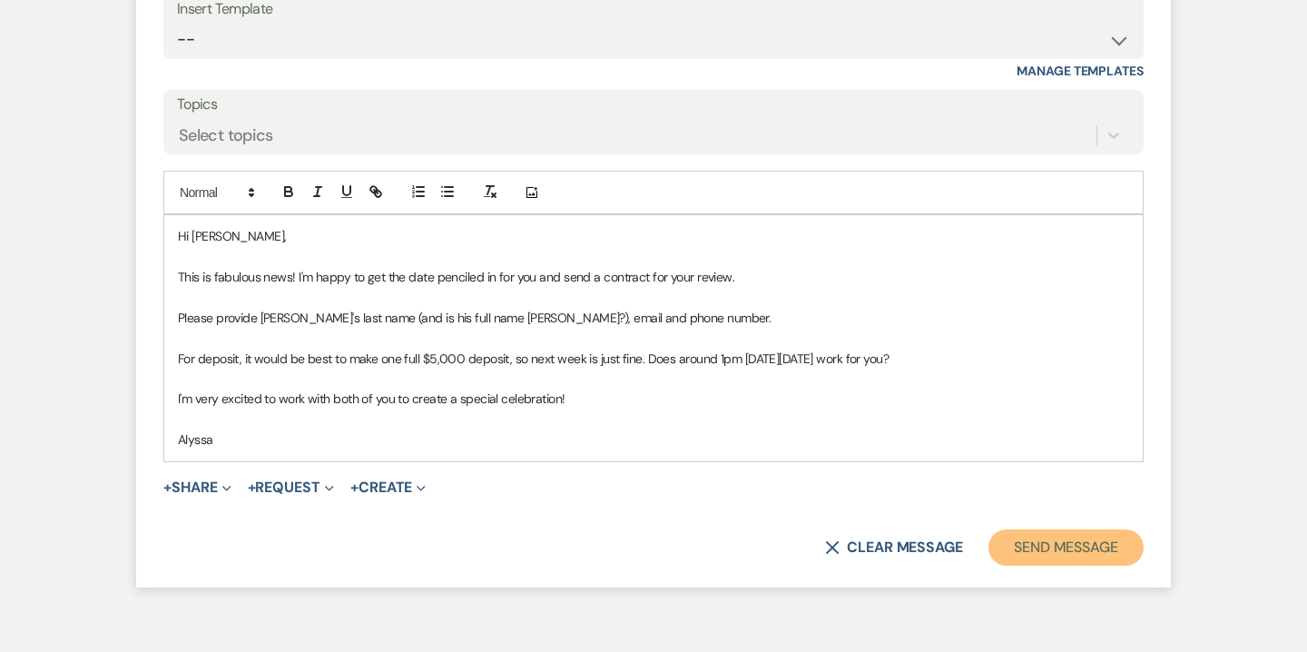
click at [1053, 543] on button "Send Message" at bounding box center [1065, 547] width 155 height 36
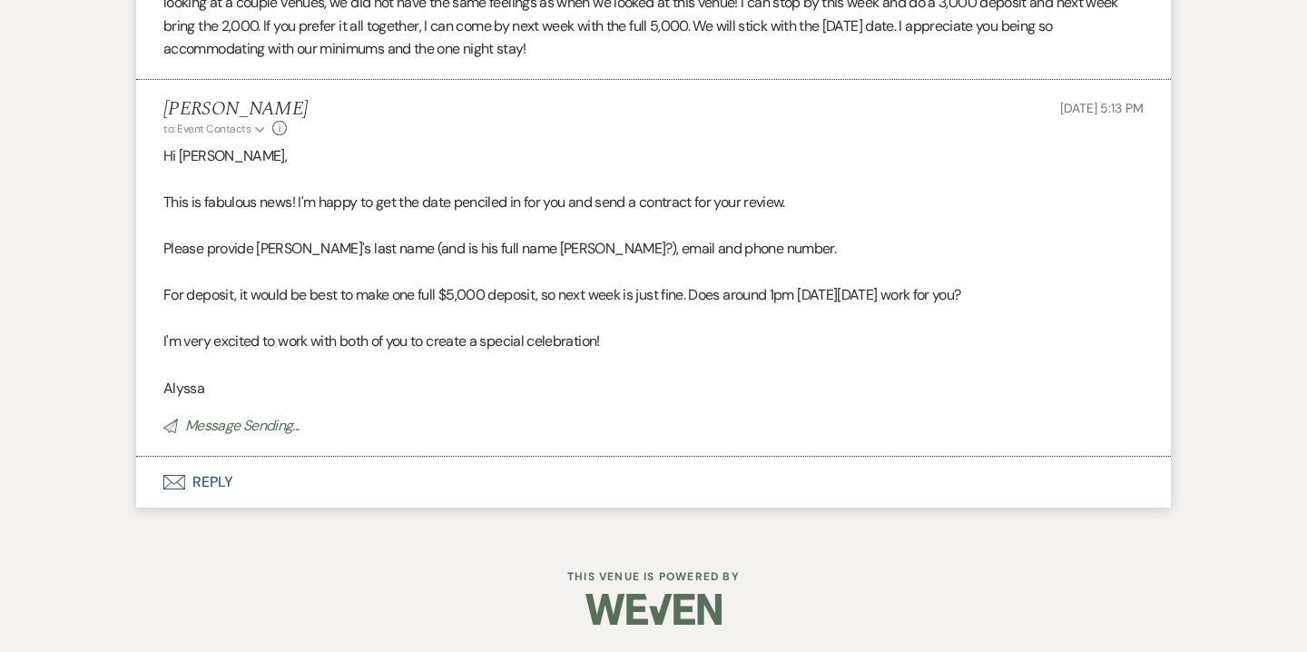
scroll to position [1909, 0]
